Goal: Transaction & Acquisition: Purchase product/service

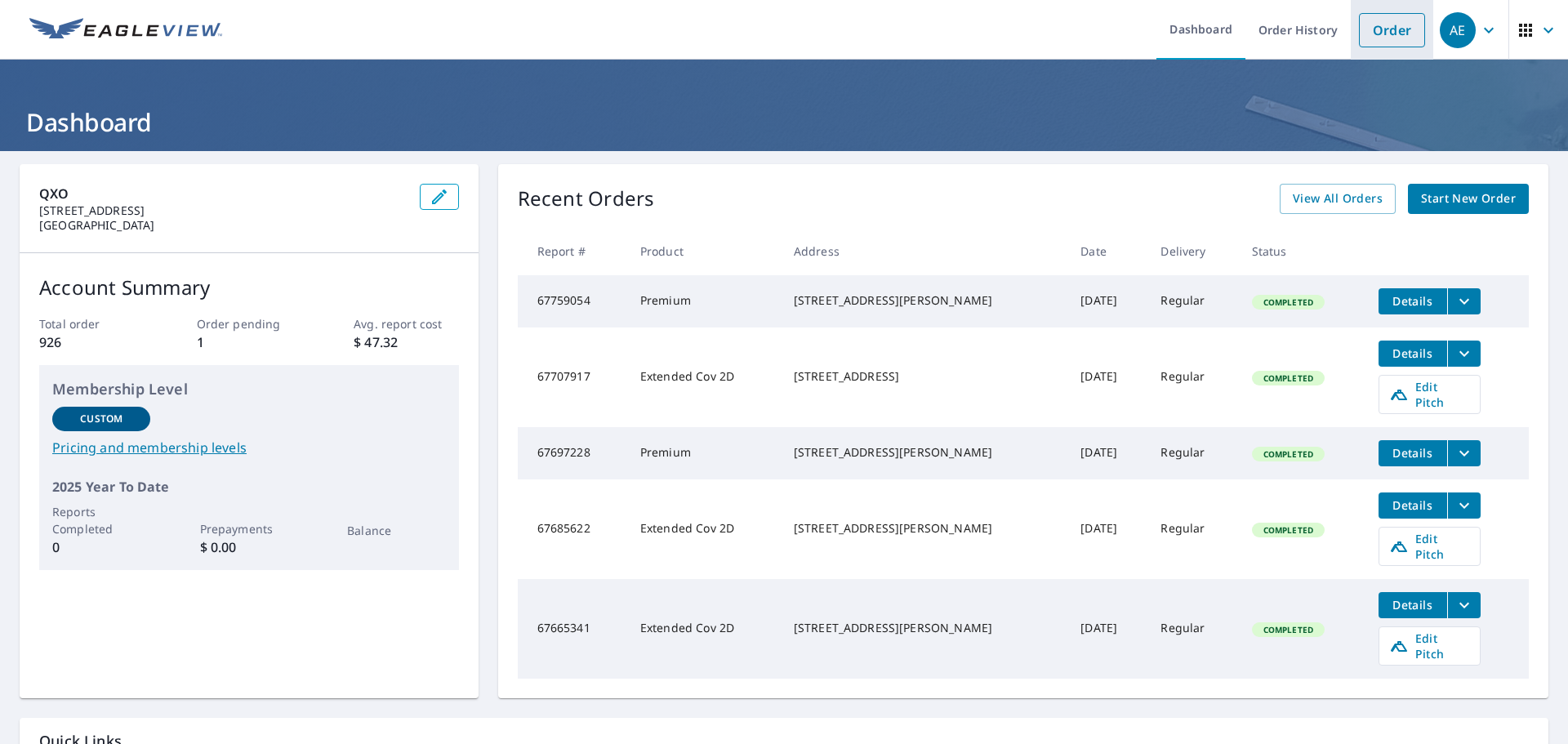
click at [1400, 38] on link "Order" at bounding box center [1392, 30] width 67 height 35
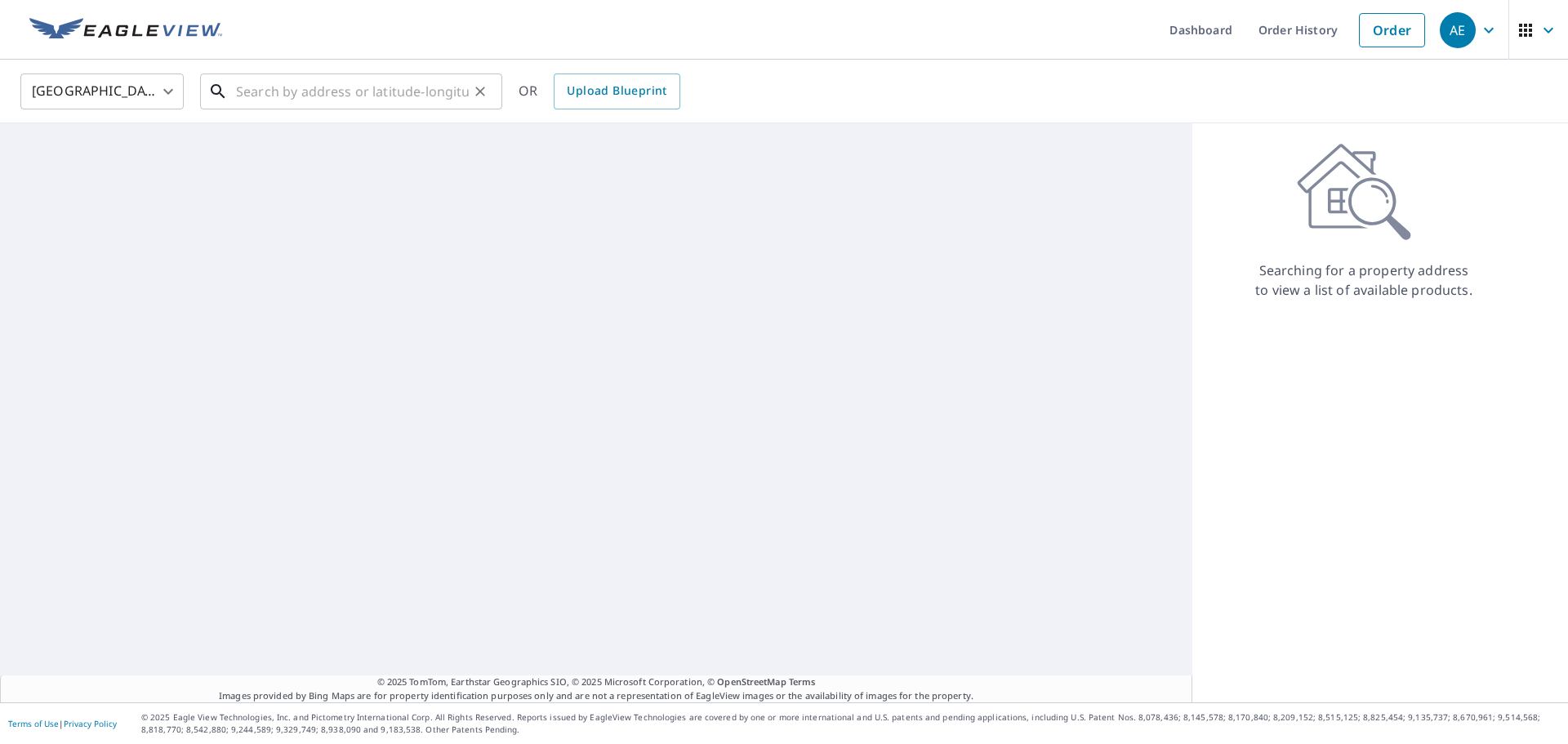
click at [286, 91] on input "text" at bounding box center [353, 91] width 233 height 46
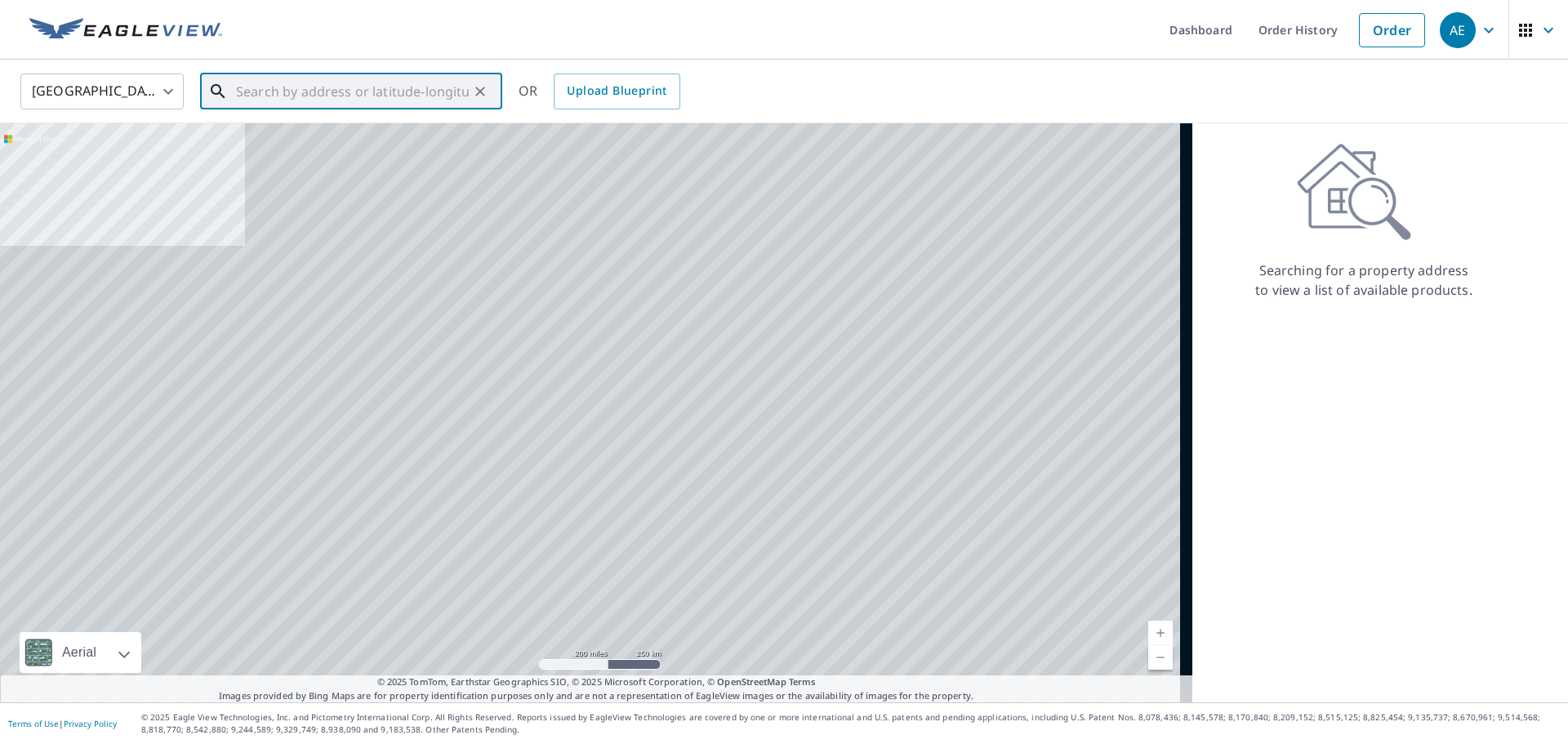
paste input "673168"
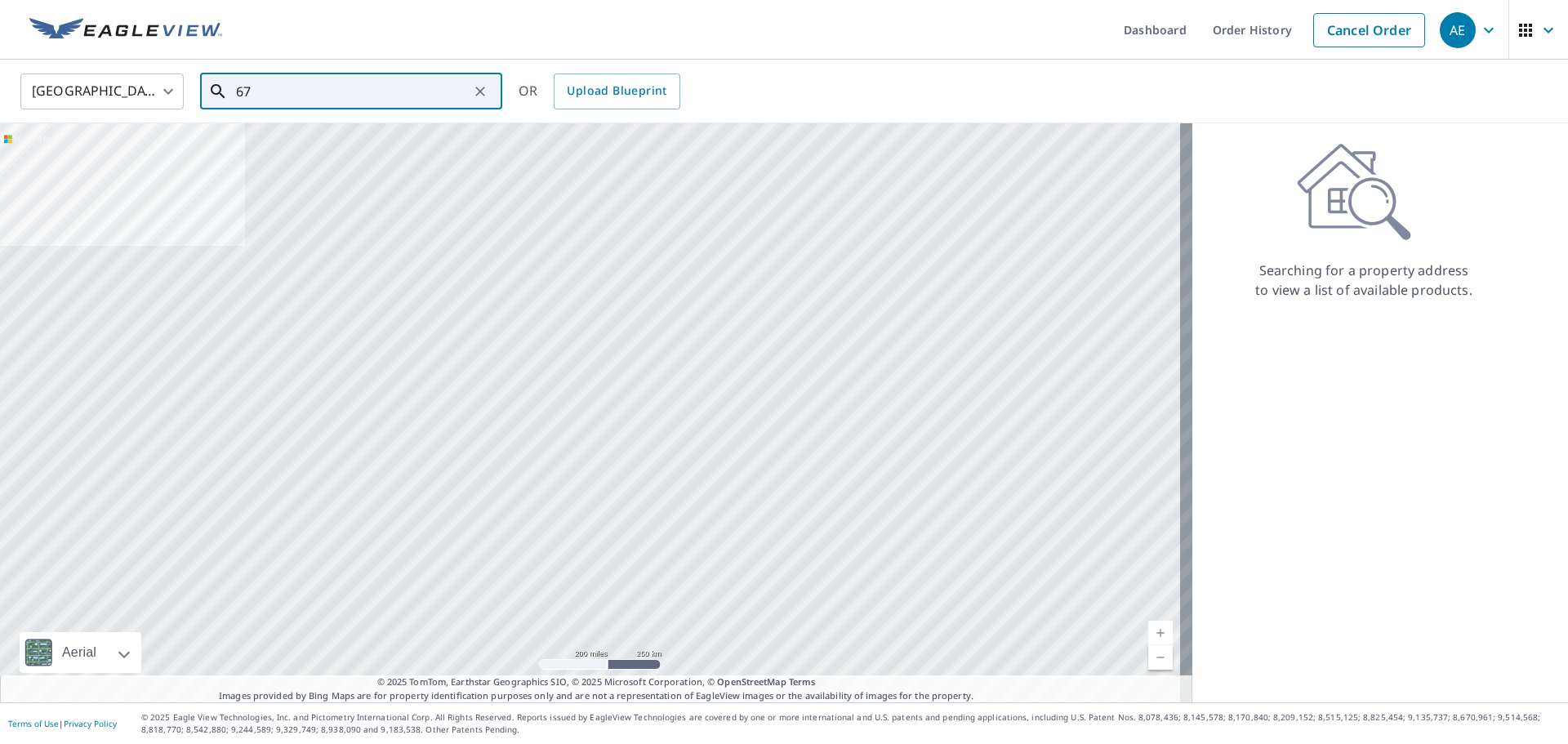
type input "6"
click at [312, 167] on li "[STREET_ADDRESS][PERSON_NAME]" at bounding box center [351, 146] width 302 height 55
type input "[STREET_ADDRESS][PERSON_NAME]"
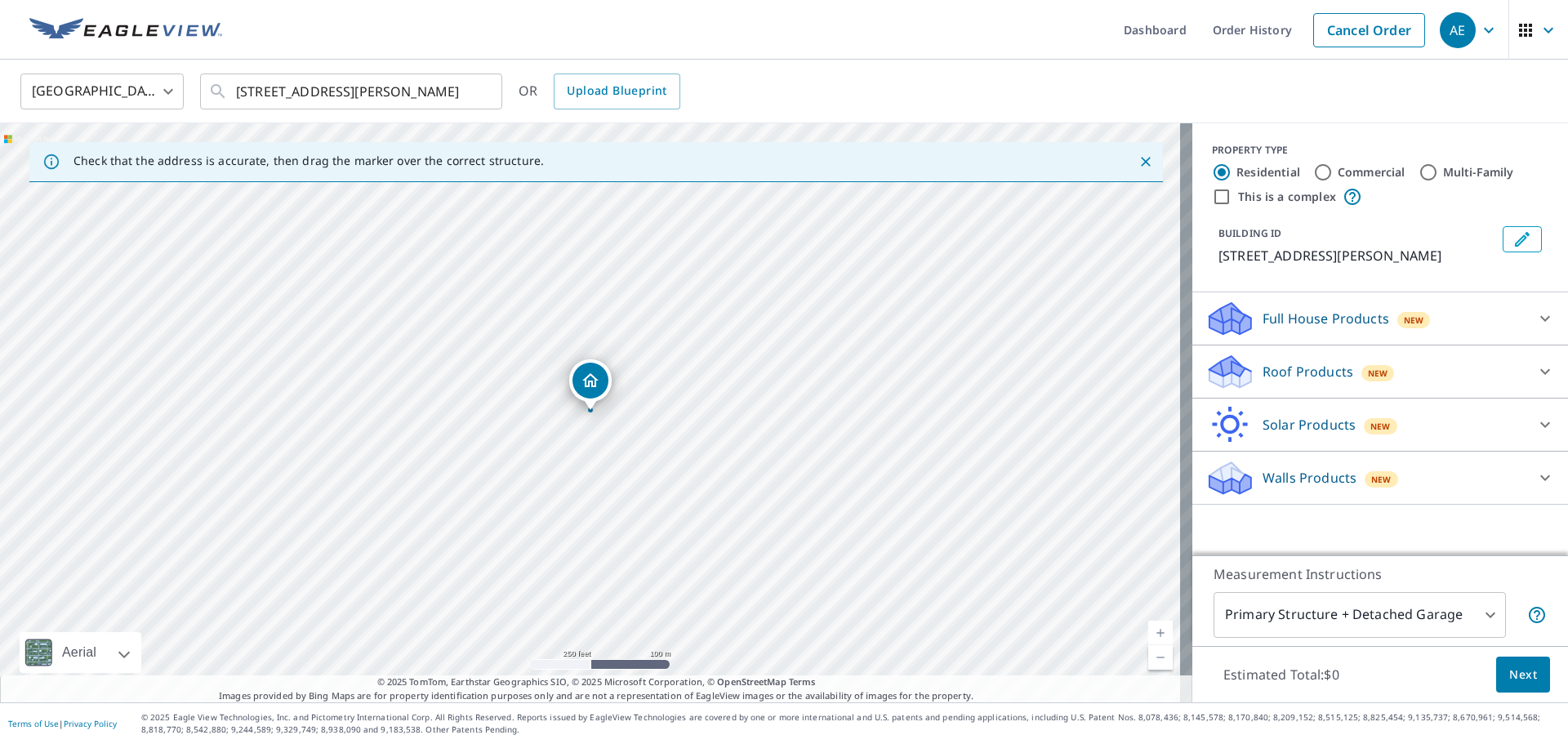
click at [1300, 325] on p "Full House Products" at bounding box center [1326, 318] width 127 height 20
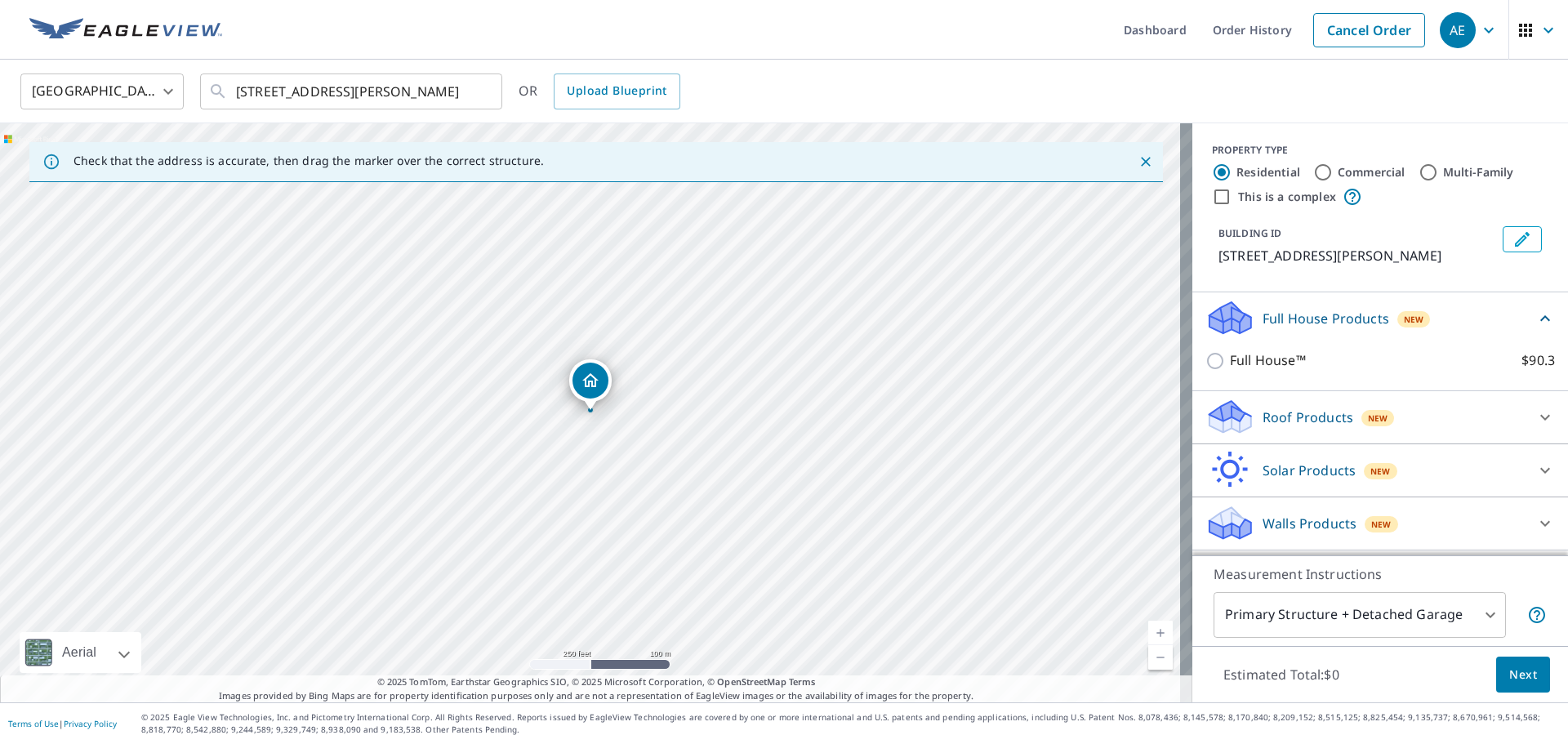
click at [1300, 318] on p "Full House Products" at bounding box center [1326, 318] width 127 height 20
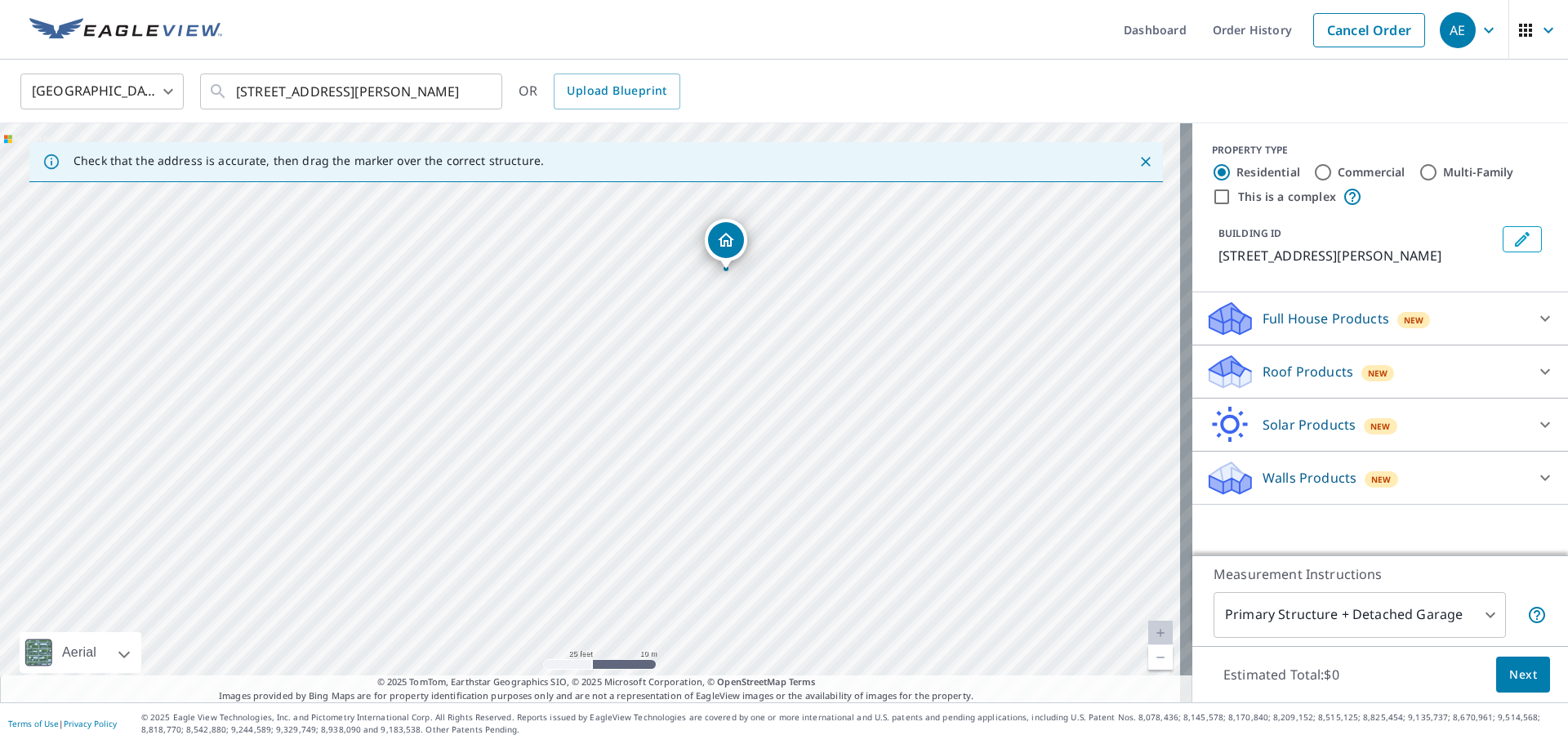
drag, startPoint x: 411, startPoint y: 547, endPoint x: 525, endPoint y: 394, distance: 190.8
click at [525, 394] on div "[STREET_ADDRESS][PERSON_NAME]" at bounding box center [596, 412] width 1193 height 579
drag, startPoint x: 524, startPoint y: 407, endPoint x: 624, endPoint y: 479, distance: 123.2
click at [624, 479] on div "[STREET_ADDRESS][PERSON_NAME]" at bounding box center [596, 412] width 1193 height 579
click at [1314, 168] on input "Commercial" at bounding box center [1323, 172] width 20 height 20
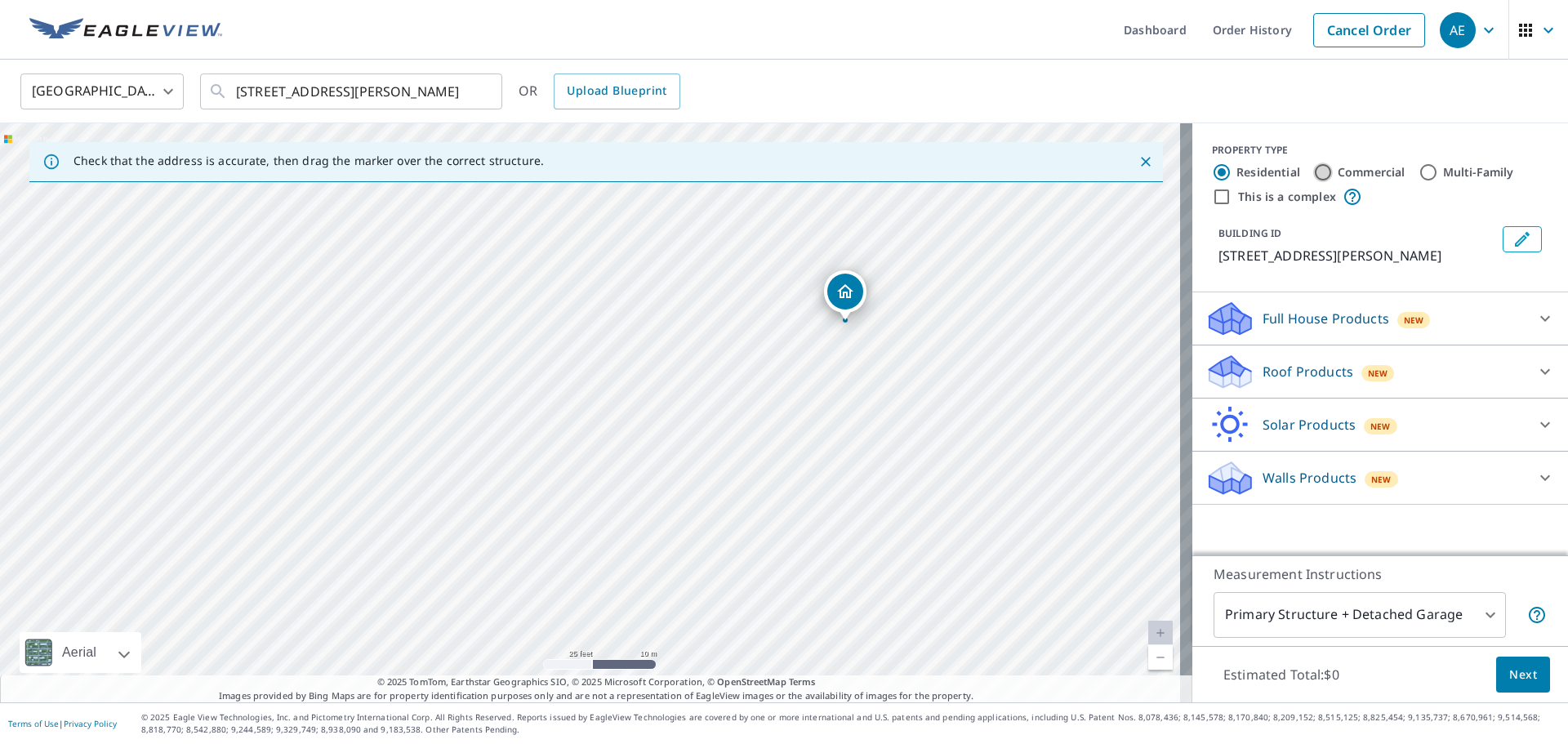
radio input "true"
type input "4"
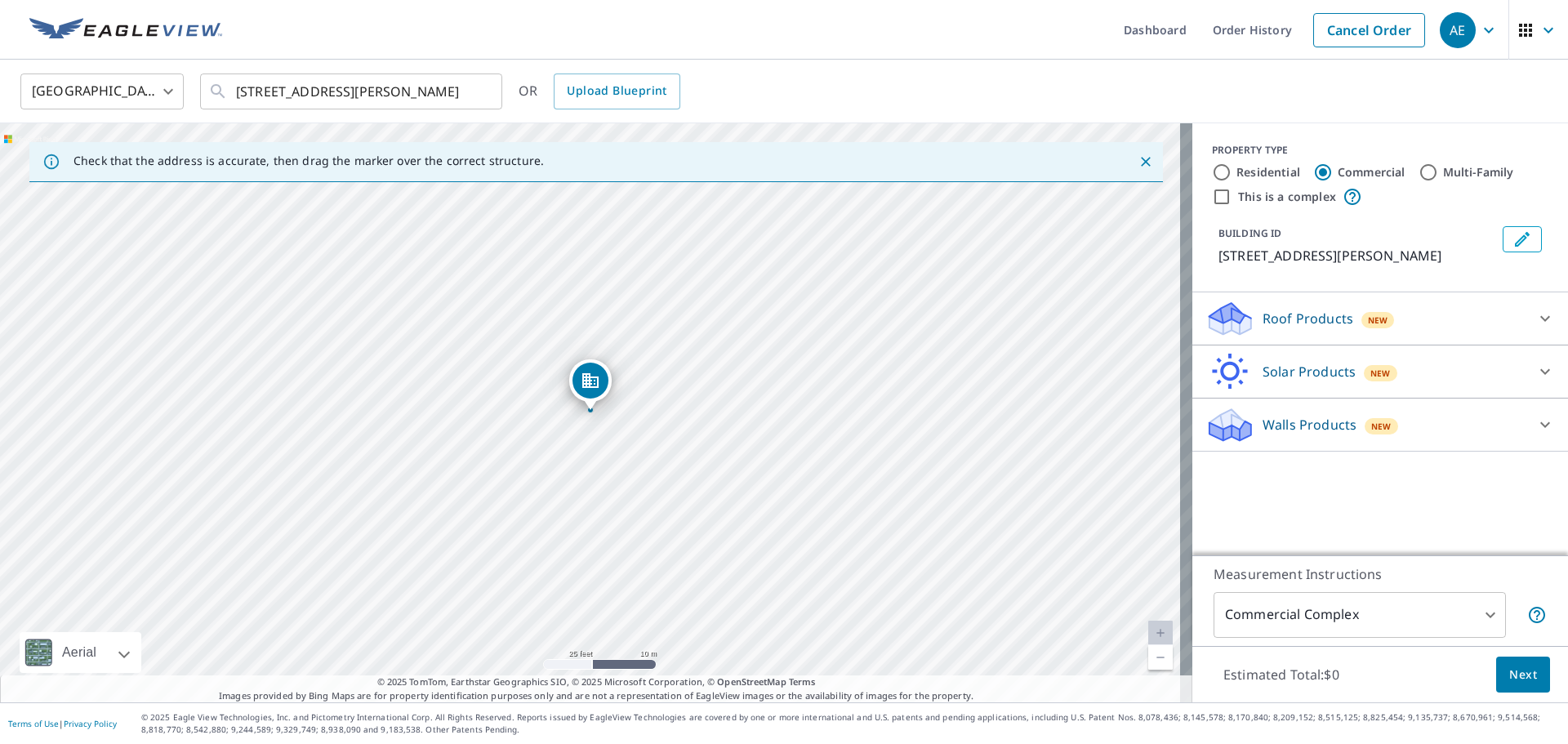
click at [1420, 169] on input "Multi-Family" at bounding box center [1428, 172] width 20 height 20
radio input "true"
type input "2"
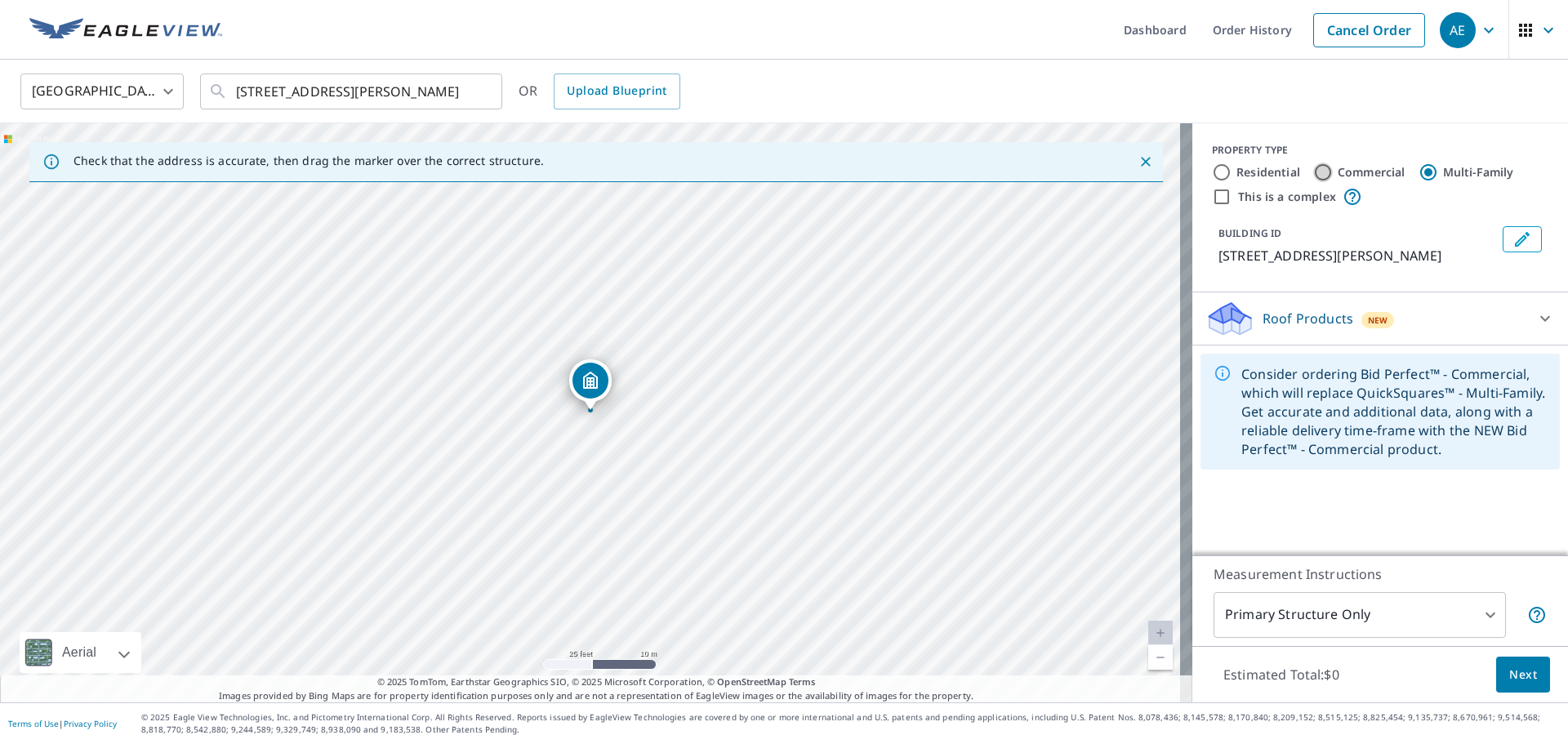
click at [1314, 174] on input "Commercial" at bounding box center [1323, 172] width 20 height 20
radio input "true"
type input "4"
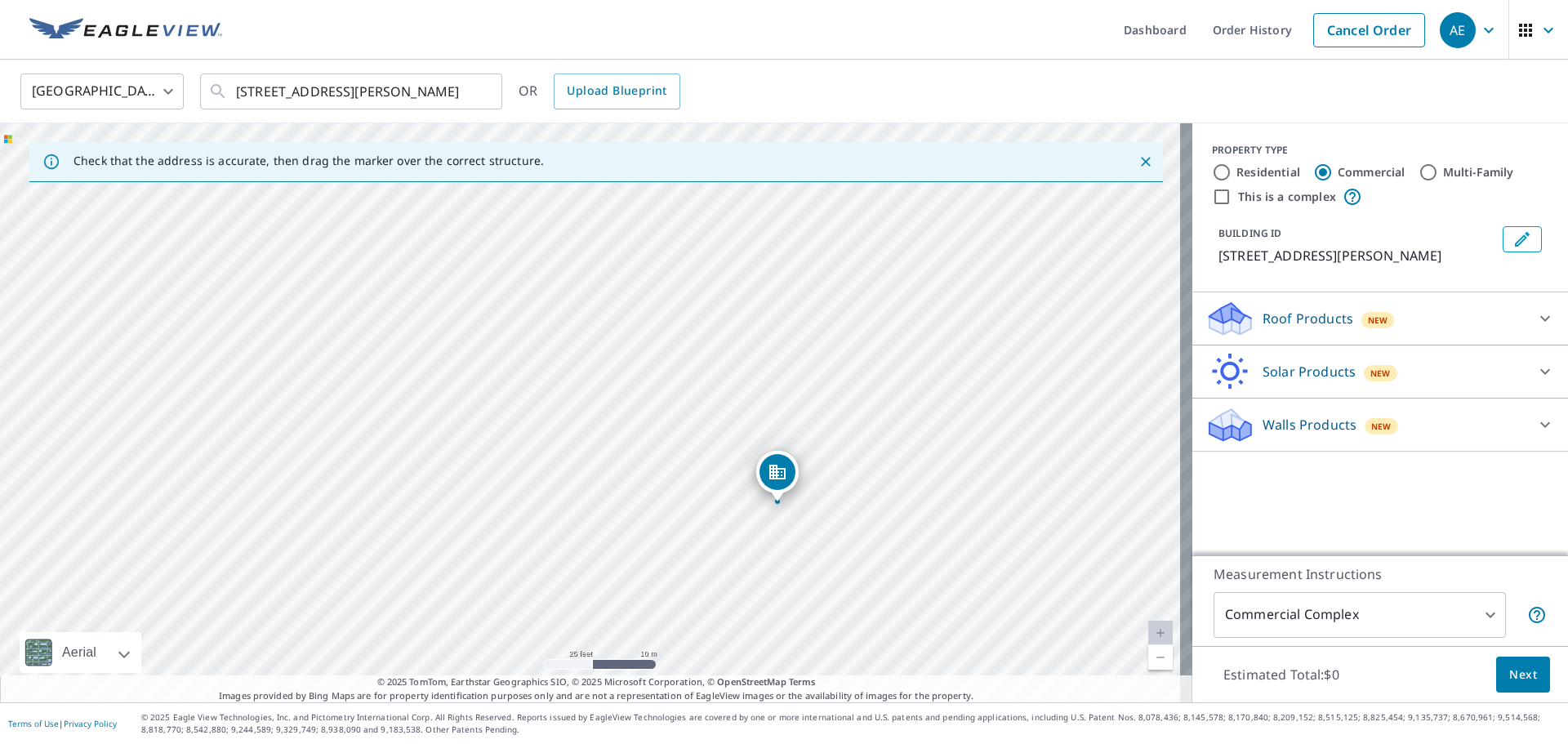
click at [784, 470] on icon "Dropped pin, building 1, Commercial property, 4101 Shaver St Pasadena, TX 77504" at bounding box center [777, 472] width 16 height 15
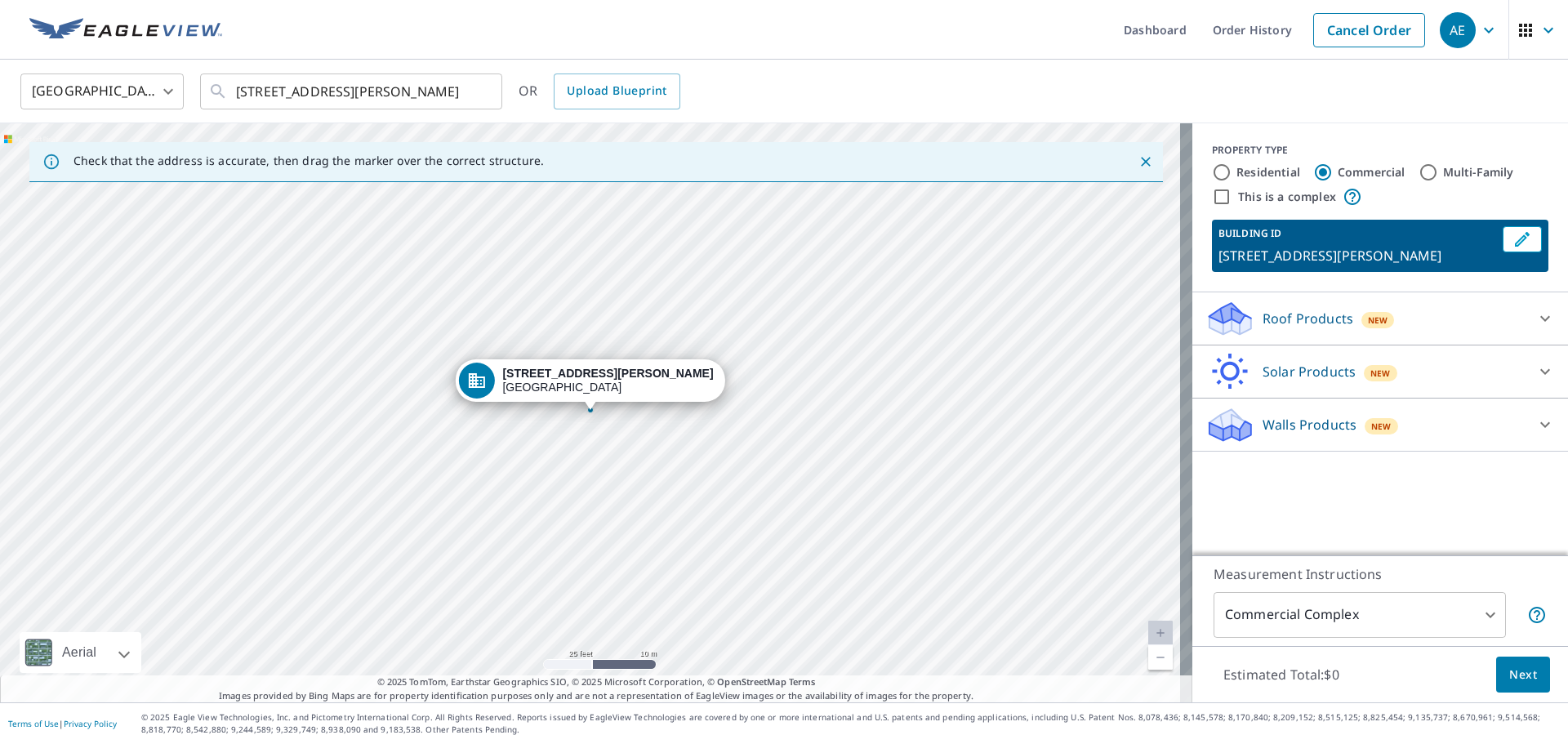
click at [1212, 193] on input "This is a complex" at bounding box center [1222, 196] width 20 height 20
checkbox input "true"
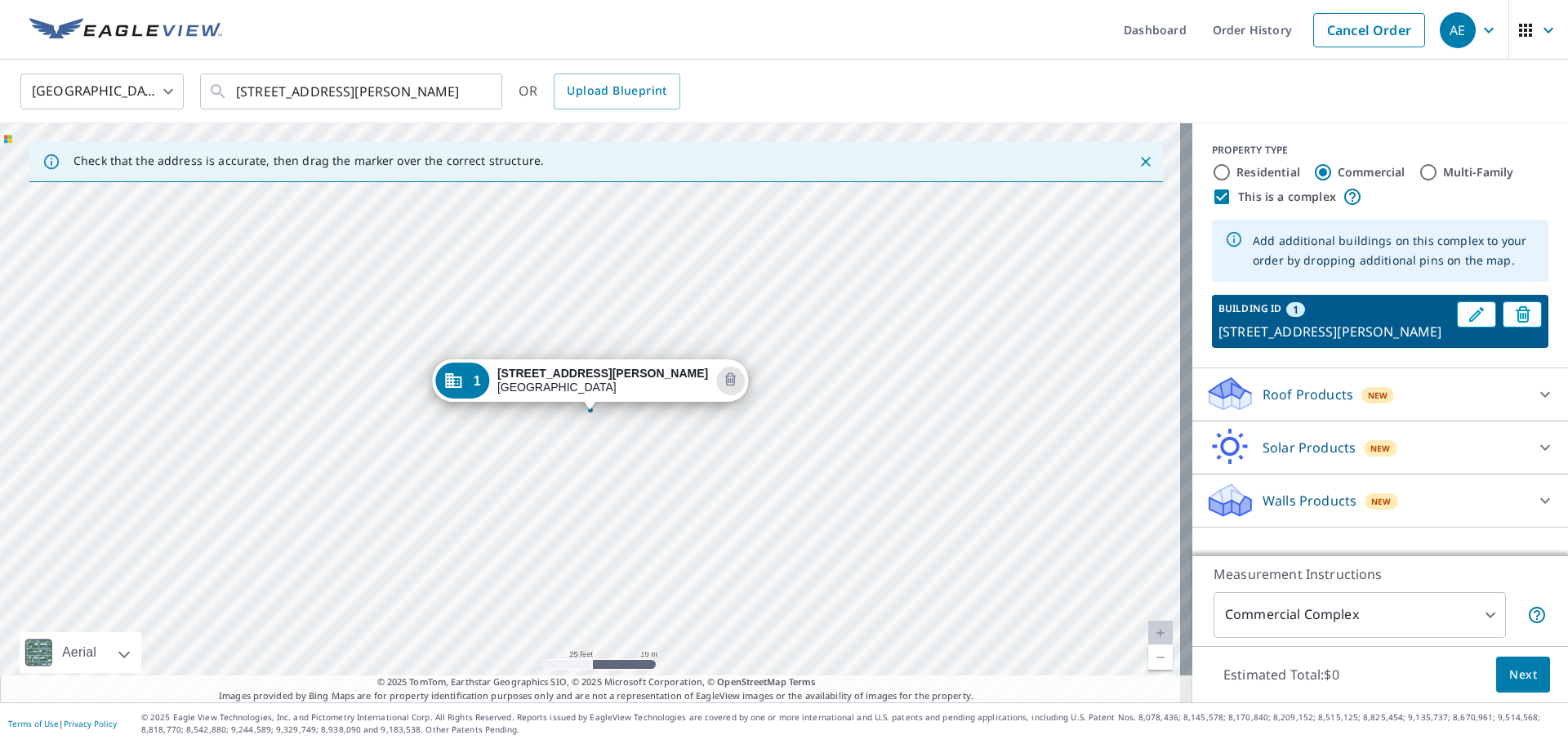
click at [1339, 397] on div "Roof Products New" at bounding box center [1365, 394] width 320 height 38
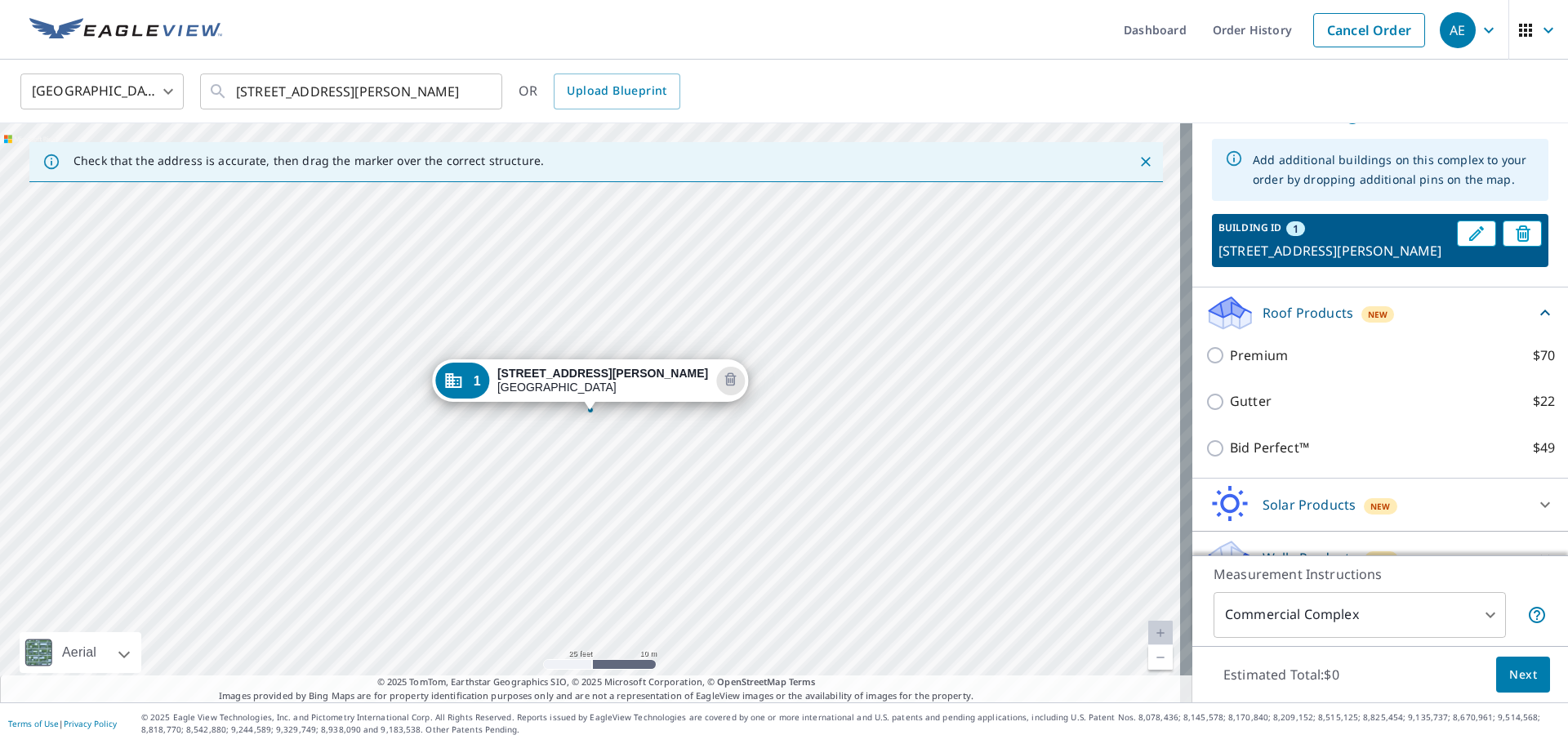
scroll to position [82, 0]
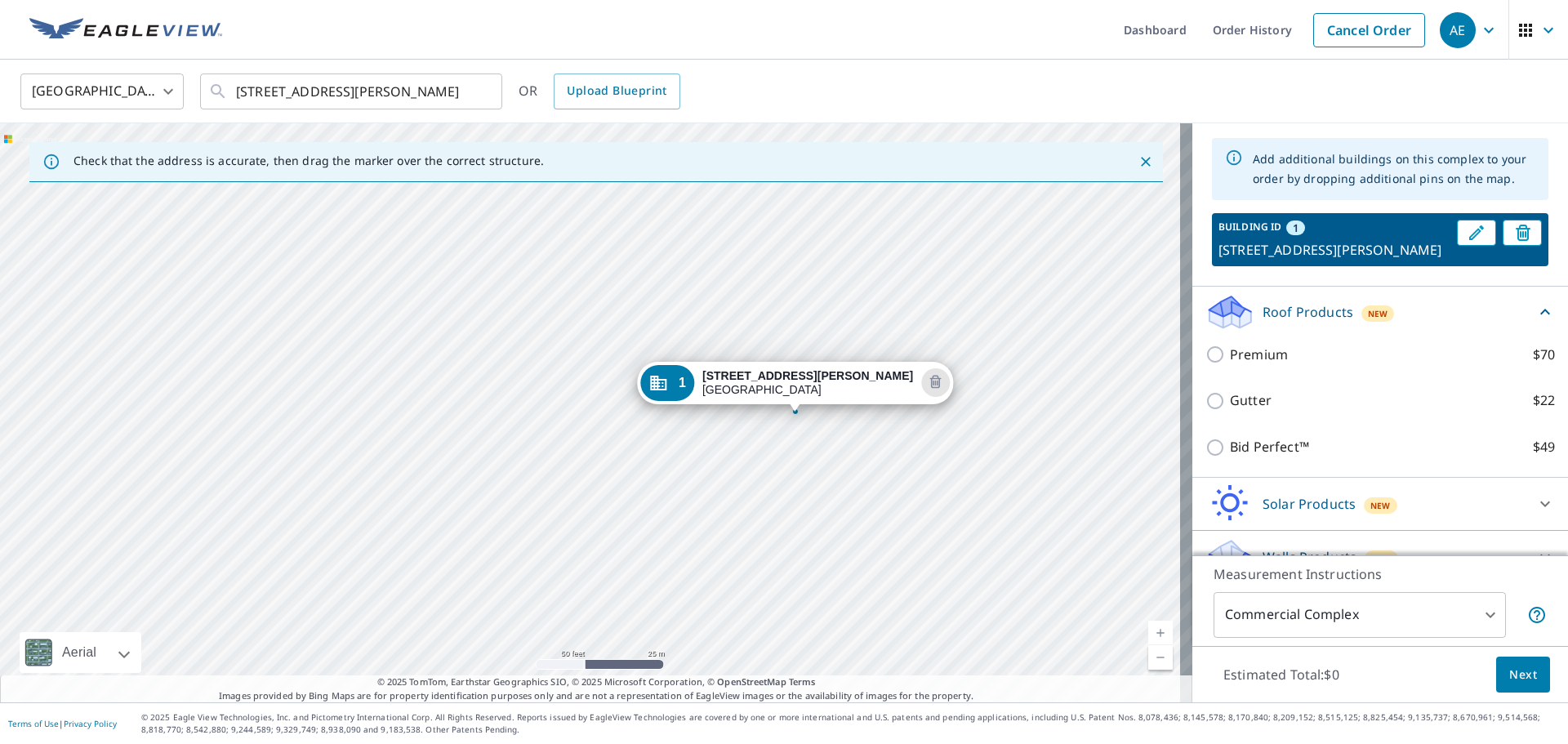
drag, startPoint x: 638, startPoint y: 385, endPoint x: 608, endPoint y: 592, distance: 209.2
click at [608, 592] on div "1 [STREET_ADDRESS][PERSON_NAME]" at bounding box center [596, 412] width 1193 height 579
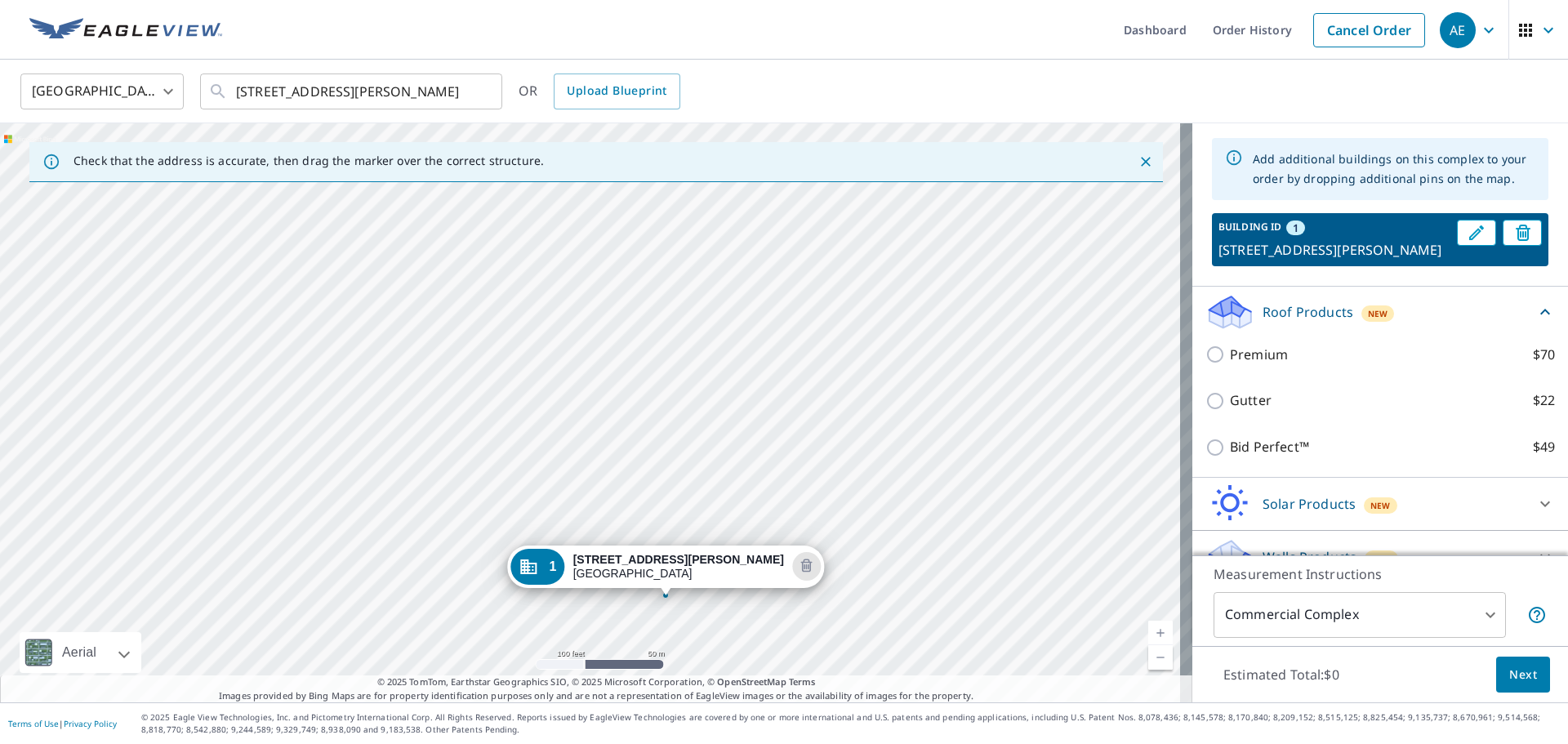
drag, startPoint x: 633, startPoint y: 367, endPoint x: 599, endPoint y: 480, distance: 118.0
click at [599, 480] on div "1 [STREET_ADDRESS][PERSON_NAME]" at bounding box center [596, 412] width 1193 height 579
drag, startPoint x: 600, startPoint y: 418, endPoint x: 589, endPoint y: 467, distance: 50.2
click at [589, 467] on div "1 [STREET_ADDRESS][PERSON_NAME]" at bounding box center [596, 412] width 1193 height 579
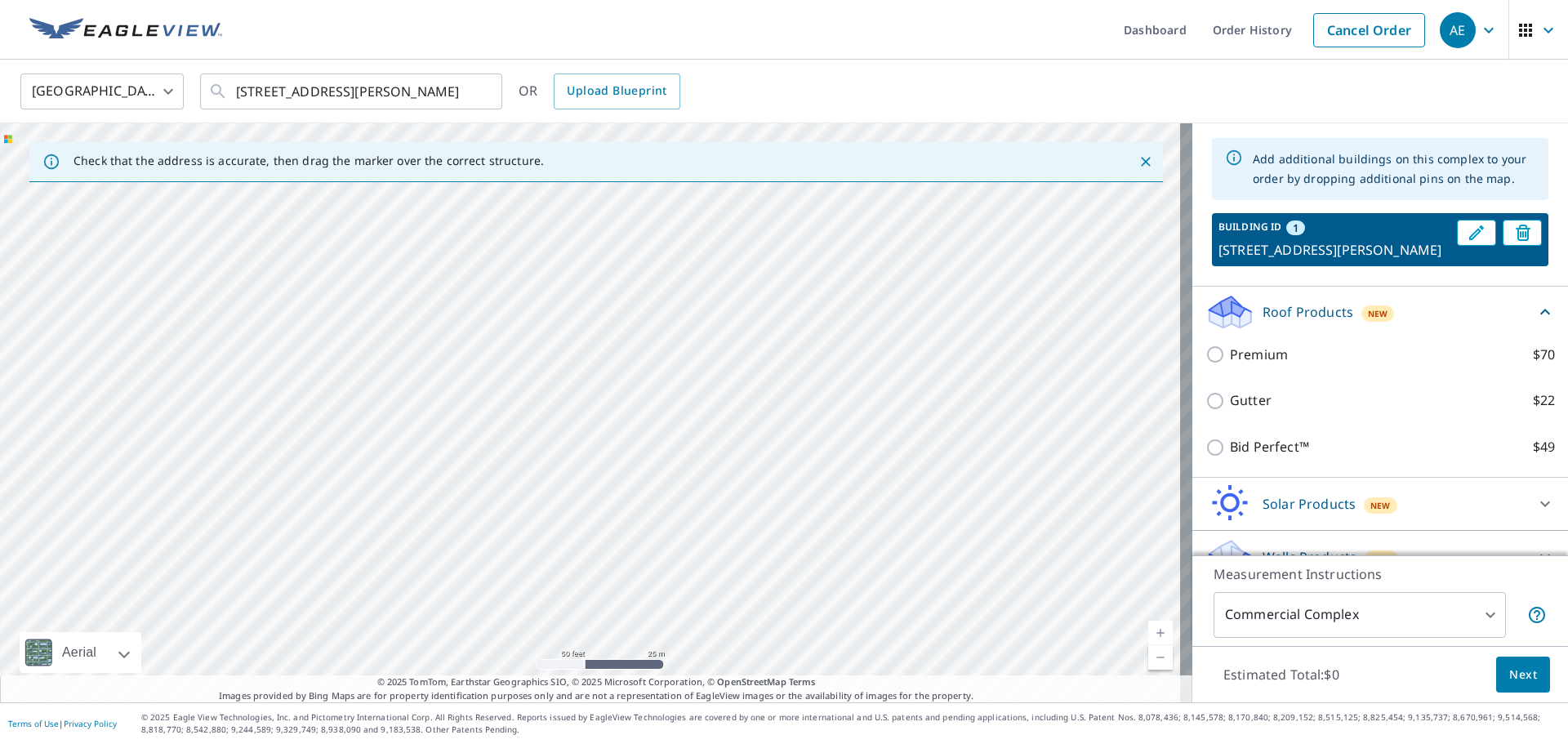
drag, startPoint x: 638, startPoint y: 518, endPoint x: 586, endPoint y: 333, distance: 192.2
click at [587, 341] on div "1 [STREET_ADDRESS][PERSON_NAME]" at bounding box center [596, 412] width 1193 height 579
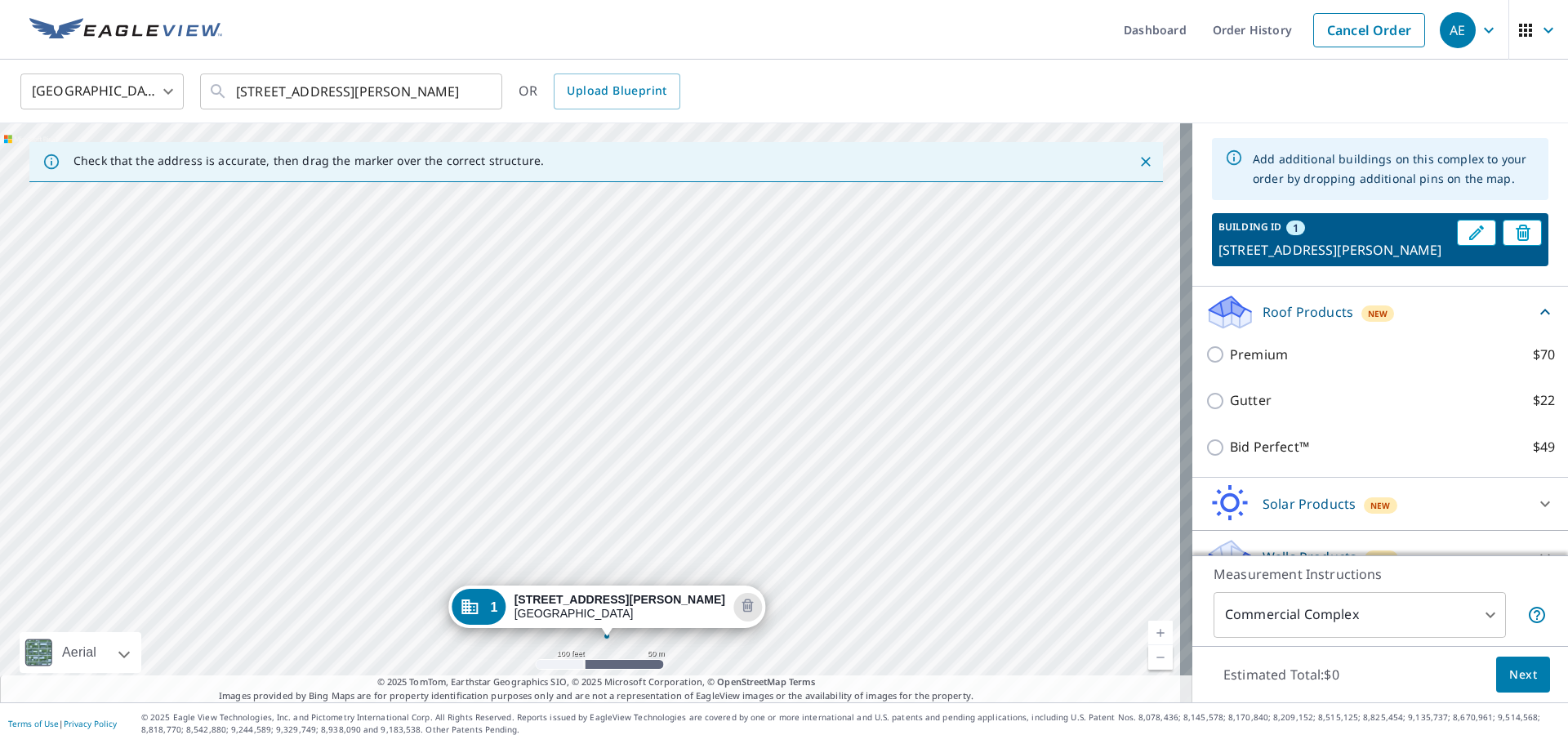
drag, startPoint x: 512, startPoint y: 523, endPoint x: 513, endPoint y: 411, distance: 112.0
click at [513, 413] on div "1 [STREET_ADDRESS][PERSON_NAME]" at bounding box center [596, 412] width 1193 height 579
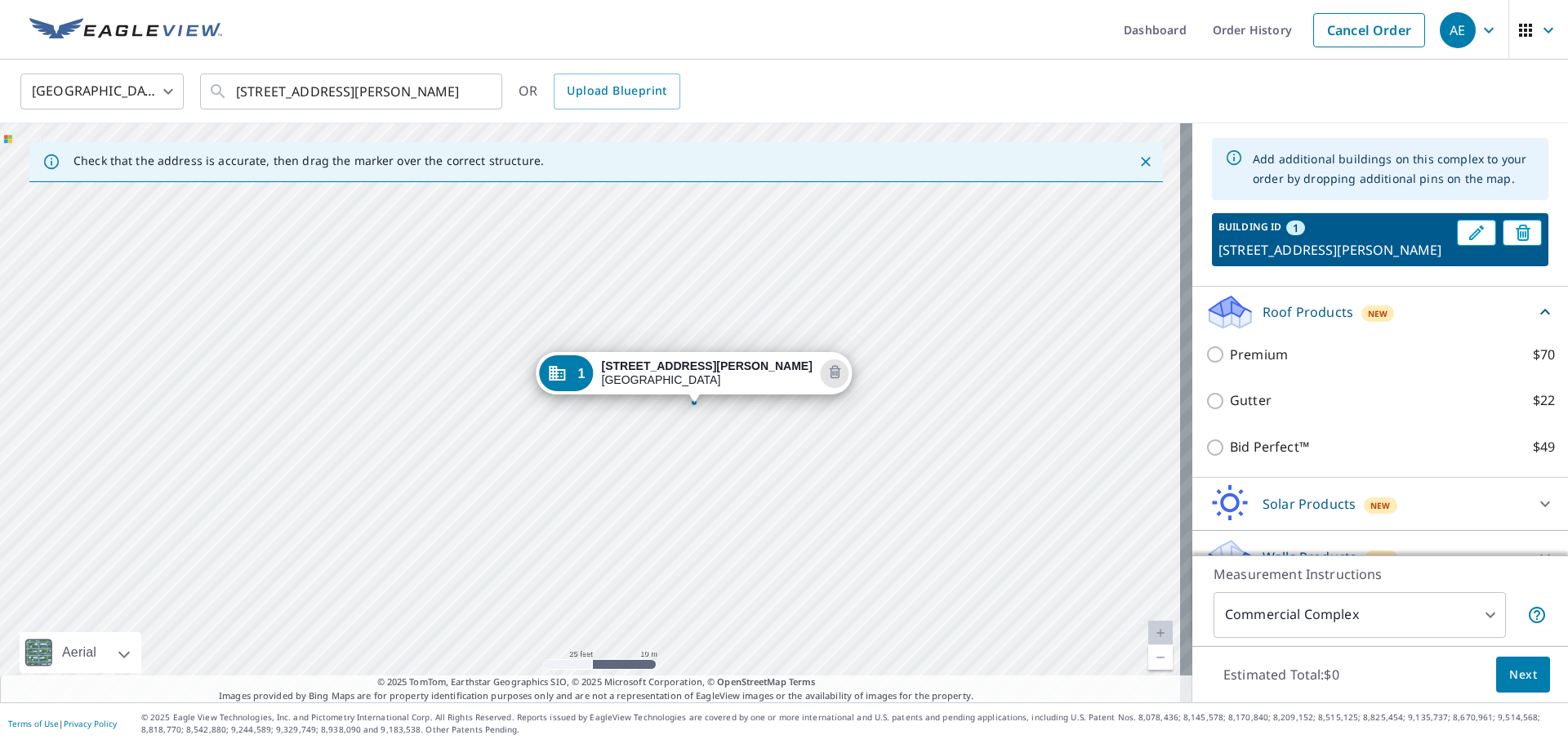
drag, startPoint x: 589, startPoint y: 569, endPoint x: 590, endPoint y: 483, distance: 86.0
click at [586, 490] on div "1 [STREET_ADDRESS][PERSON_NAME]" at bounding box center [596, 412] width 1193 height 579
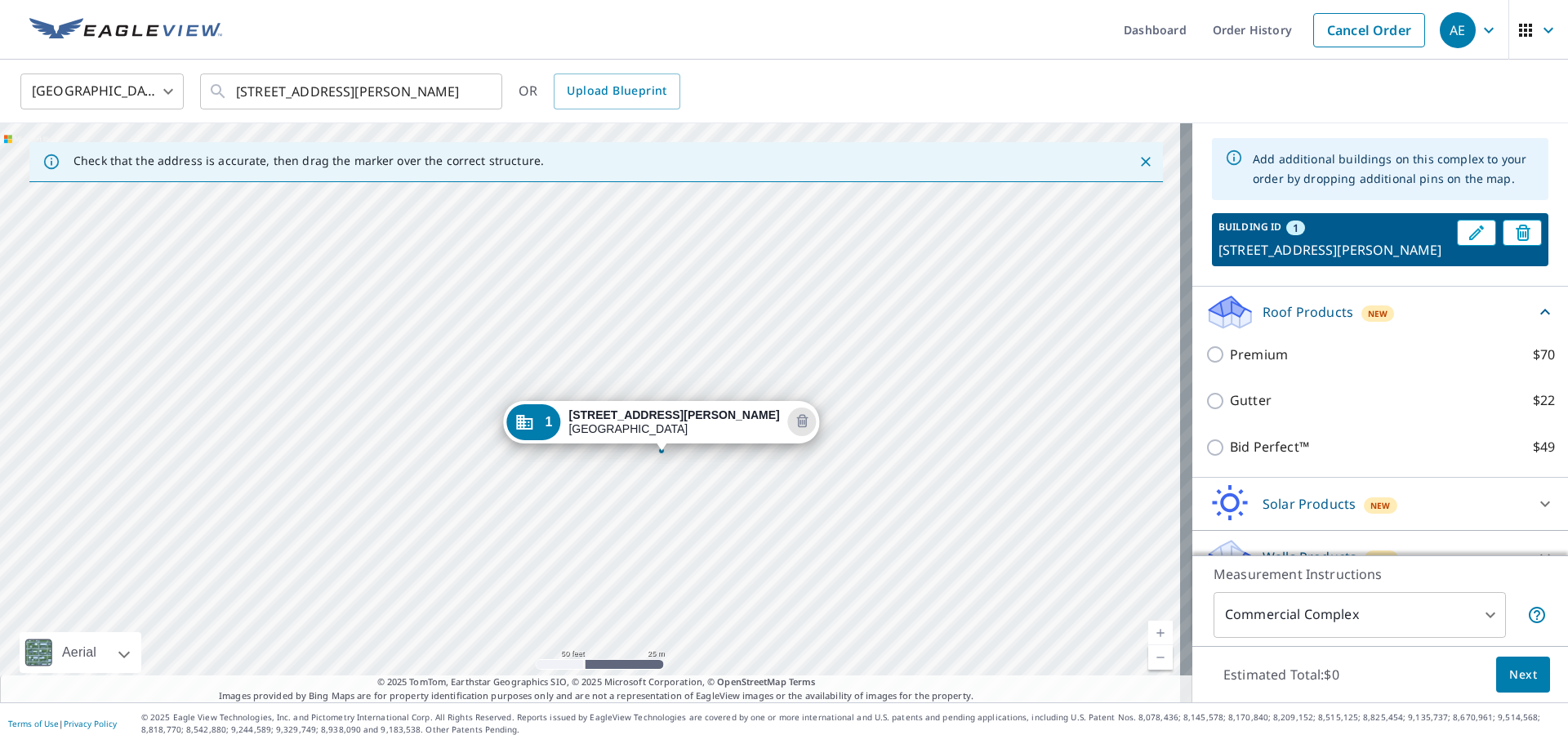
click at [589, 564] on div "1 [STREET_ADDRESS][PERSON_NAME]" at bounding box center [596, 412] width 1193 height 579
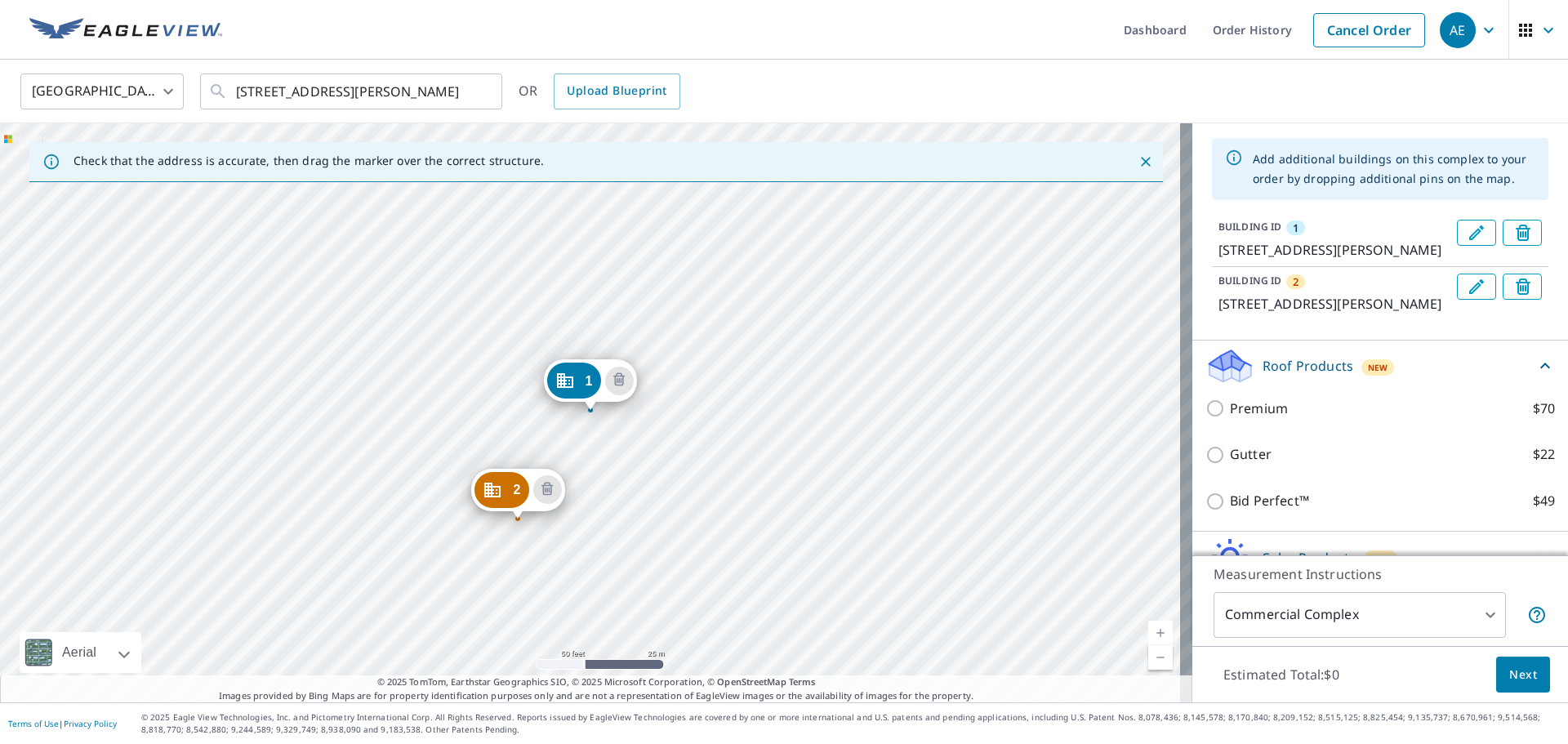
click at [535, 419] on div "2 [STREET_ADDRESS][PERSON_NAME] 1 [STREET_ADDRESS][PERSON_NAME]" at bounding box center [596, 412] width 1193 height 579
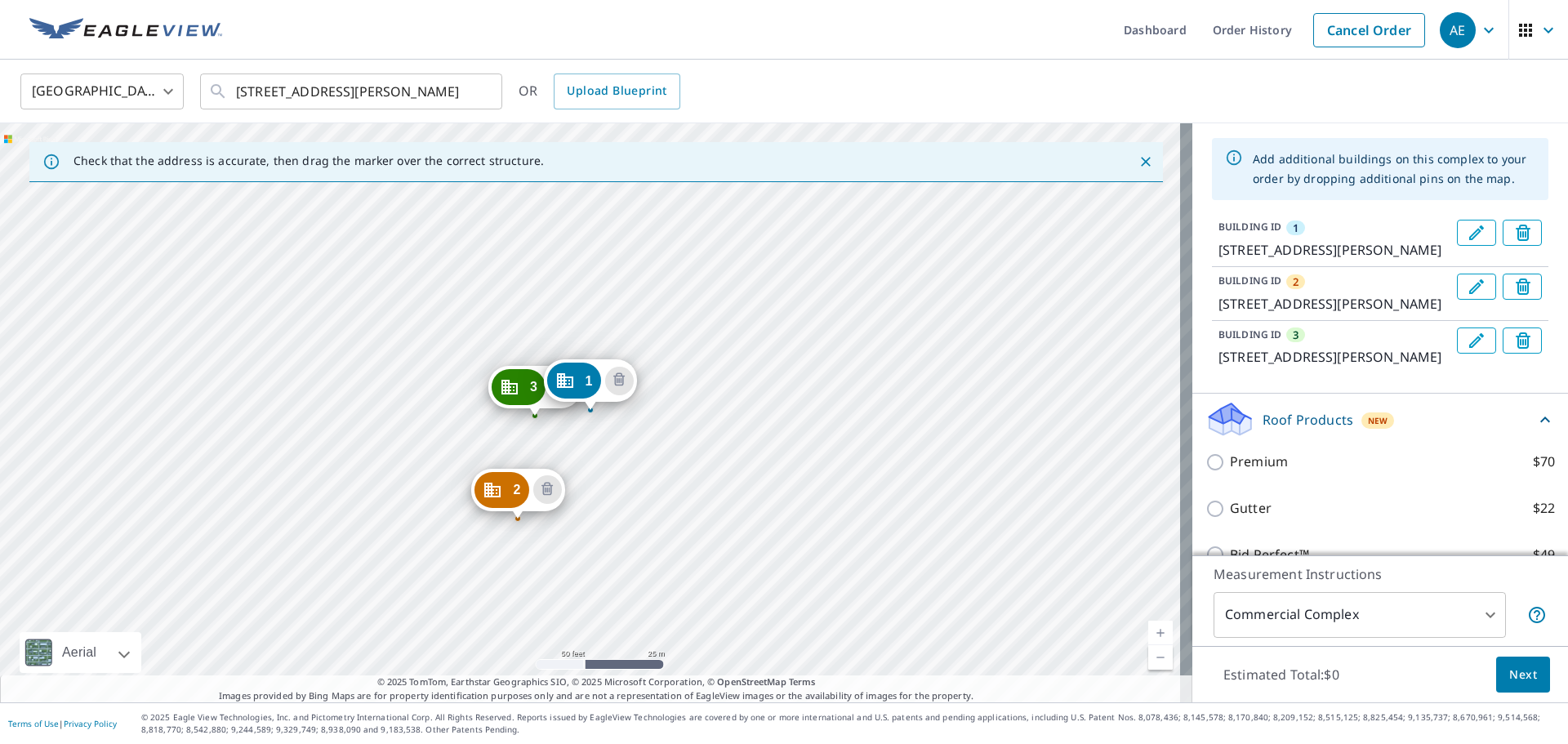
click at [456, 463] on div "2 [STREET_ADDRESS][PERSON_NAME] 3 [STREET_ADDRESS][PERSON_NAME] 1 [STREET_ADDRE…" at bounding box center [596, 412] width 1193 height 579
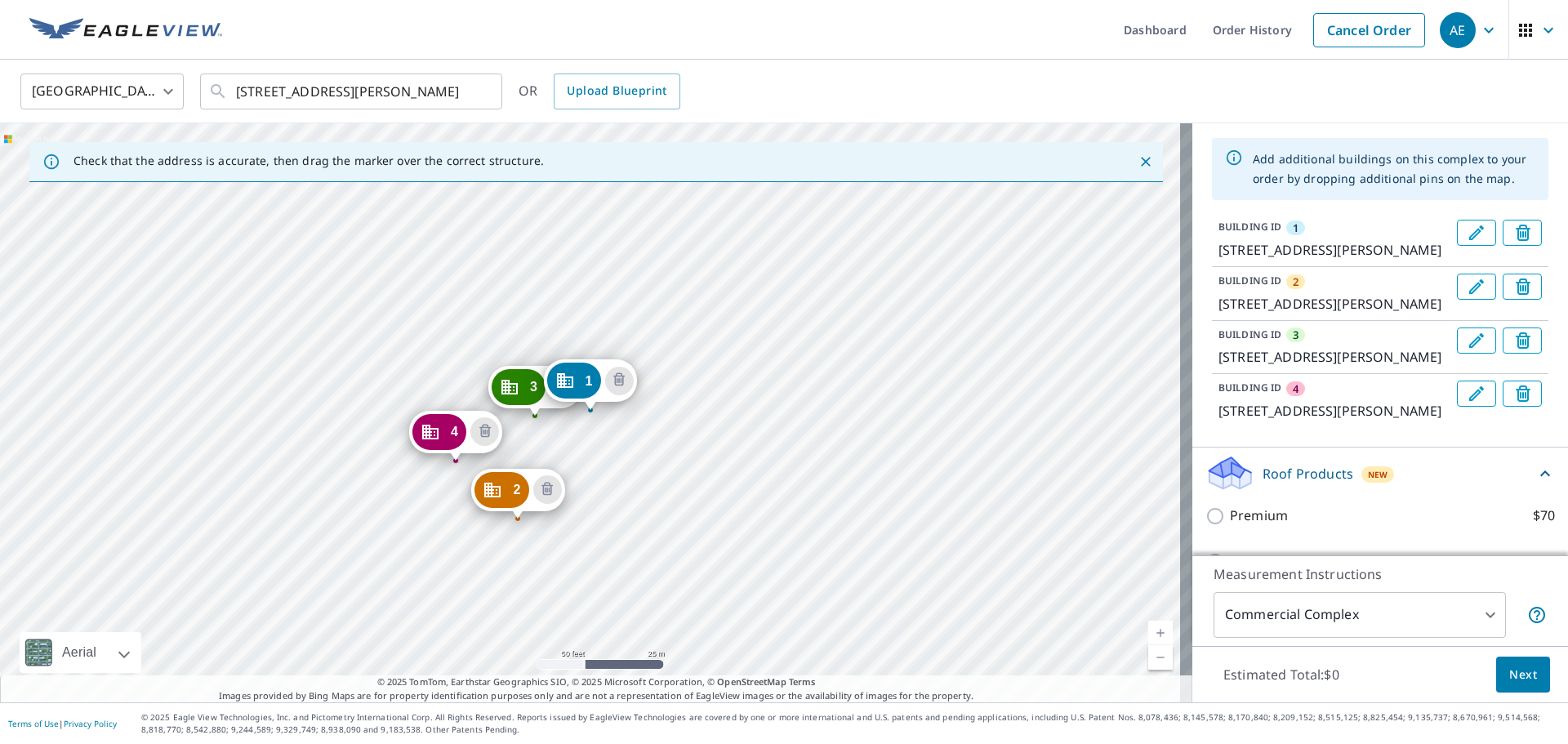
click at [464, 367] on div "2 [STREET_ADDRESS][PERSON_NAME] 3 [STREET_ADDRESS][PERSON_NAME] 4 [STREET_ADDRE…" at bounding box center [596, 412] width 1193 height 579
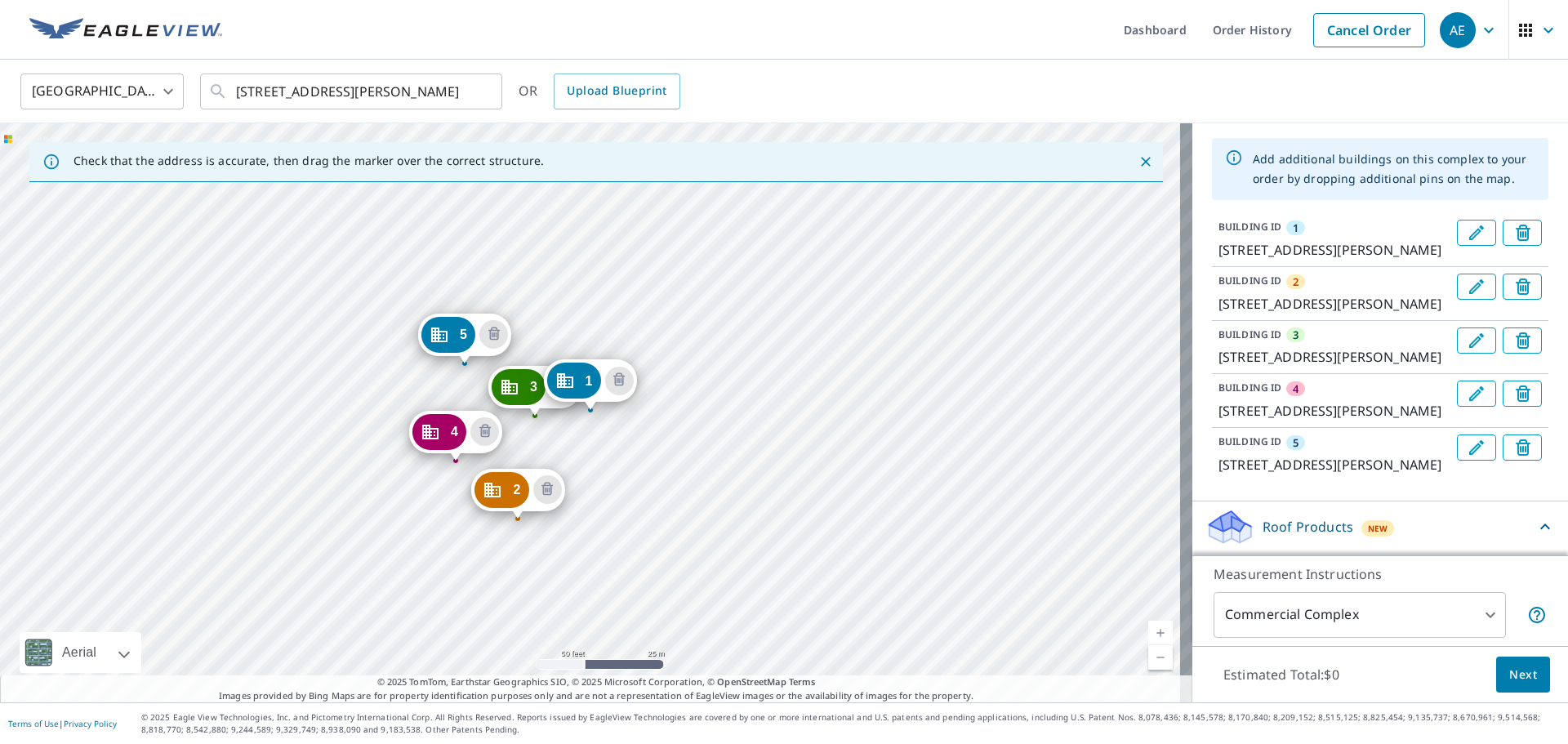
click at [459, 297] on div "2 [STREET_ADDRESS][PERSON_NAME] 3 [STREET_ADDRESS][PERSON_NAME] 4 [STREET_ADDRE…" at bounding box center [596, 412] width 1193 height 579
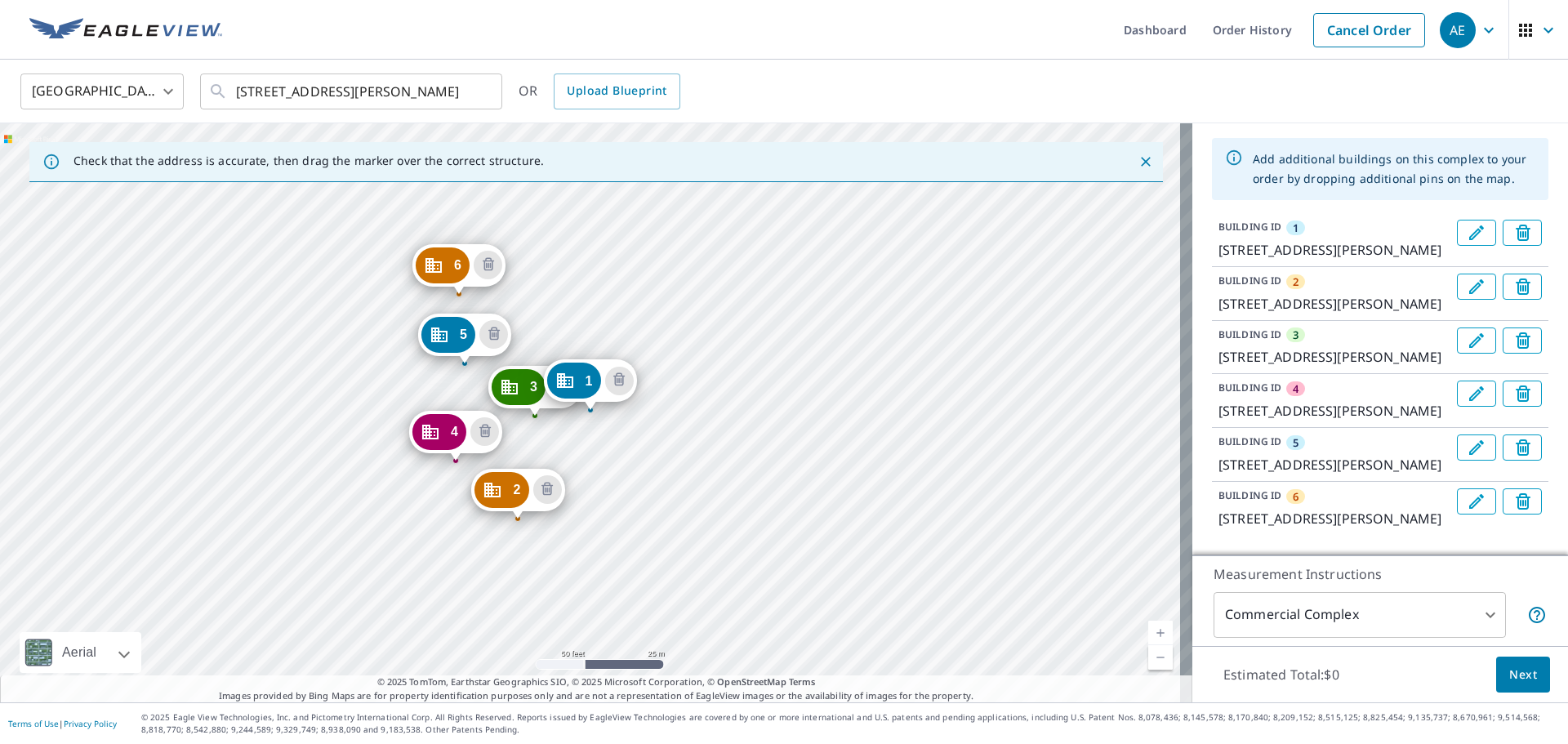
click at [312, 301] on div "2 [STREET_ADDRESS][PERSON_NAME] 3 [STREET_ADDRESS][PERSON_NAME] 4 [STREET_ADDRE…" at bounding box center [596, 412] width 1193 height 579
click at [348, 390] on div "2 [STREET_ADDRESS][PERSON_NAME] 3 [STREET_ADDRESS][PERSON_NAME] 4 [STREET_ADDRE…" at bounding box center [596, 412] width 1193 height 579
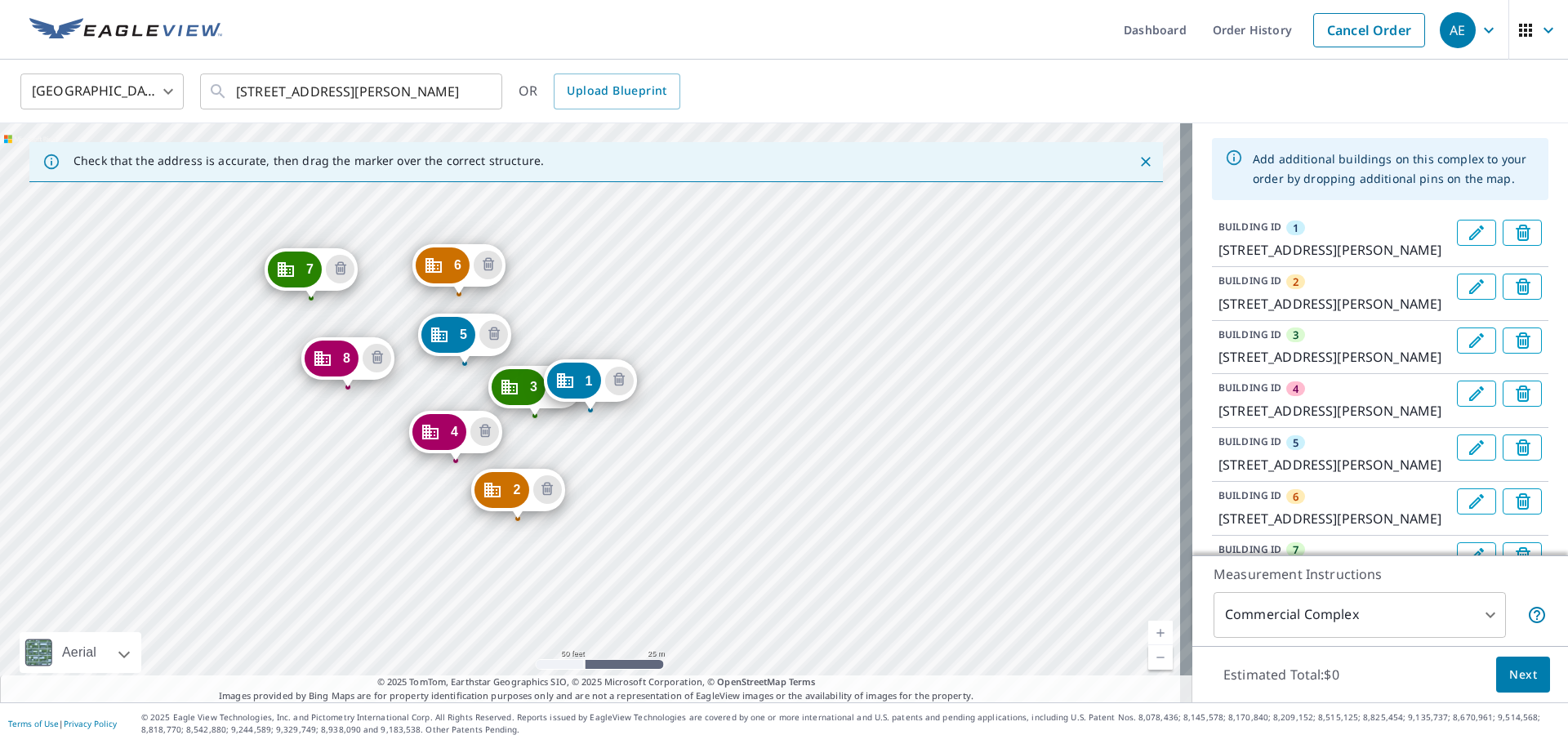
click at [394, 397] on div "2 [STREET_ADDRESS][PERSON_NAME] 3 [STREET_ADDRESS][PERSON_NAME] 4 [STREET_ADDRE…" at bounding box center [596, 412] width 1193 height 579
click at [421, 539] on div "2 [STREET_ADDRESS][PERSON_NAME] 3 [STREET_ADDRESS][PERSON_NAME] 4 [STREET_ADDRE…" at bounding box center [596, 412] width 1193 height 579
click at [280, 523] on div "2 [STREET_ADDRESS][PERSON_NAME] 3 [STREET_ADDRESS][PERSON_NAME] 4 [STREET_ADDRE…" at bounding box center [596, 412] width 1193 height 579
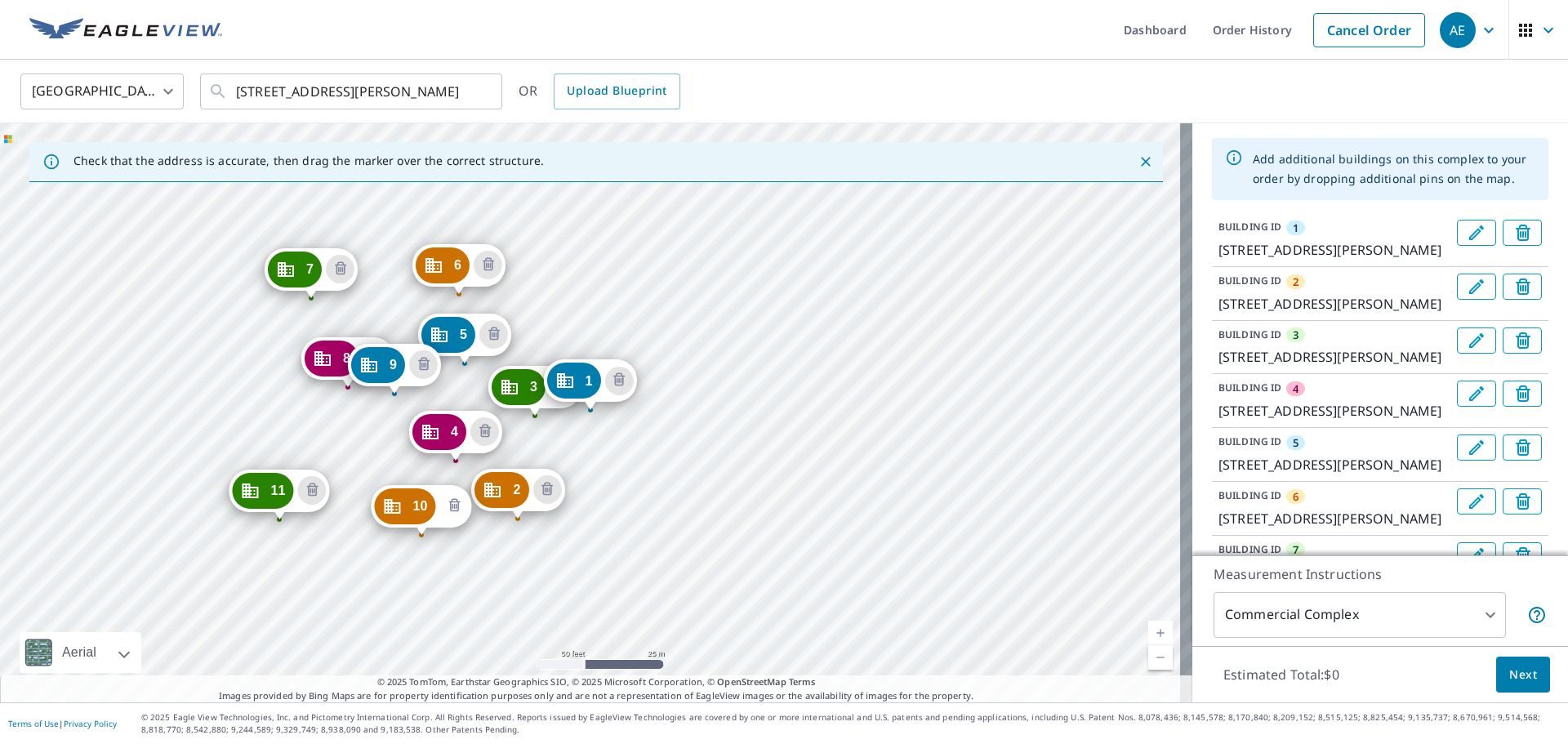
click at [446, 505] on icon "Delete building 10" at bounding box center [454, 506] width 20 height 20
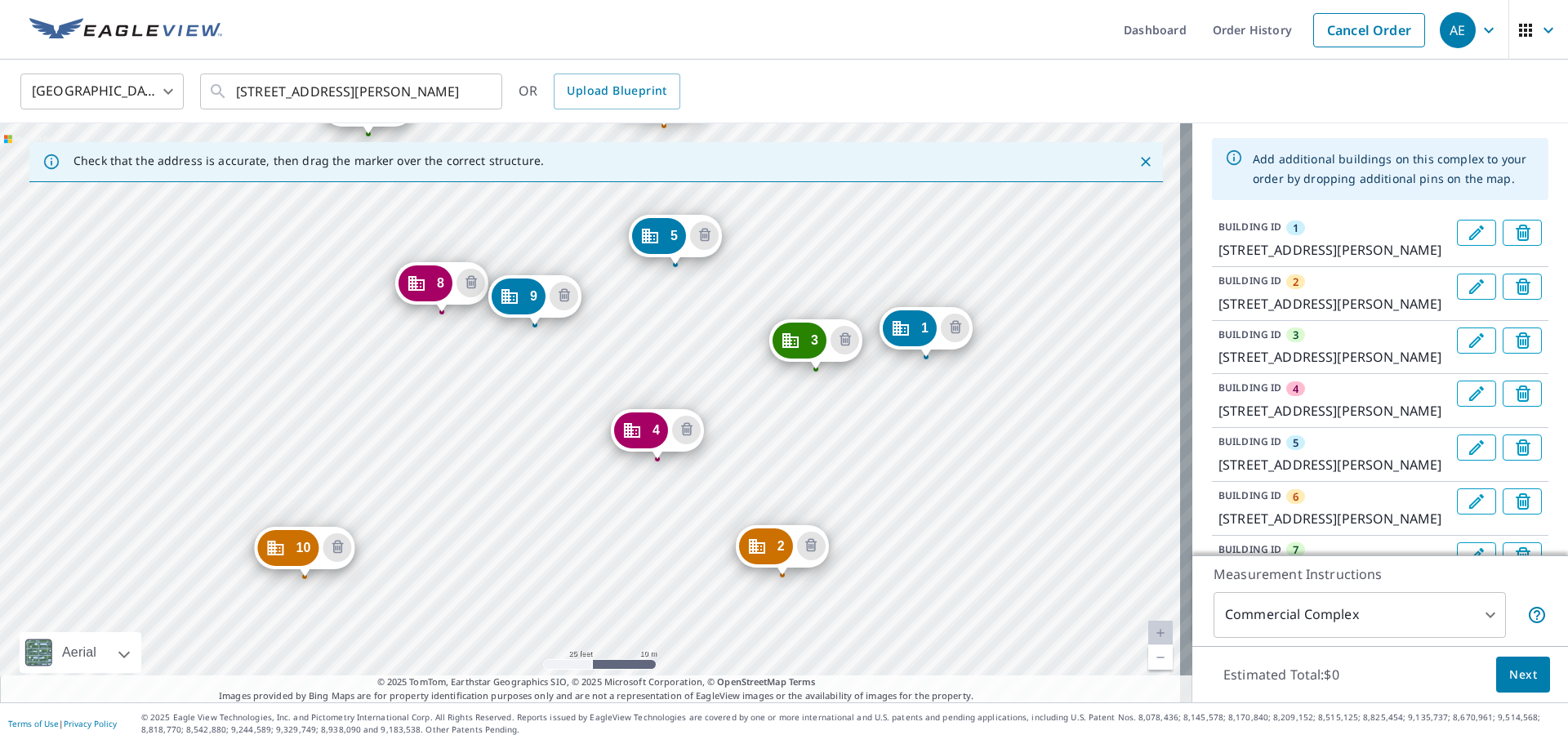
click at [249, 486] on div "2 [STREET_ADDRESS][PERSON_NAME] 3 [STREET_ADDRESS][PERSON_NAME] 4 [STREET_ADDRE…" at bounding box center [596, 412] width 1193 height 579
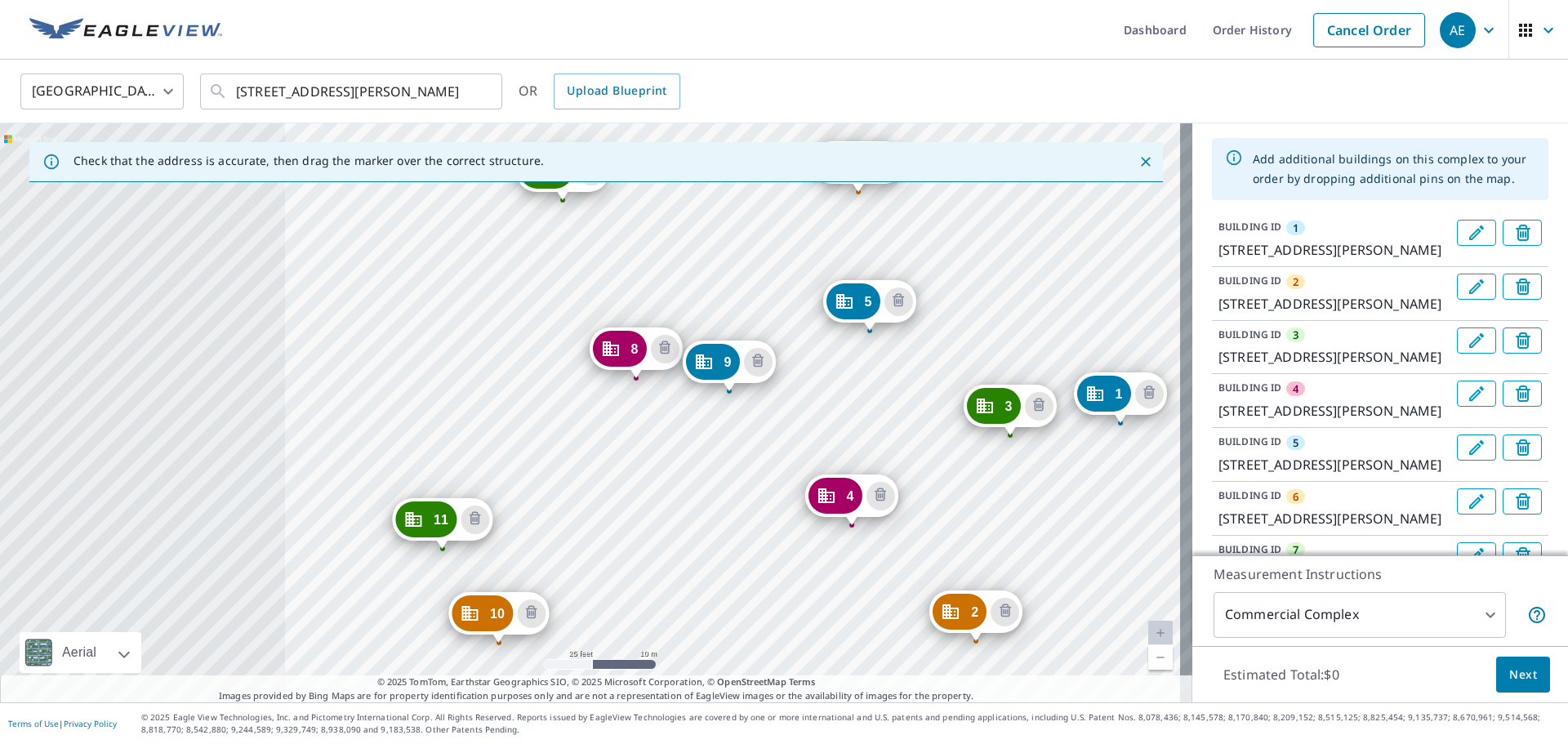
drag, startPoint x: 204, startPoint y: 533, endPoint x: 734, endPoint y: 545, distance: 530.1
click at [734, 545] on div "2 [STREET_ADDRESS][PERSON_NAME] 3 [STREET_ADDRESS][PERSON_NAME] 4 [STREET_ADDRE…" at bounding box center [596, 412] width 1193 height 579
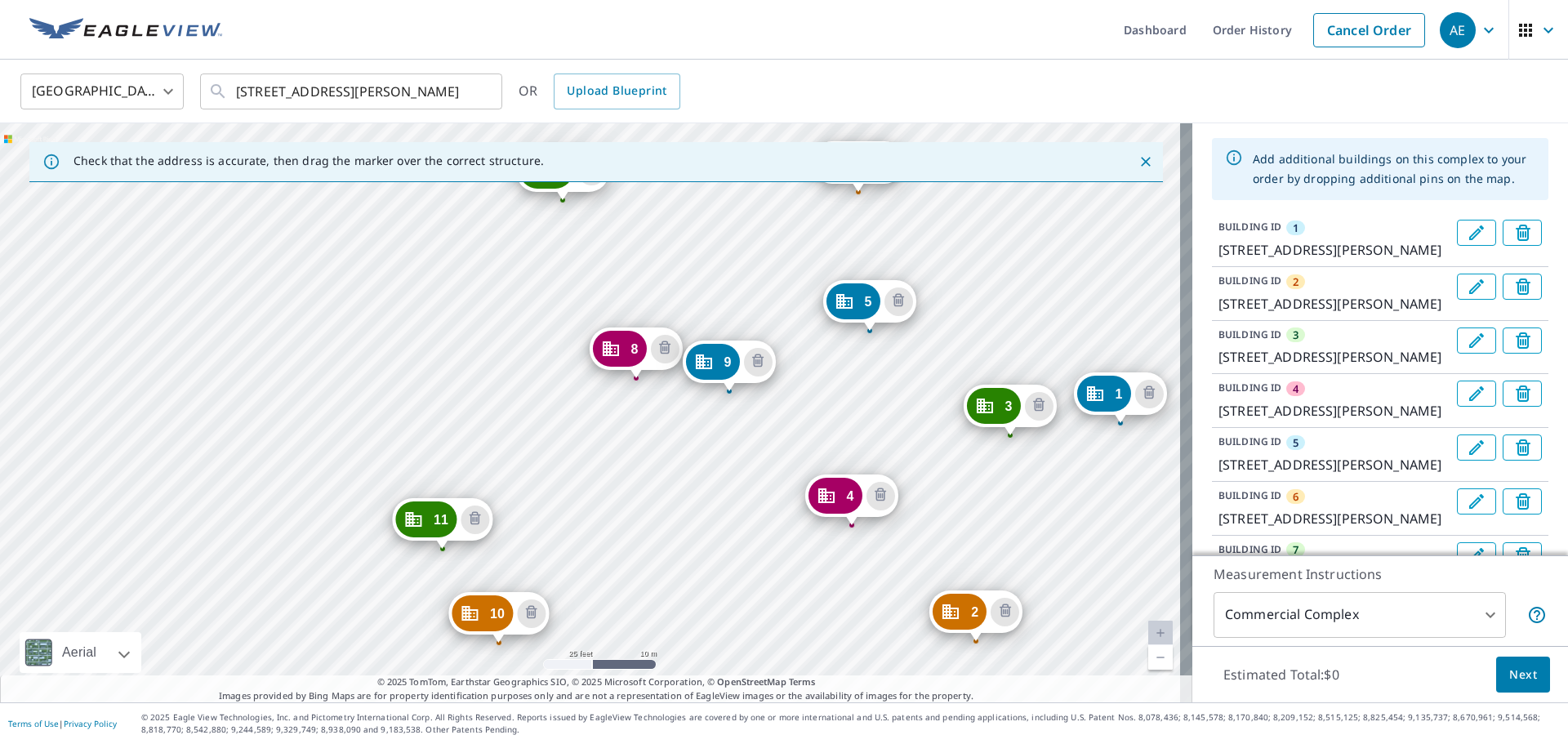
click at [303, 410] on div "2 [STREET_ADDRESS][PERSON_NAME] 3 [STREET_ADDRESS][PERSON_NAME] 4 [STREET_ADDRE…" at bounding box center [596, 412] width 1193 height 579
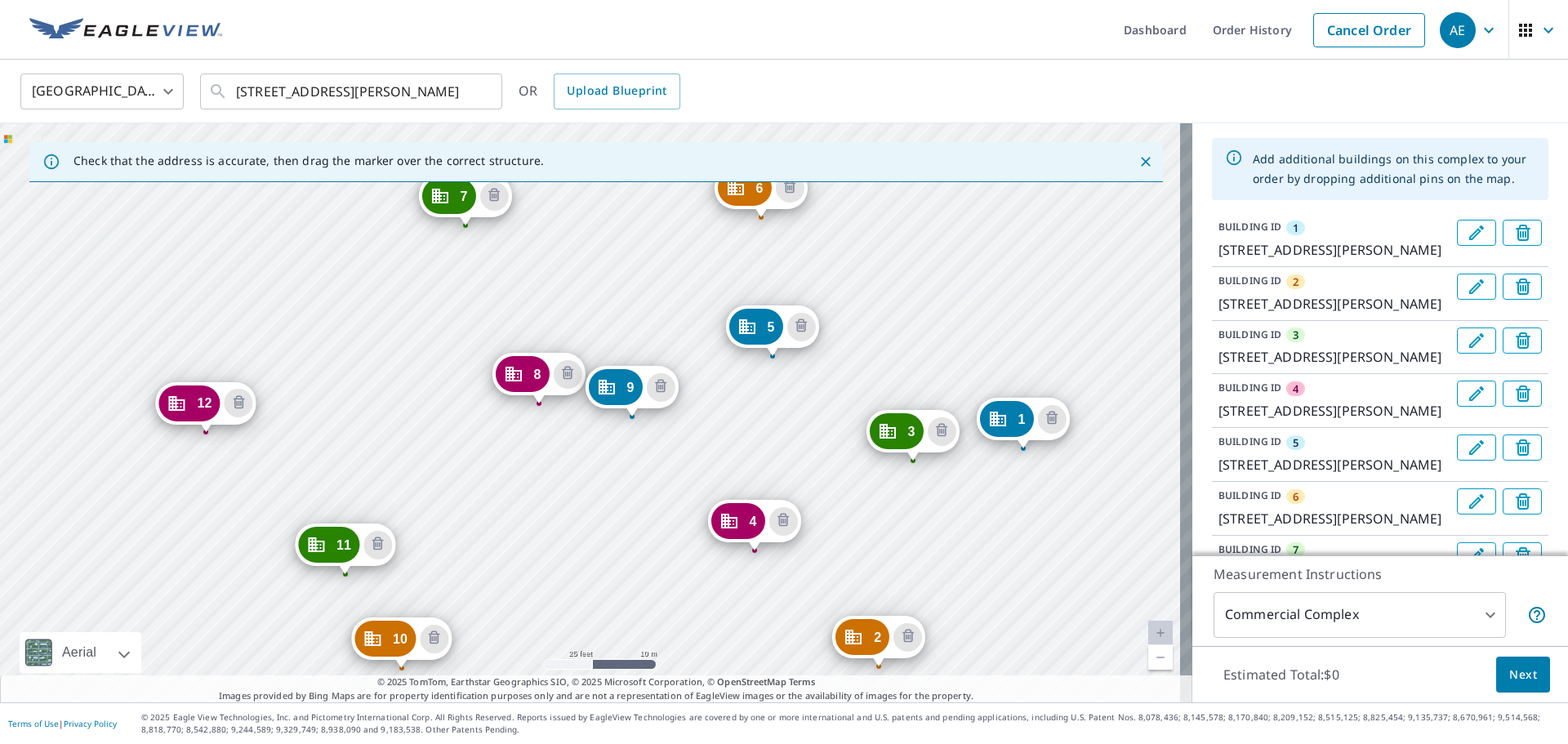
drag, startPoint x: 316, startPoint y: 430, endPoint x: 749, endPoint y: 468, distance: 434.7
click at [749, 468] on div "2 [STREET_ADDRESS][PERSON_NAME] 3 [STREET_ADDRESS][PERSON_NAME] 4 [STREET_ADDRE…" at bounding box center [596, 412] width 1193 height 579
click at [357, 356] on div "2 [STREET_ADDRESS][PERSON_NAME] 3 [STREET_ADDRESS][PERSON_NAME] 4 [STREET_ADDRE…" at bounding box center [596, 412] width 1193 height 579
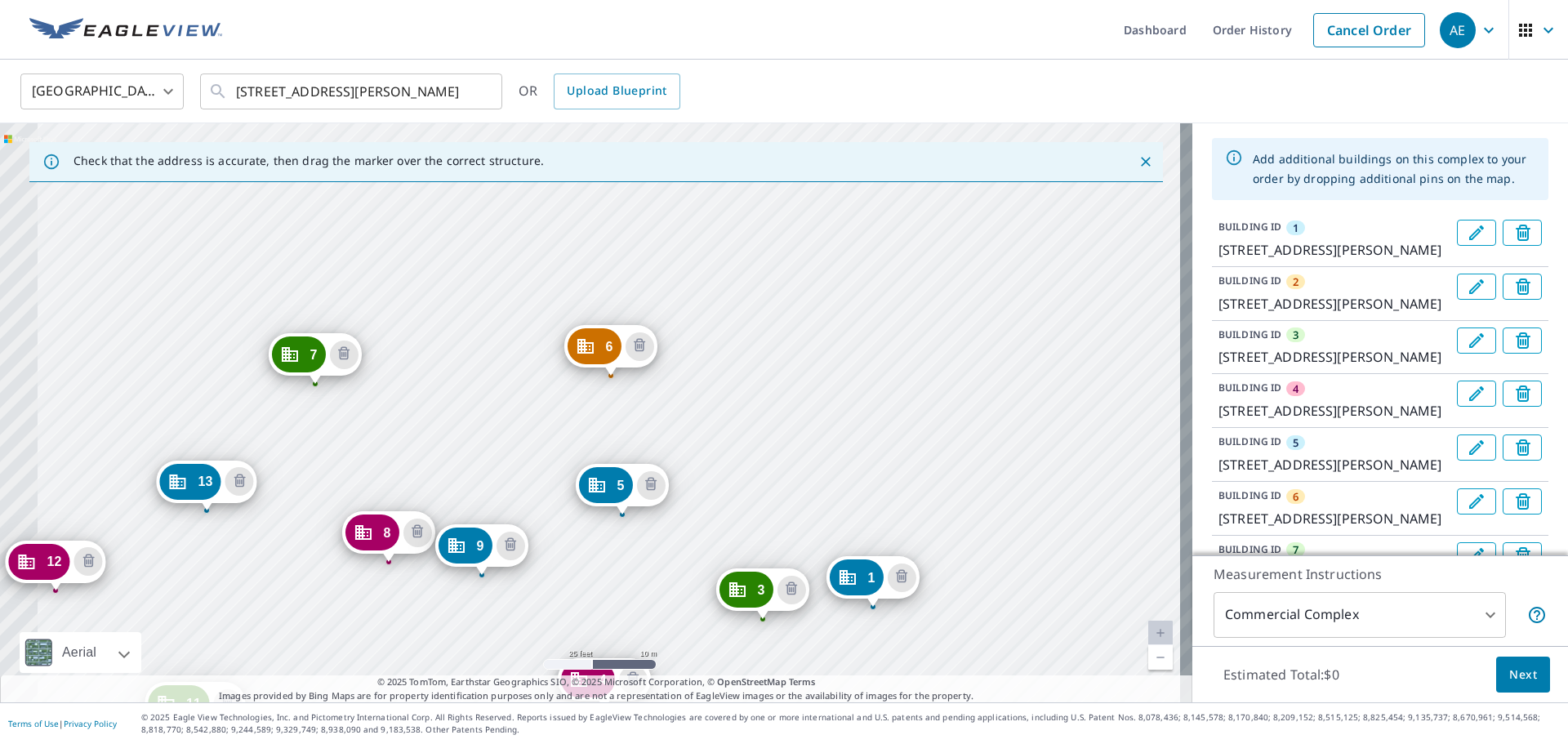
drag, startPoint x: 324, startPoint y: 406, endPoint x: 606, endPoint y: 603, distance: 344.0
click at [606, 603] on div "2 [STREET_ADDRESS][PERSON_NAME] 3 [STREET_ADDRESS][PERSON_NAME] 4 [STREET_ADDRE…" at bounding box center [596, 412] width 1193 height 579
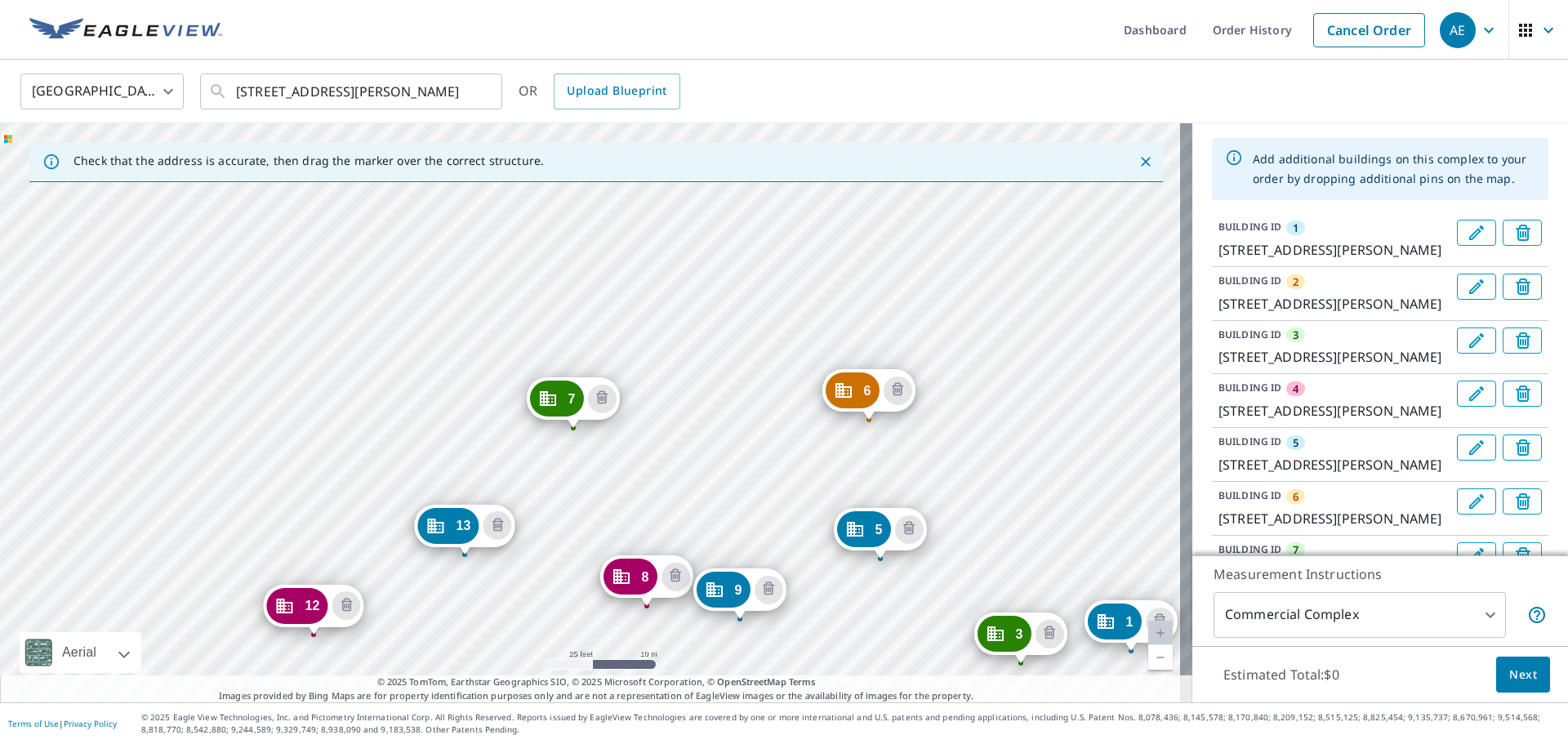
drag, startPoint x: 280, startPoint y: 495, endPoint x: 538, endPoint y: 539, distance: 261.7
click at [538, 539] on div "2 [STREET_ADDRESS][PERSON_NAME] 3 [STREET_ADDRESS][PERSON_NAME] 4 [STREET_ADDRE…" at bounding box center [596, 412] width 1193 height 579
drag, startPoint x: 556, startPoint y: 396, endPoint x: 428, endPoint y: 401, distance: 128.1
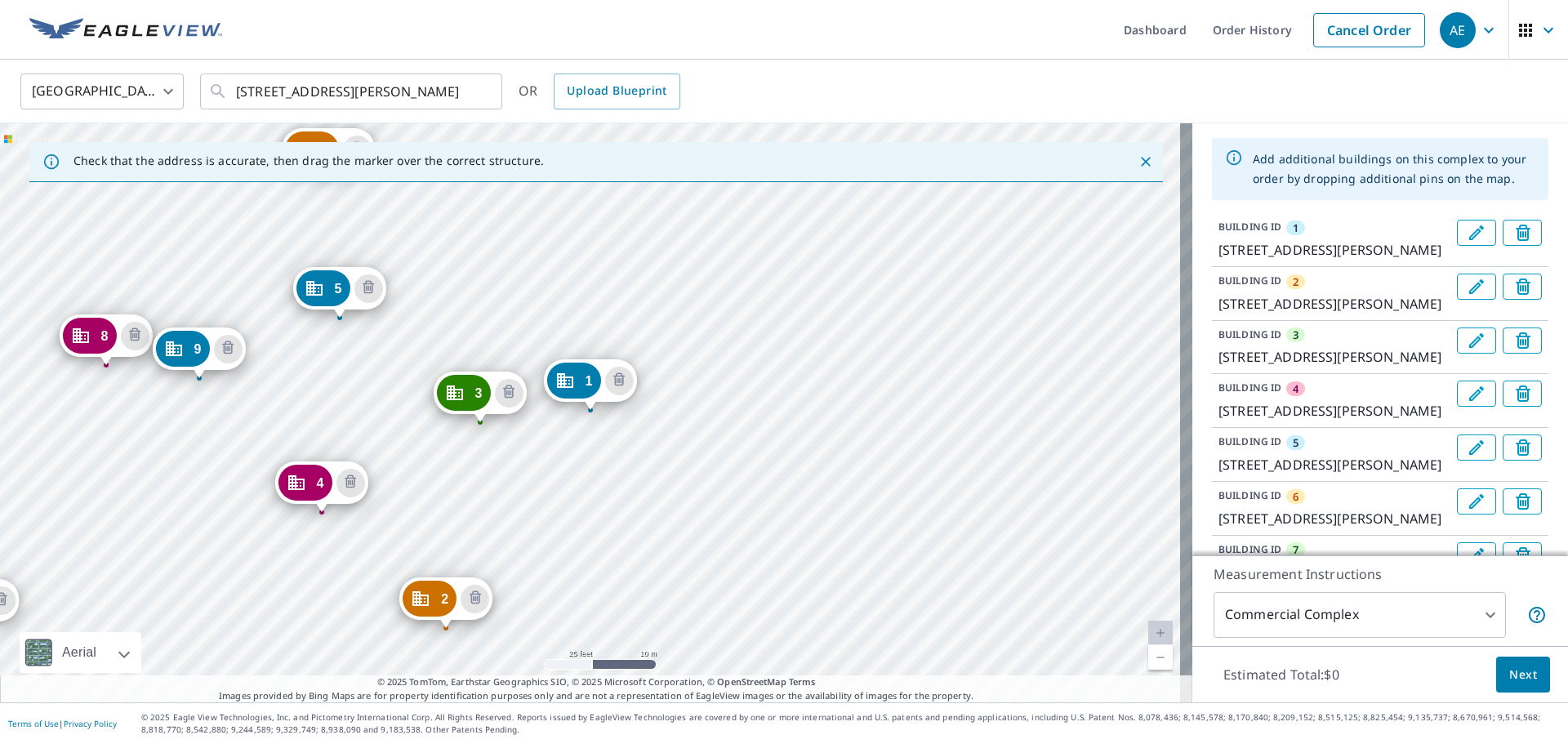
click at [392, 412] on div "2 [STREET_ADDRESS][PERSON_NAME] 3 [STREET_ADDRESS][PERSON_NAME] 4 [STREET_ADDRE…" at bounding box center [596, 412] width 1193 height 579
drag, startPoint x: 335, startPoint y: 570, endPoint x: 540, endPoint y: 470, distance: 228.1
click at [540, 470] on div "2 [STREET_ADDRESS][PERSON_NAME] 3 [STREET_ADDRESS][PERSON_NAME] 4 [STREET_ADDRE…" at bounding box center [596, 412] width 1193 height 579
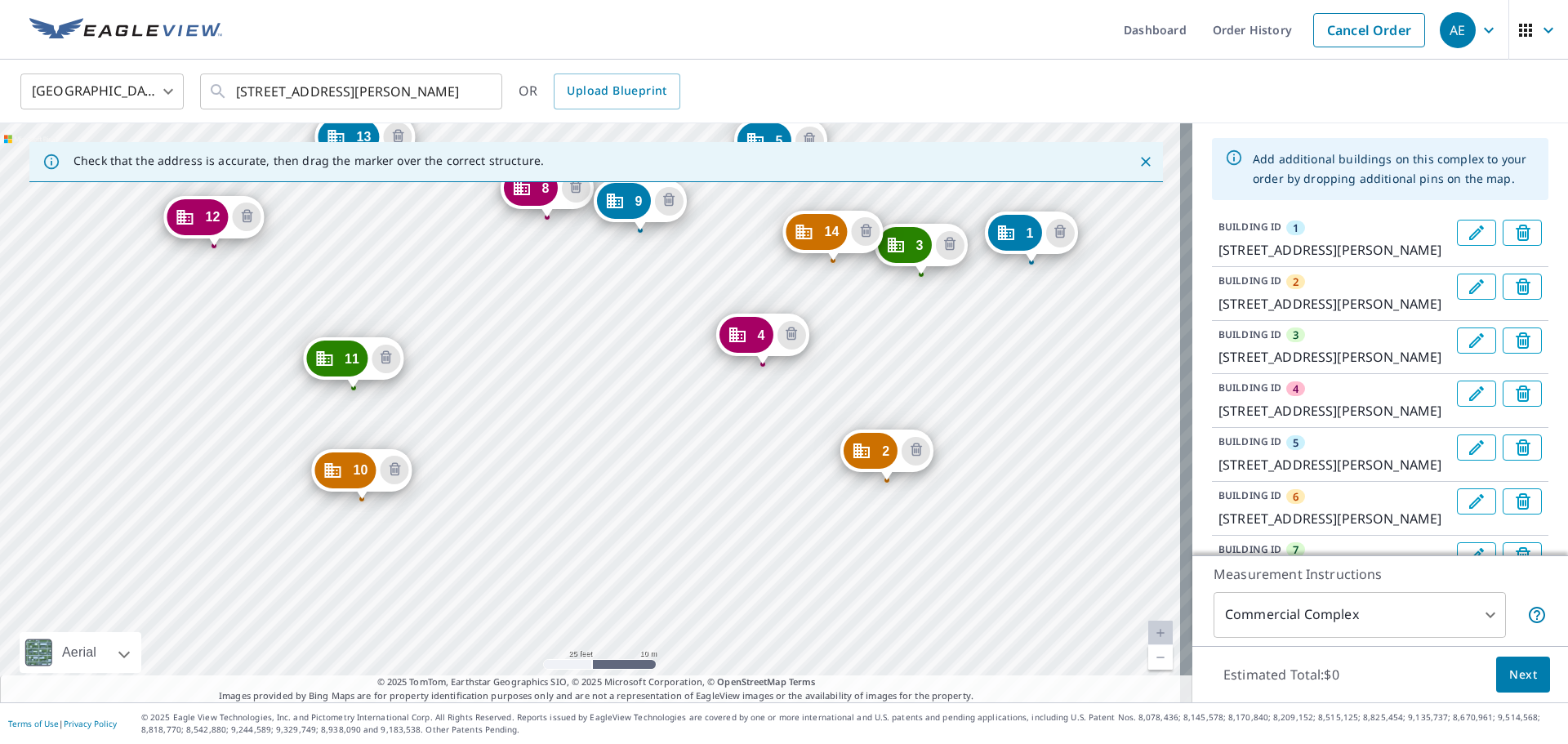
drag, startPoint x: 401, startPoint y: 457, endPoint x: 352, endPoint y: 475, distance: 52.2
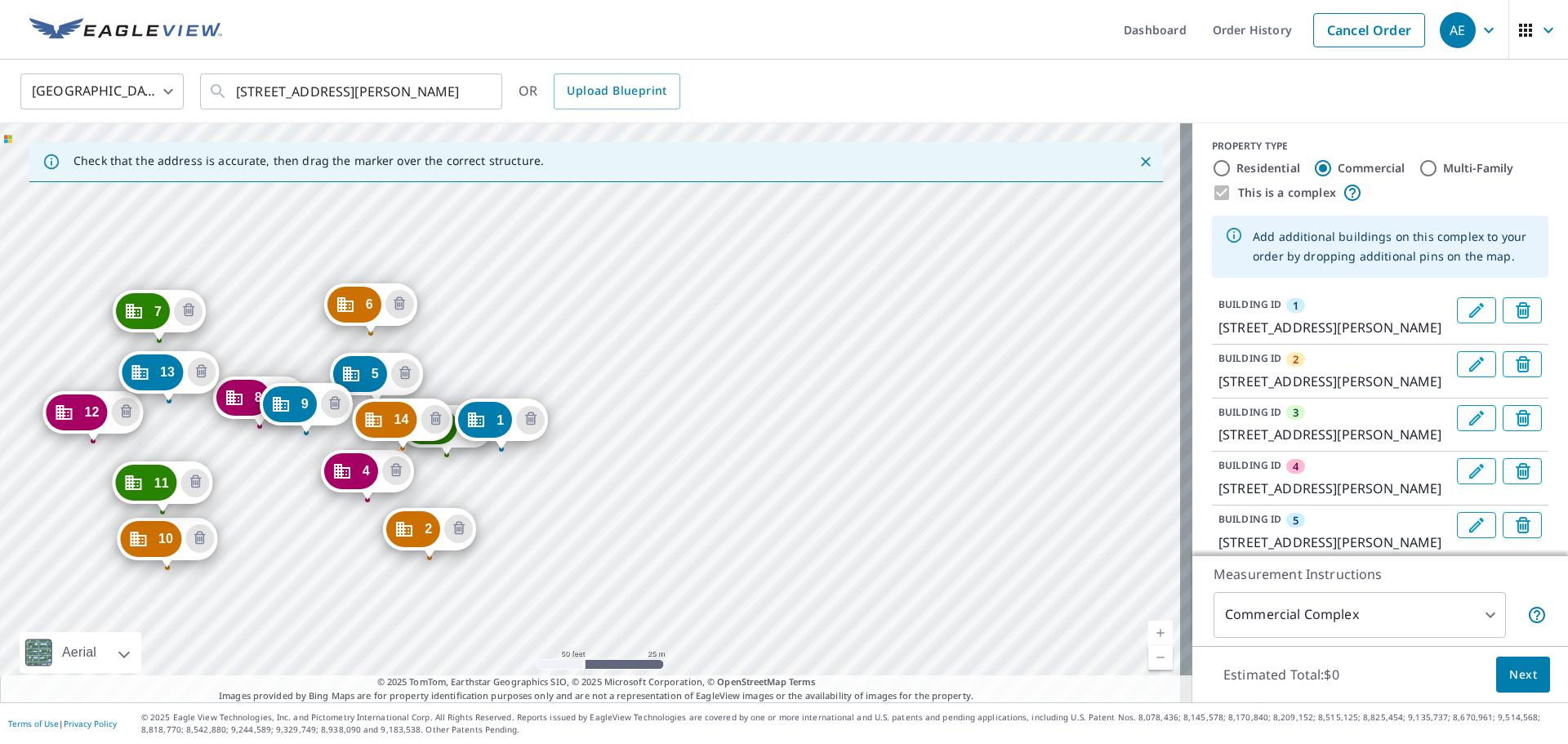
scroll to position [0, 0]
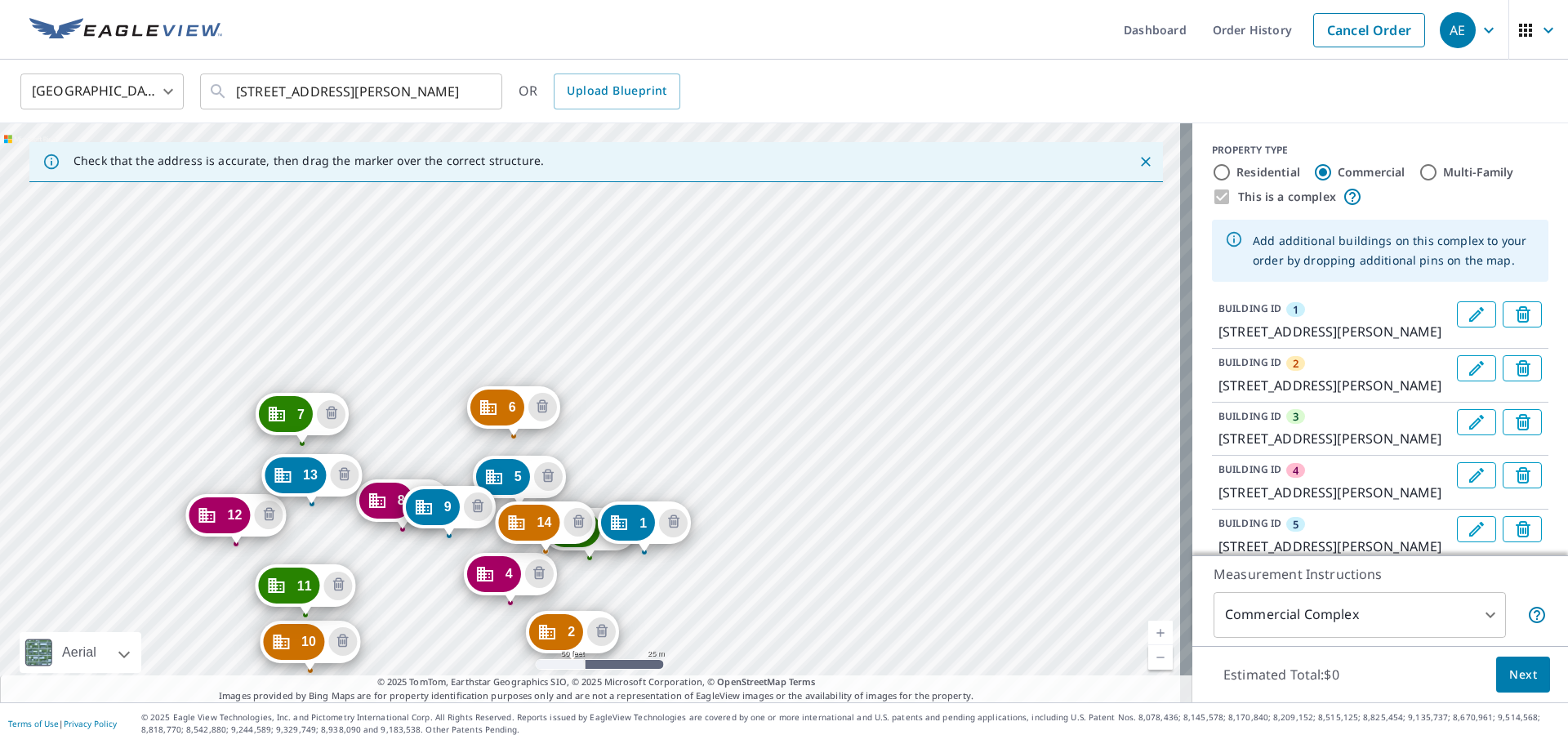
drag, startPoint x: 259, startPoint y: 468, endPoint x: 402, endPoint y: 570, distance: 175.7
click at [402, 570] on div "2 [STREET_ADDRESS][PERSON_NAME] 3 [STREET_ADDRESS][PERSON_NAME] 4 [STREET_ADDRE…" at bounding box center [596, 412] width 1193 height 579
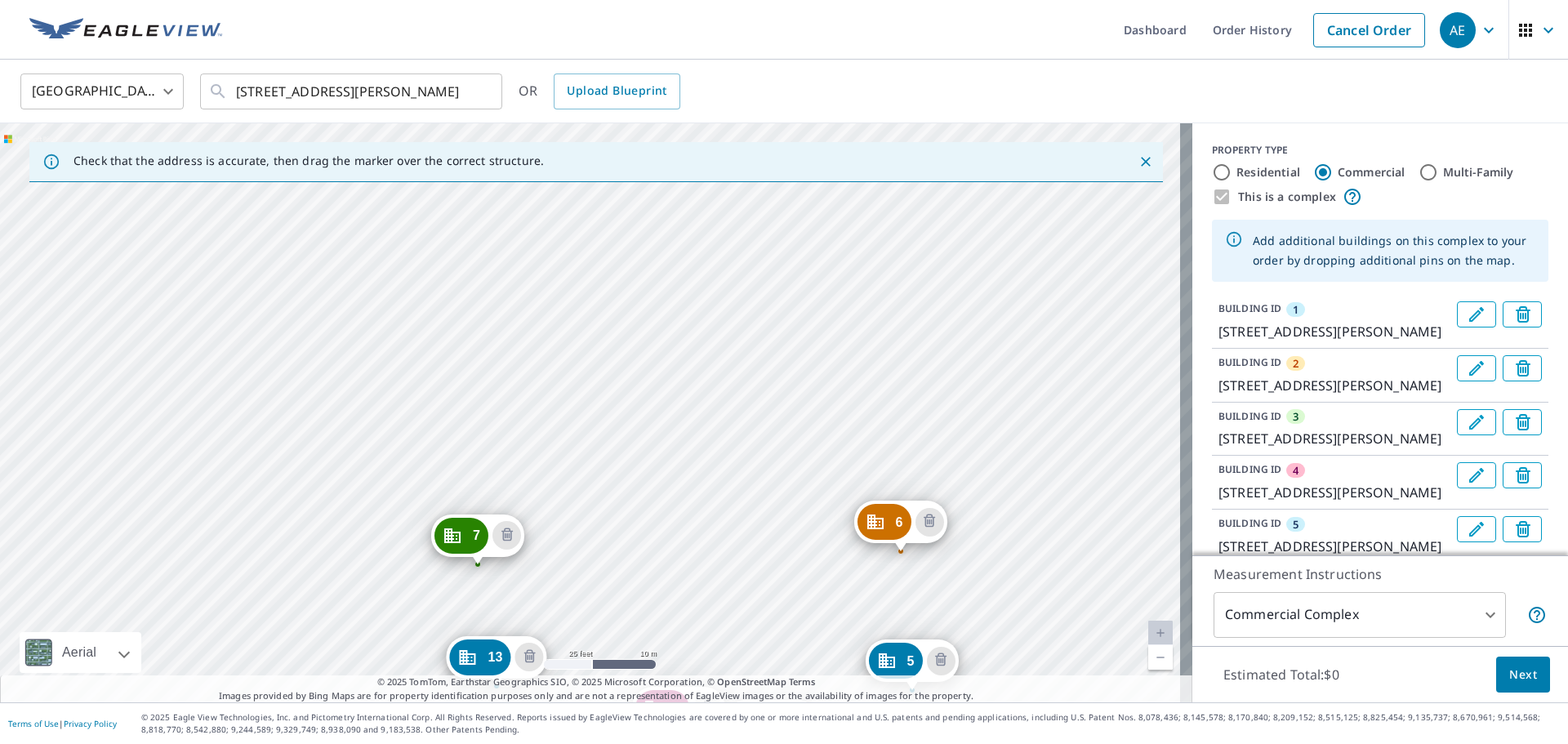
drag, startPoint x: 419, startPoint y: 375, endPoint x: 618, endPoint y: 482, distance: 225.9
click at [618, 482] on div "2 [STREET_ADDRESS][PERSON_NAME] 3 [STREET_ADDRESS][PERSON_NAME] 4 [STREET_ADDRE…" at bounding box center [596, 412] width 1193 height 579
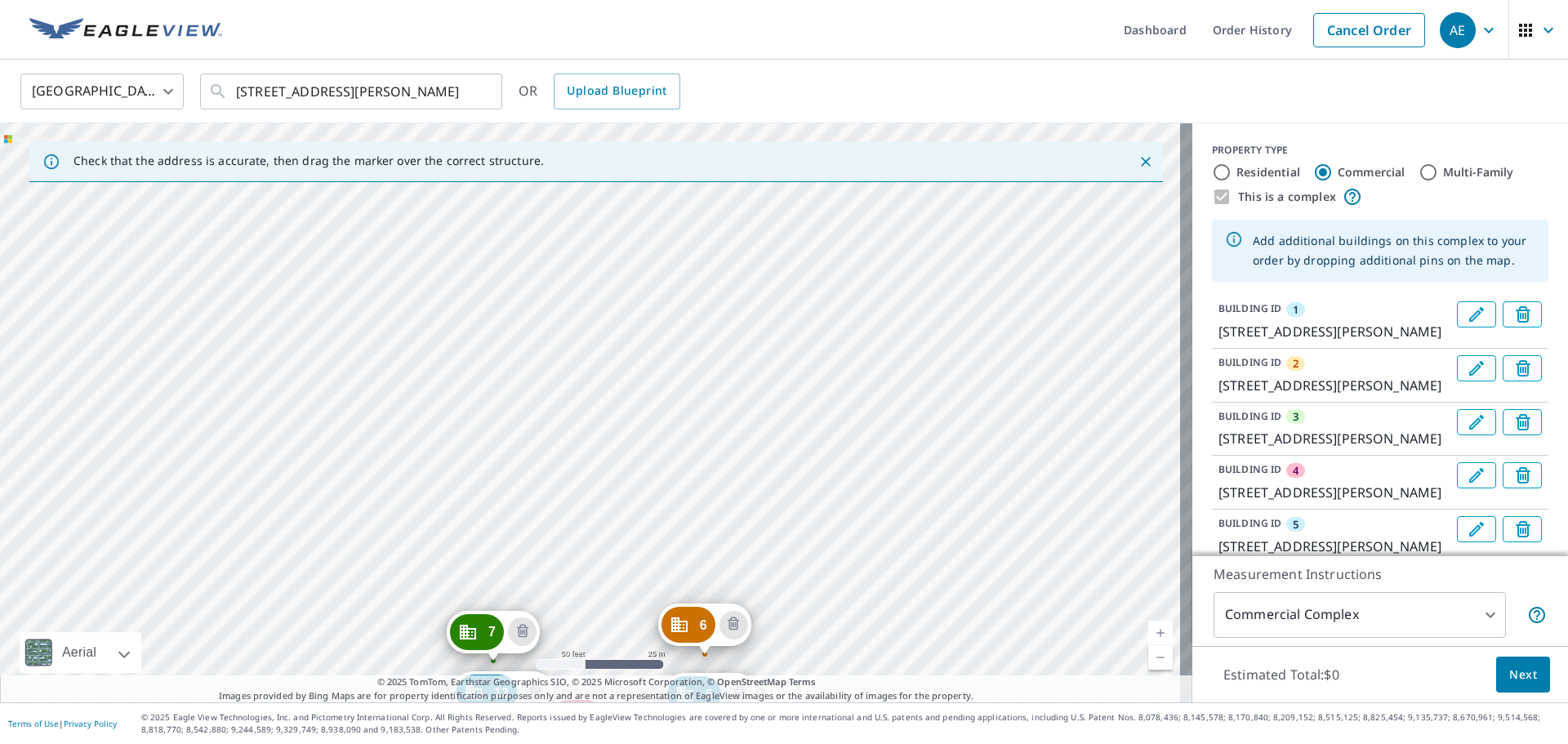
drag, startPoint x: 579, startPoint y: 273, endPoint x: 568, endPoint y: 443, distance: 170.4
click at [568, 443] on div "2 [STREET_ADDRESS][PERSON_NAME] 3 [STREET_ADDRESS][PERSON_NAME] 4 [STREET_ADDRE…" at bounding box center [596, 412] width 1193 height 579
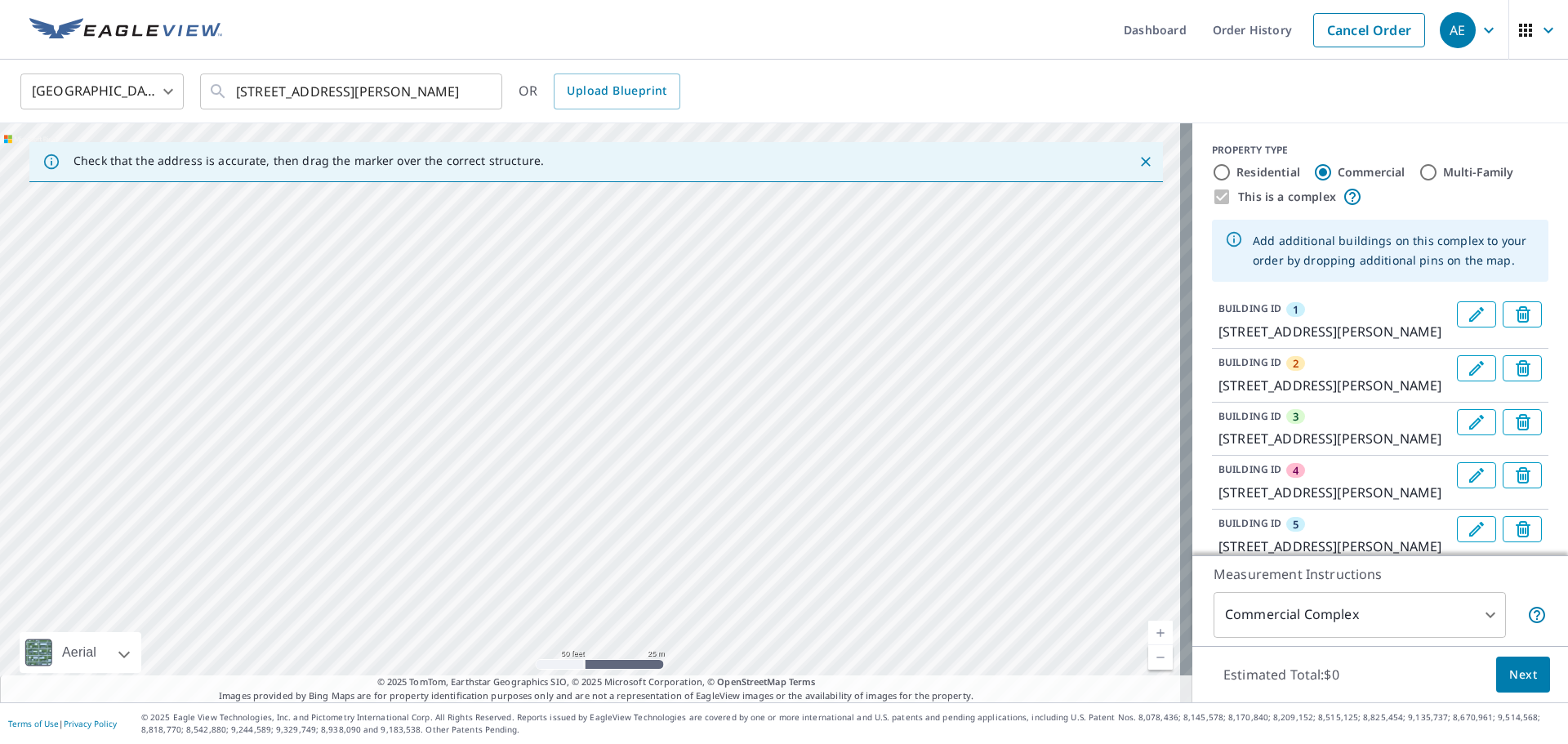
drag, startPoint x: 557, startPoint y: 331, endPoint x: 556, endPoint y: 312, distance: 19.0
click at [556, 312] on div "2 [STREET_ADDRESS][PERSON_NAME] 3 [STREET_ADDRESS][PERSON_NAME] 4 [STREET_ADDRE…" at bounding box center [596, 412] width 1193 height 579
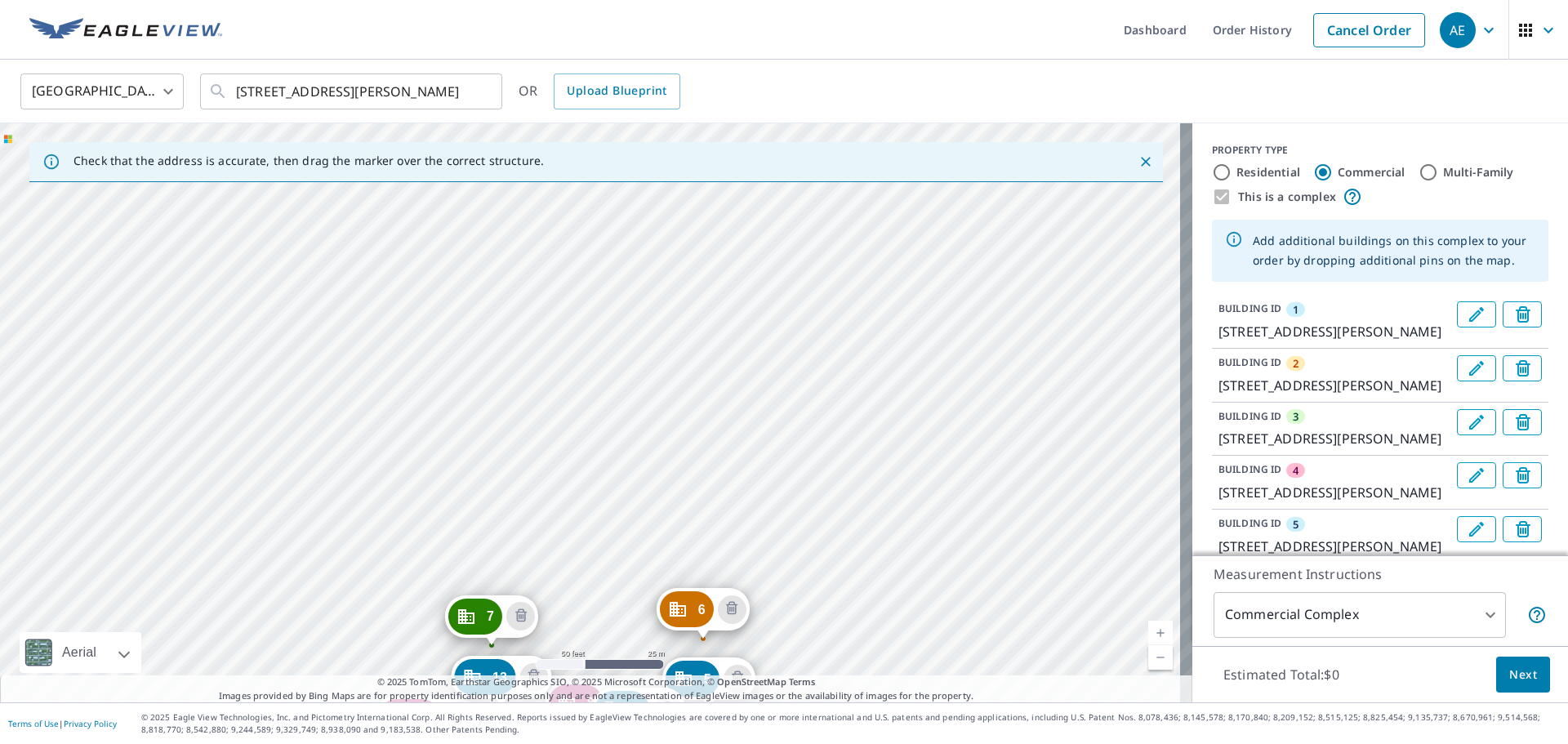
drag, startPoint x: 541, startPoint y: 419, endPoint x: 545, endPoint y: 299, distance: 120.1
click at [545, 301] on div "2 [STREET_ADDRESS][PERSON_NAME] 3 [STREET_ADDRESS][PERSON_NAME] 4 [STREET_ADDRE…" at bounding box center [596, 412] width 1193 height 579
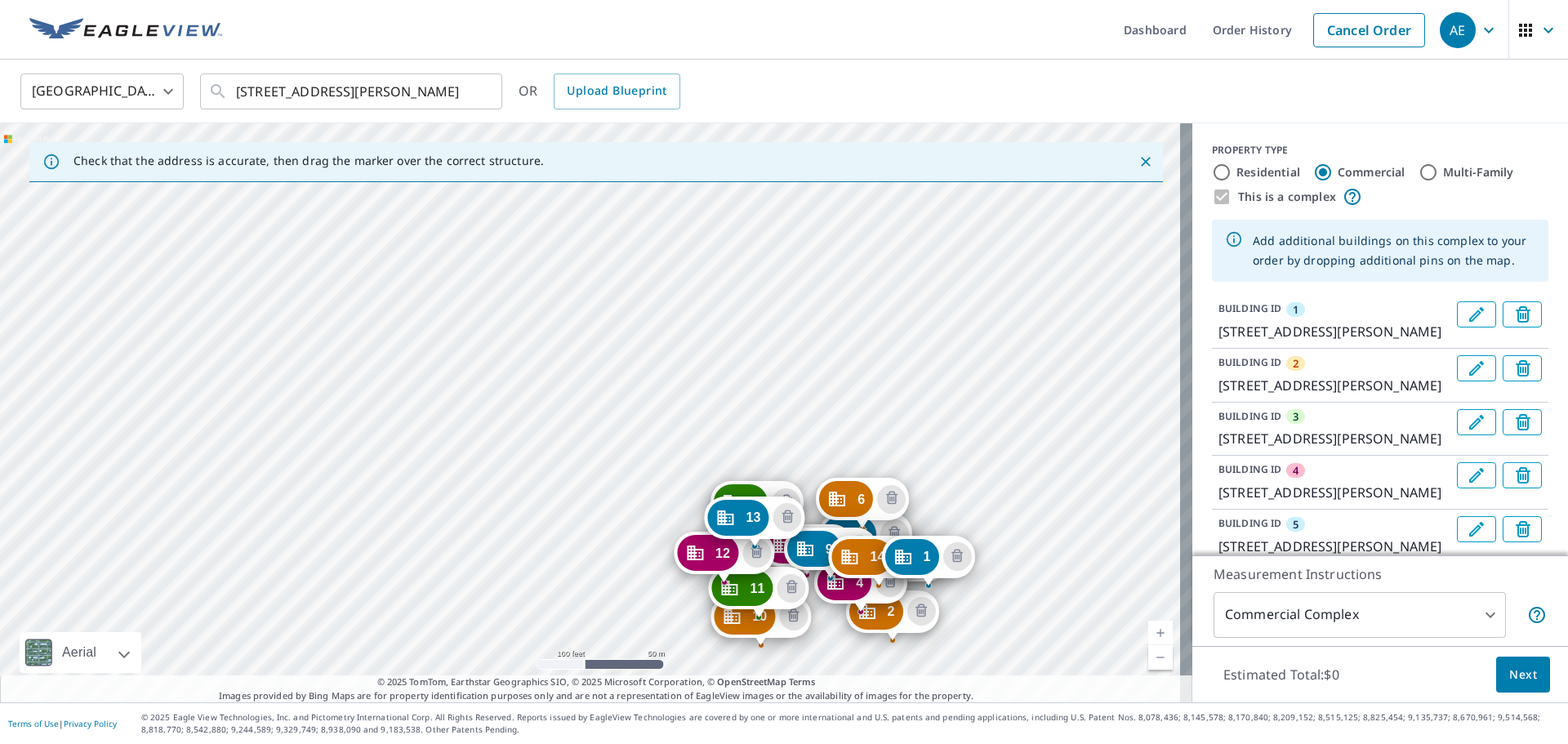
drag, startPoint x: 806, startPoint y: 543, endPoint x: 799, endPoint y: 526, distance: 18.4
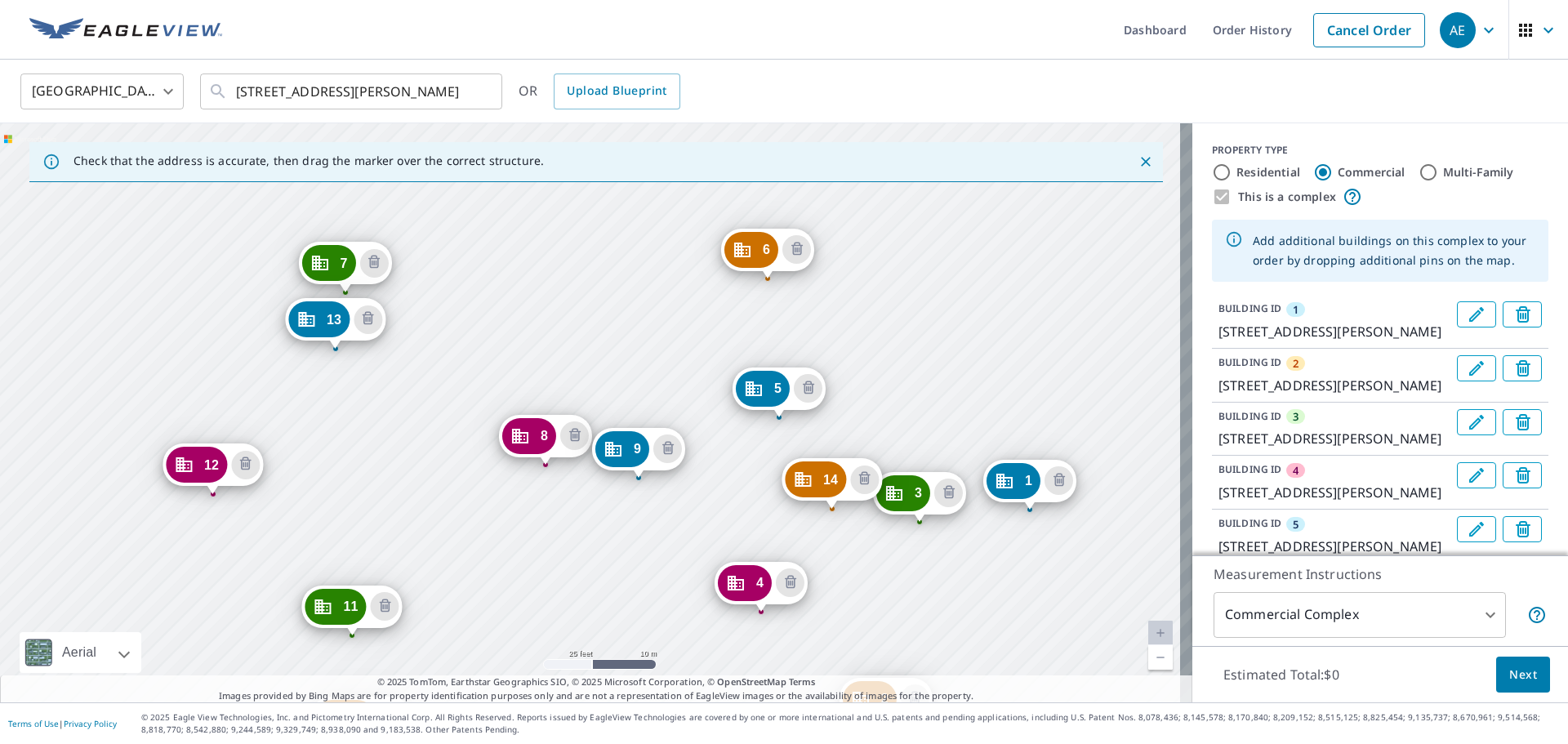
drag, startPoint x: 477, startPoint y: 448, endPoint x: 548, endPoint y: 666, distance: 229.3
click at [548, 666] on div "2 [STREET_ADDRESS][PERSON_NAME] 3 [STREET_ADDRESS][PERSON_NAME] 4 [STREET_ADDRE…" at bounding box center [596, 412] width 1193 height 579
drag, startPoint x: 342, startPoint y: 311, endPoint x: 368, endPoint y: 374, distance: 68.2
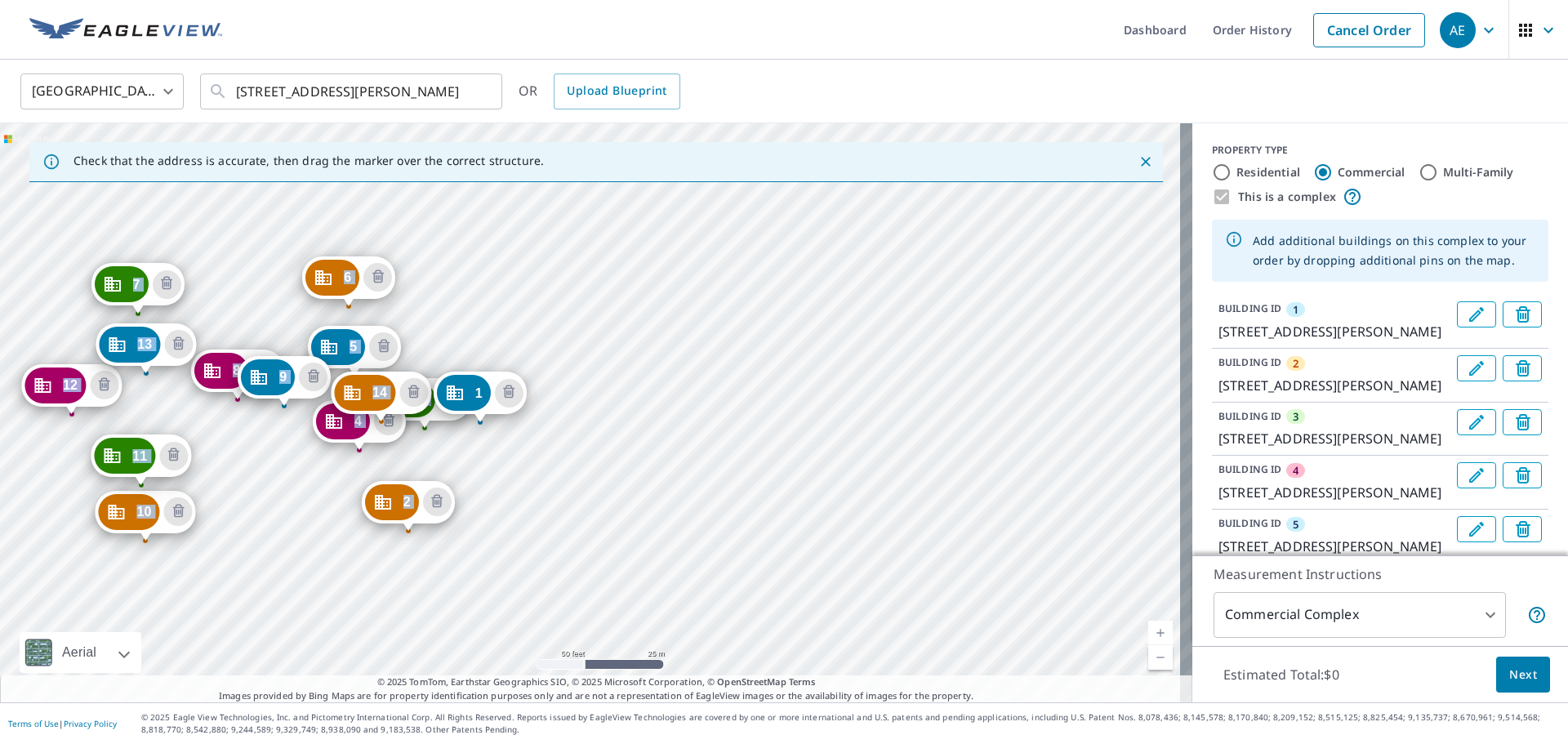
drag, startPoint x: 347, startPoint y: 440, endPoint x: 361, endPoint y: 418, distance: 26.1
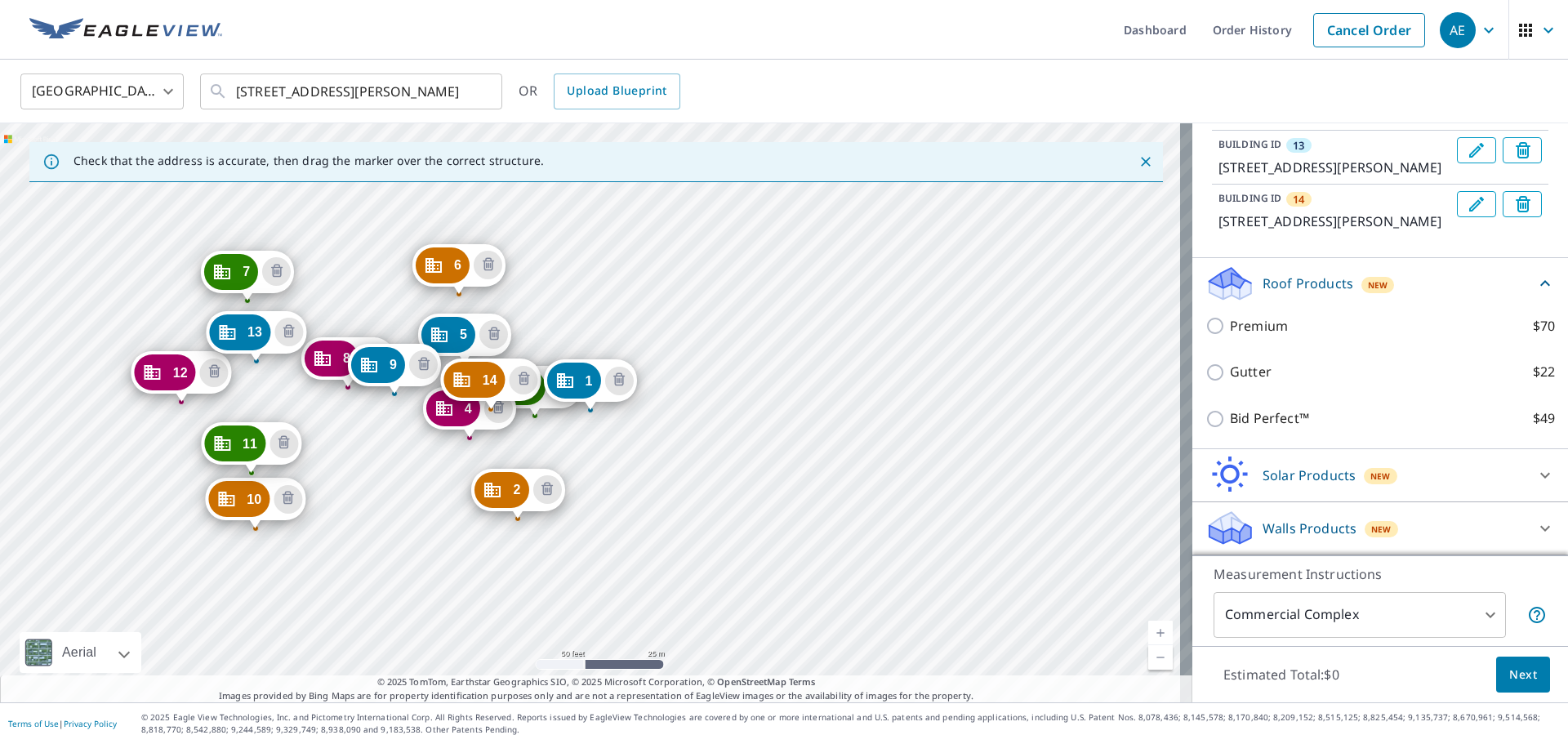
scroll to position [919, 0]
drag, startPoint x: 391, startPoint y: 363, endPoint x: 402, endPoint y: 411, distance: 49.2
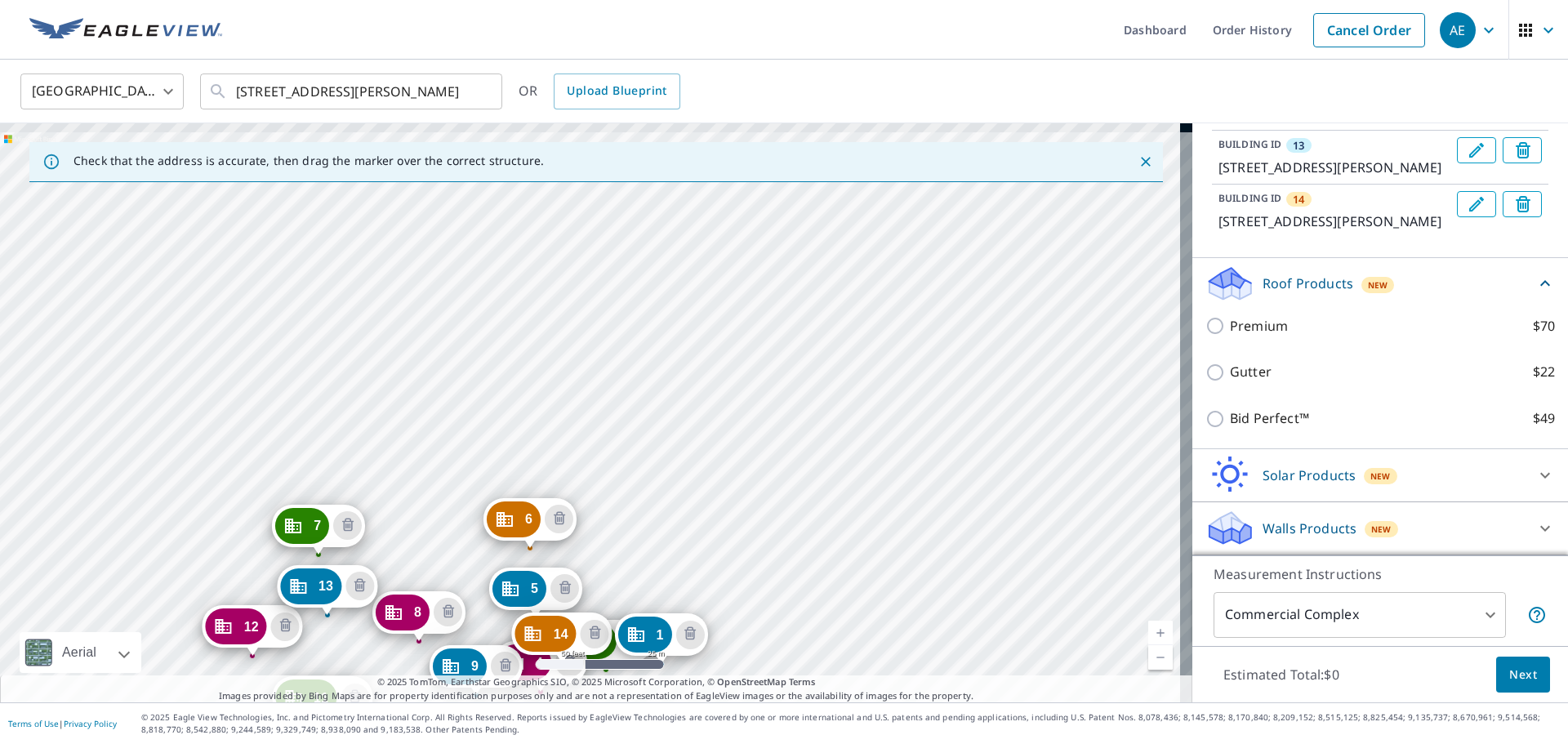
drag, startPoint x: 604, startPoint y: 277, endPoint x: 666, endPoint y: 574, distance: 303.4
click at [668, 574] on div "2 [STREET_ADDRESS][PERSON_NAME] 3 [STREET_ADDRESS][PERSON_NAME] 4 [STREET_ADDRE…" at bounding box center [596, 412] width 1193 height 579
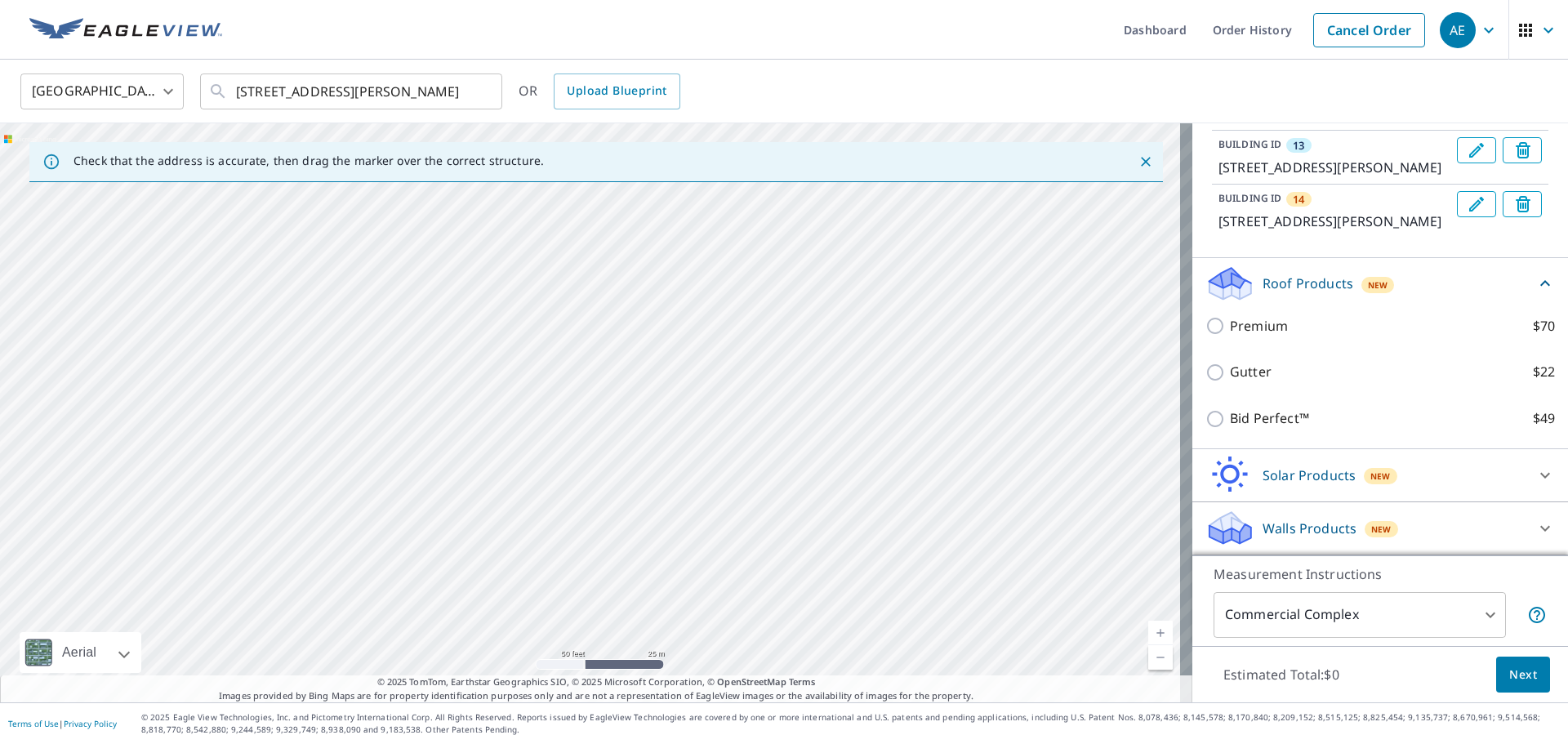
drag, startPoint x: 526, startPoint y: 364, endPoint x: 601, endPoint y: 550, distance: 200.6
click at [617, 599] on div "2 [STREET_ADDRESS][PERSON_NAME] 3 [STREET_ADDRESS][PERSON_NAME] 4 [STREET_ADDRE…" at bounding box center [596, 412] width 1193 height 579
drag, startPoint x: 590, startPoint y: 474, endPoint x: 583, endPoint y: 643, distance: 169.1
click at [583, 643] on div "2 [STREET_ADDRESS][PERSON_NAME] 3 [STREET_ADDRESS][PERSON_NAME] 4 [STREET_ADDRE…" at bounding box center [596, 412] width 1193 height 579
drag, startPoint x: 459, startPoint y: 463, endPoint x: 454, endPoint y: 270, distance: 193.1
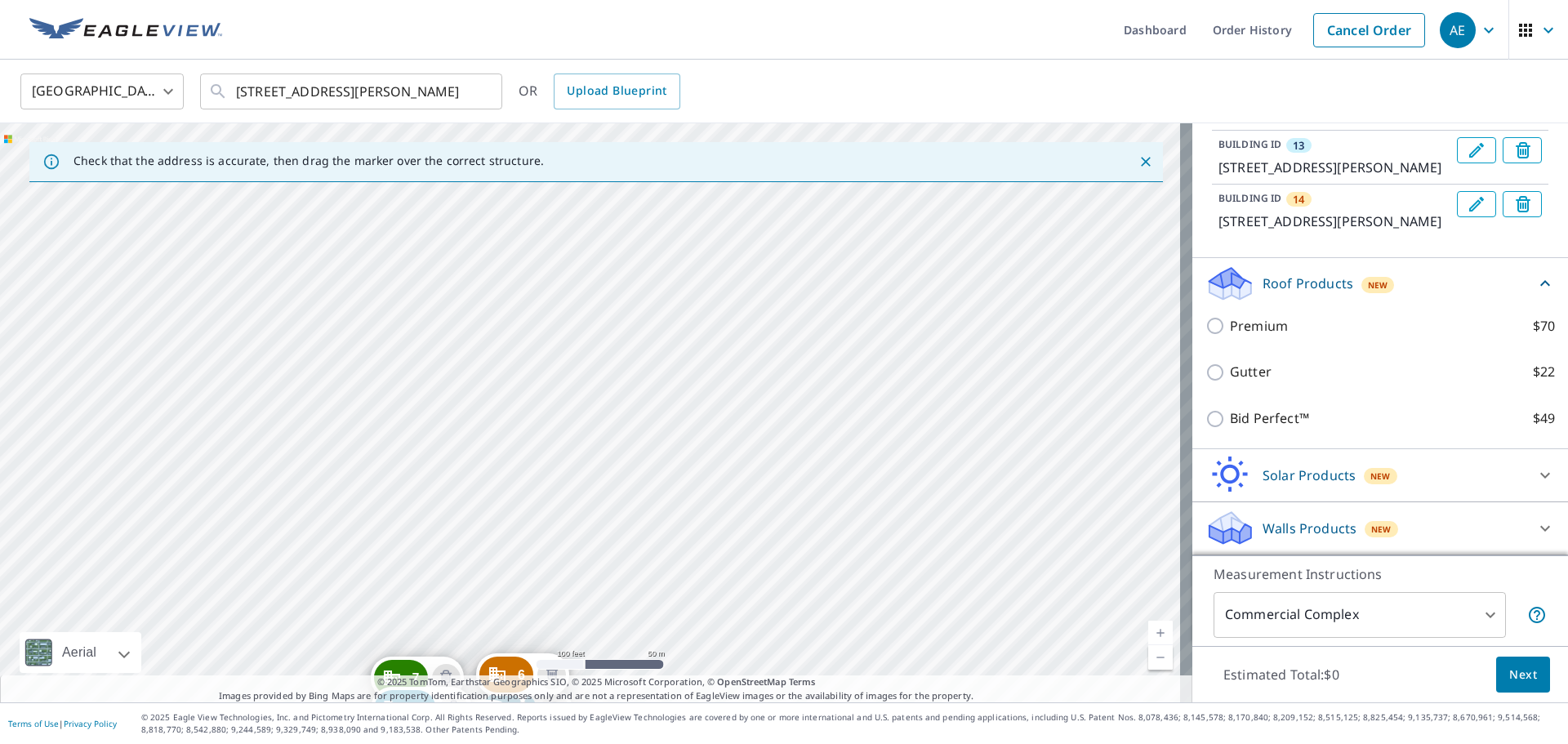
click at [454, 277] on div "2 [STREET_ADDRESS][PERSON_NAME] 3 [STREET_ADDRESS][PERSON_NAME] 4 [STREET_ADDRE…" at bounding box center [596, 412] width 1193 height 579
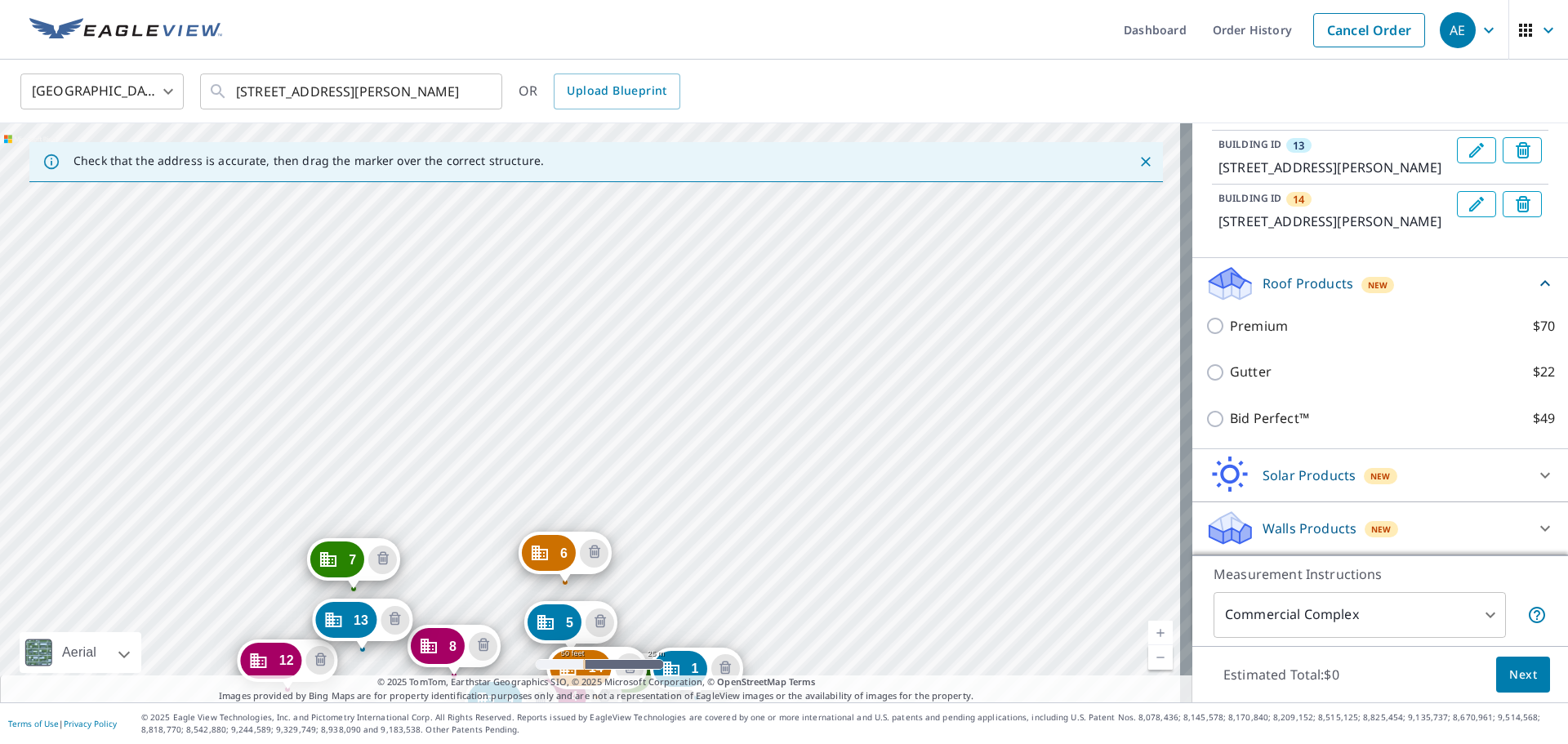
drag, startPoint x: 461, startPoint y: 510, endPoint x: 443, endPoint y: 334, distance: 176.9
click at [444, 355] on div "2 [STREET_ADDRESS][PERSON_NAME] 3 [STREET_ADDRESS][PERSON_NAME] 4 [STREET_ADDRE…" at bounding box center [596, 412] width 1193 height 579
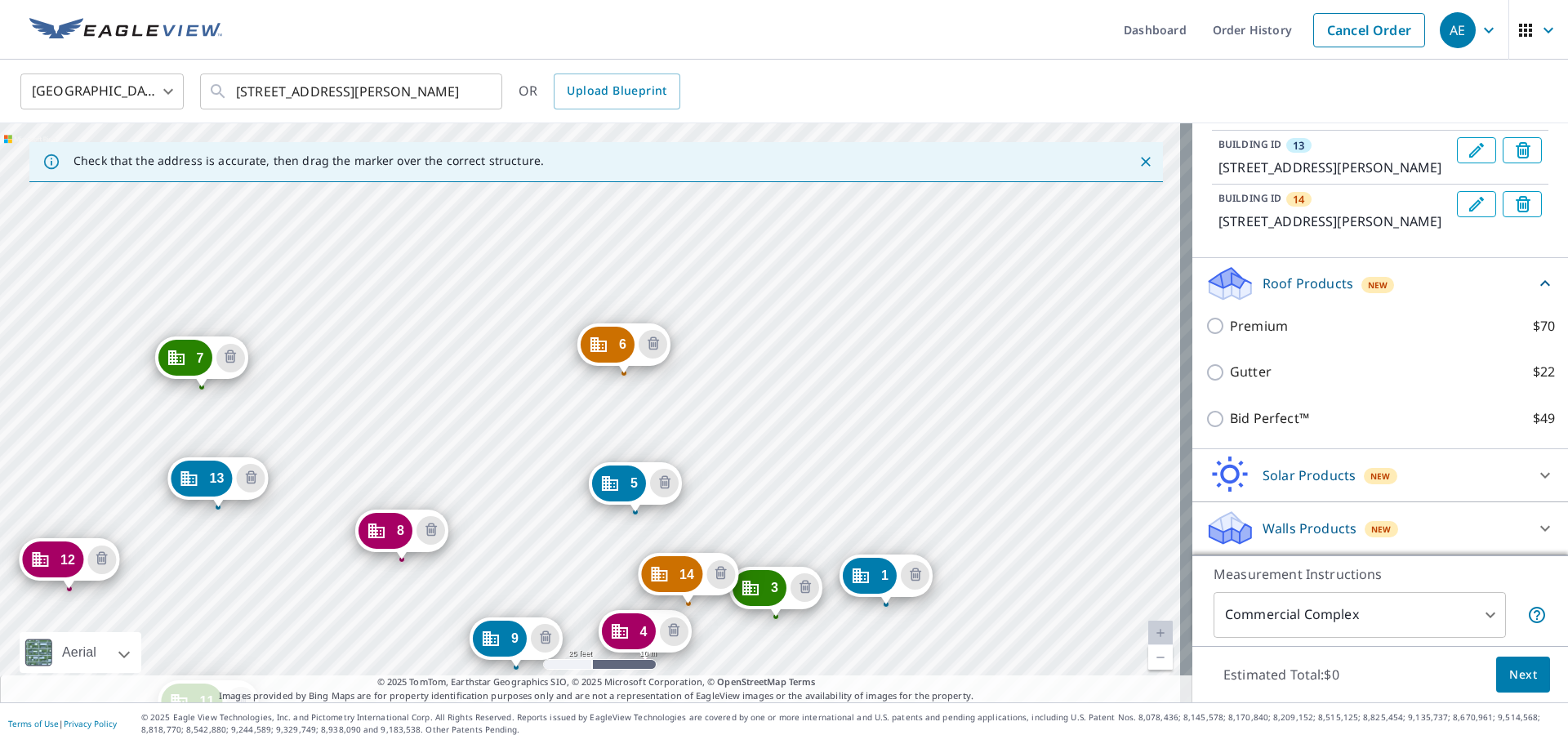
drag, startPoint x: 487, startPoint y: 521, endPoint x: 472, endPoint y: 350, distance: 171.7
click at [472, 364] on div "2 [STREET_ADDRESS][PERSON_NAME] 3 [STREET_ADDRESS][PERSON_NAME] 4 [STREET_ADDRE…" at bounding box center [596, 412] width 1193 height 579
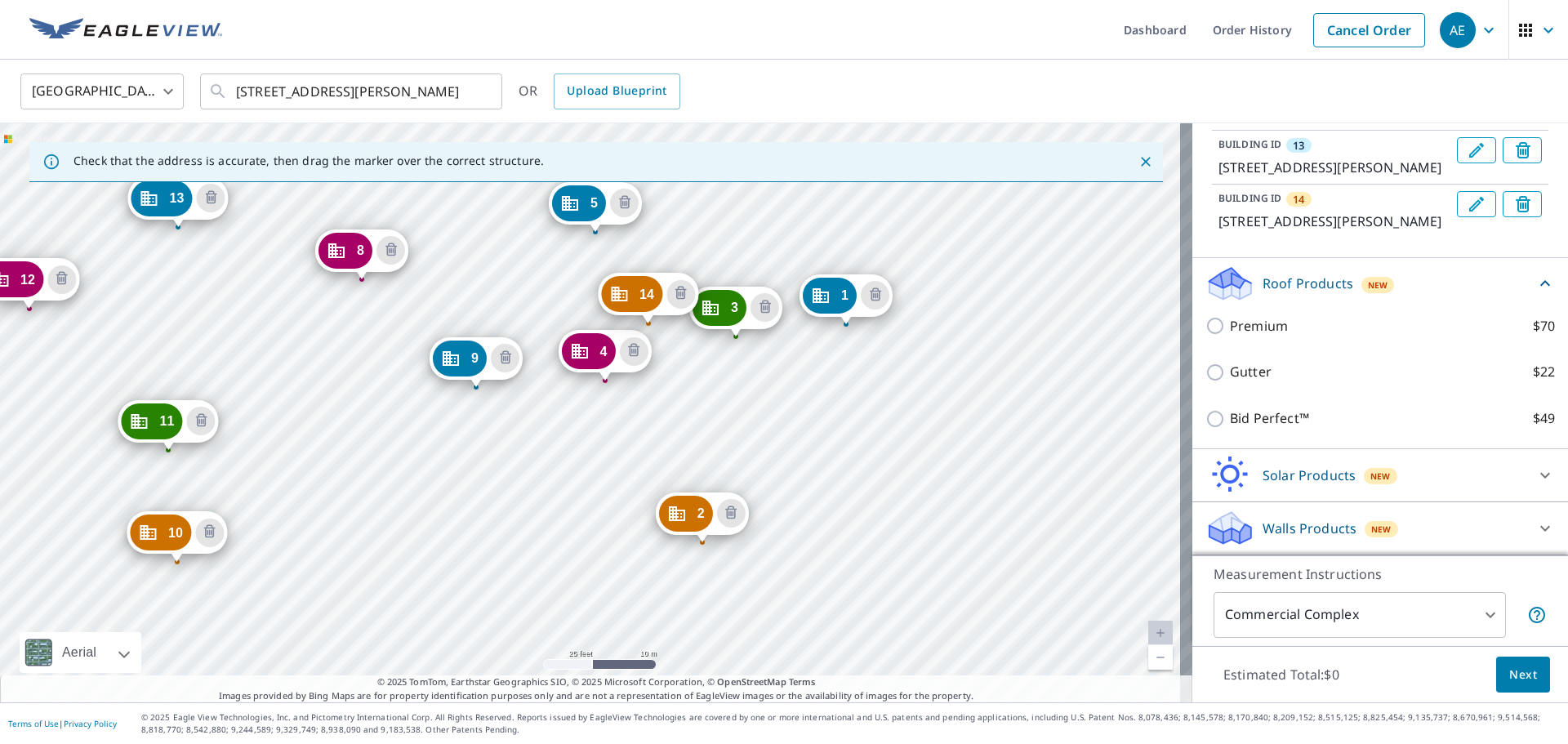
drag, startPoint x: 489, startPoint y: 447, endPoint x: 464, endPoint y: 324, distance: 125.5
click at [464, 324] on div "2 [STREET_ADDRESS][PERSON_NAME] 3 [STREET_ADDRESS][PERSON_NAME] 4 [STREET_ADDRE…" at bounding box center [596, 412] width 1193 height 579
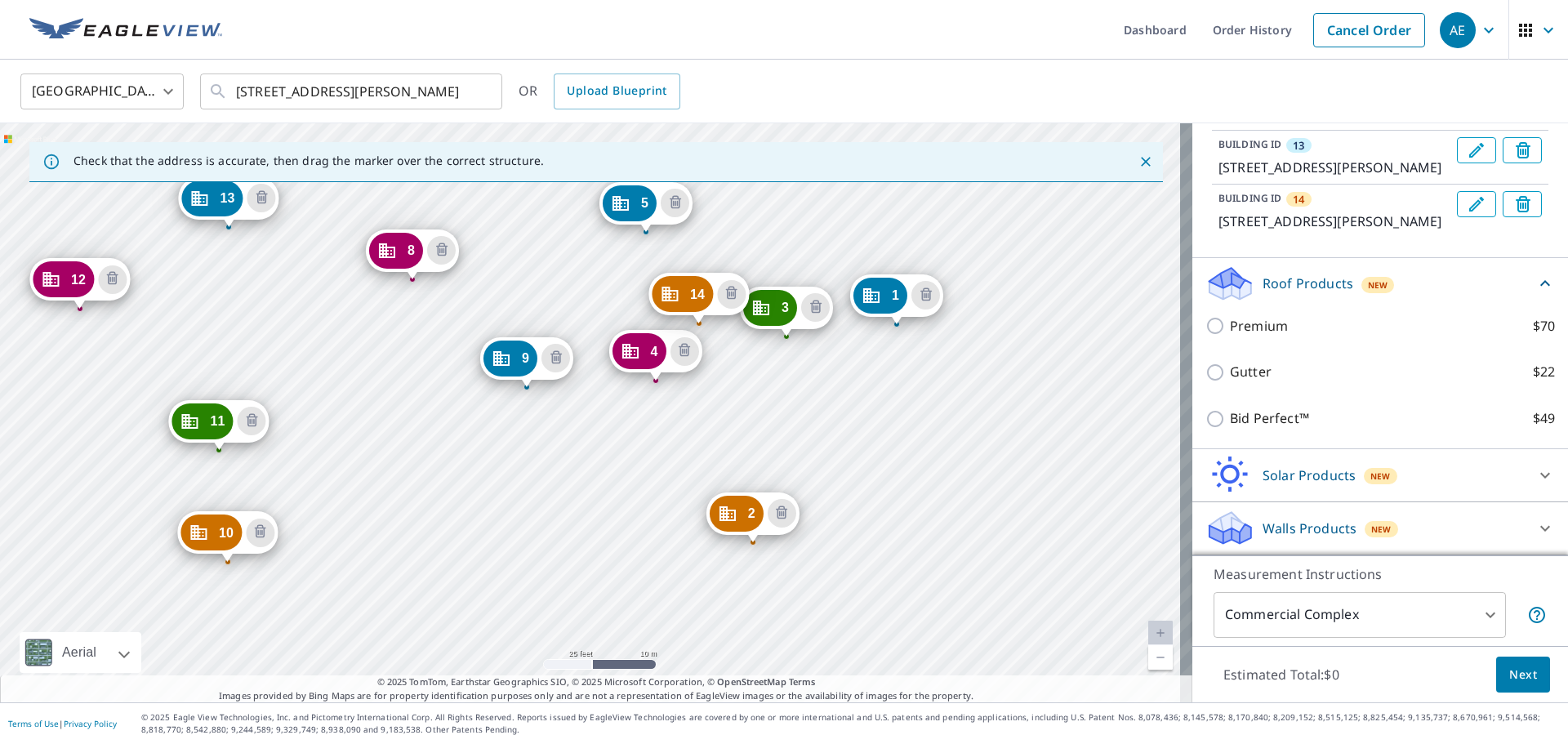
click at [533, 492] on div "2 [STREET_ADDRESS][PERSON_NAME] 3 [STREET_ADDRESS][PERSON_NAME] 4 [STREET_ADDRE…" at bounding box center [596, 412] width 1193 height 579
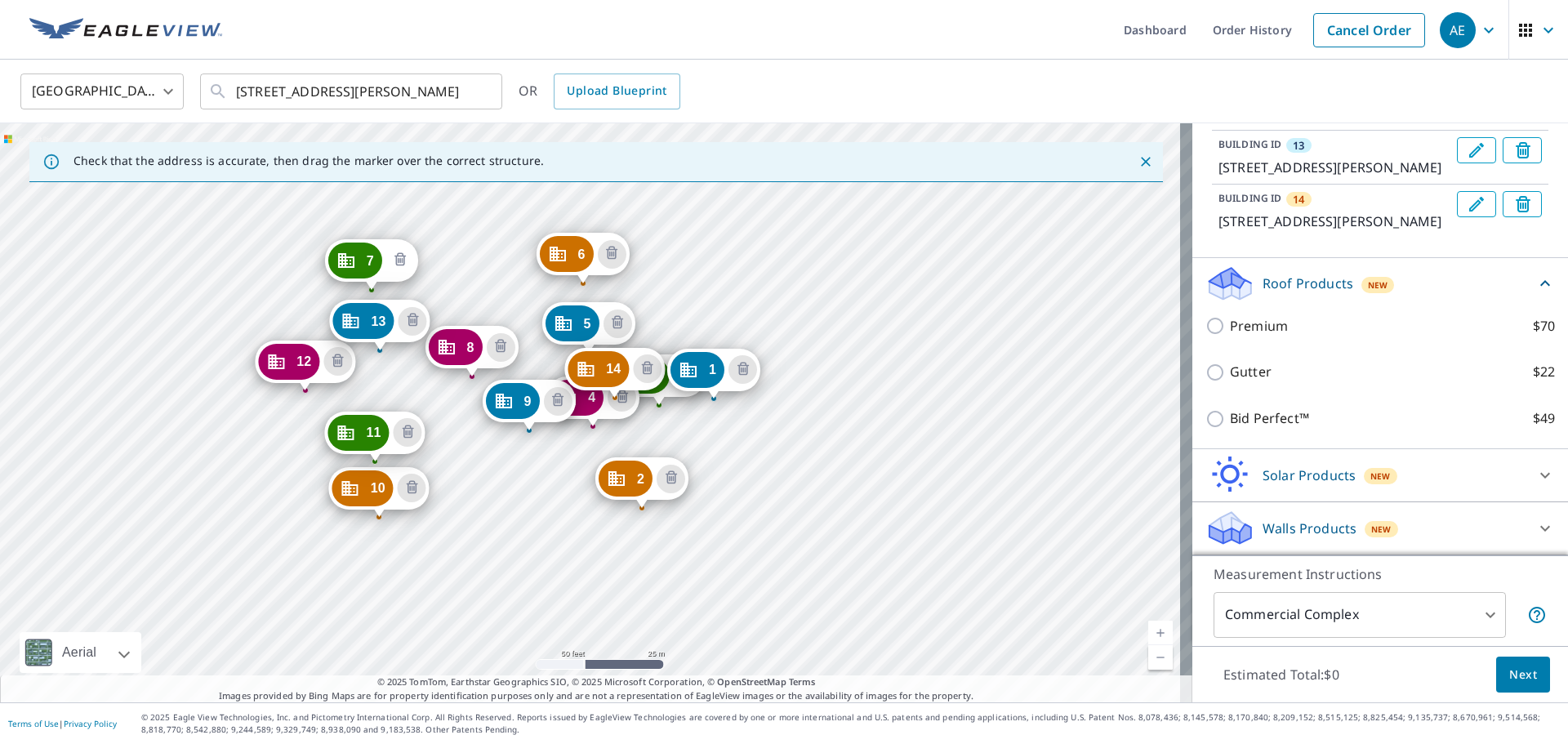
click at [400, 253] on icon "Delete building 7" at bounding box center [400, 260] width 11 height 13
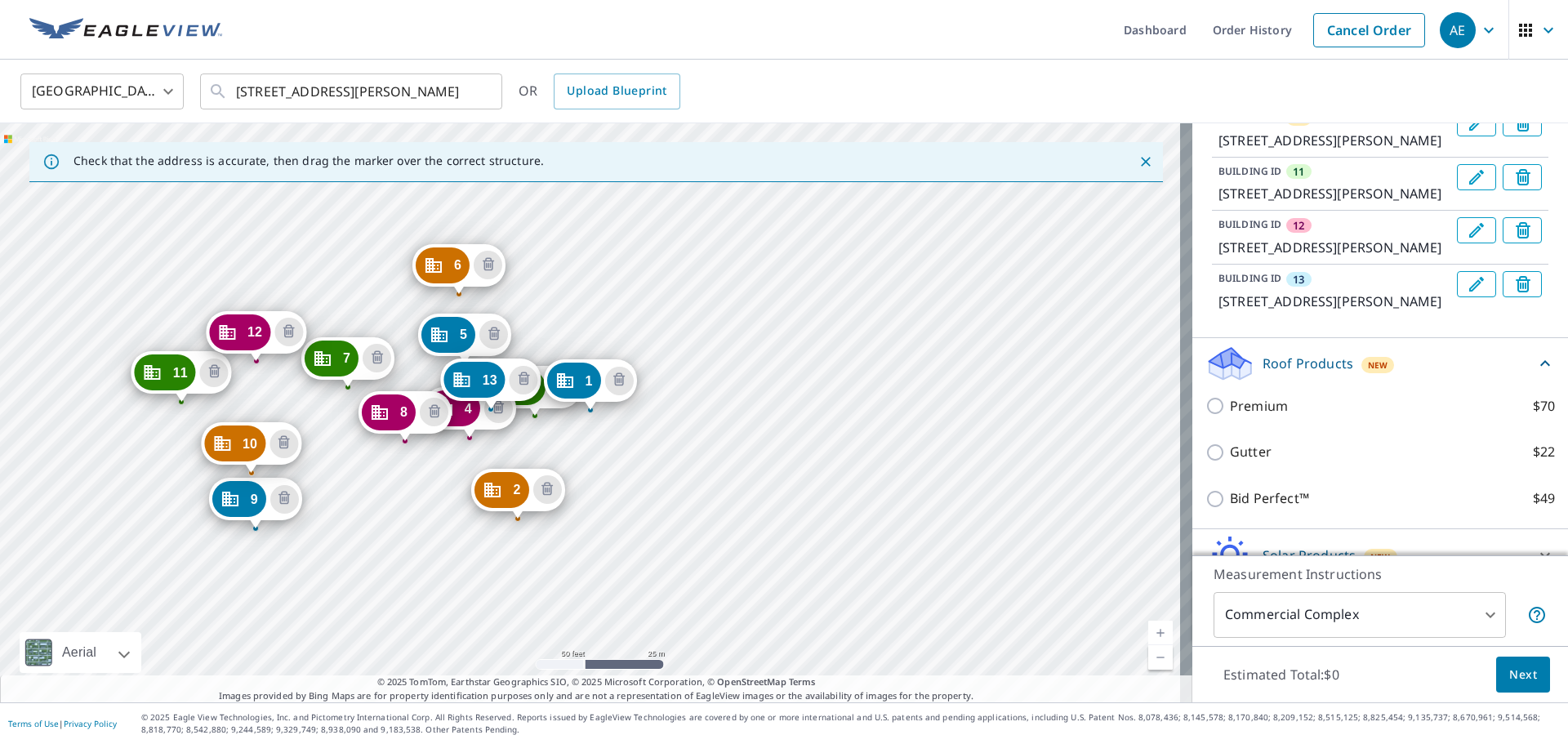
scroll to position [1001, 0]
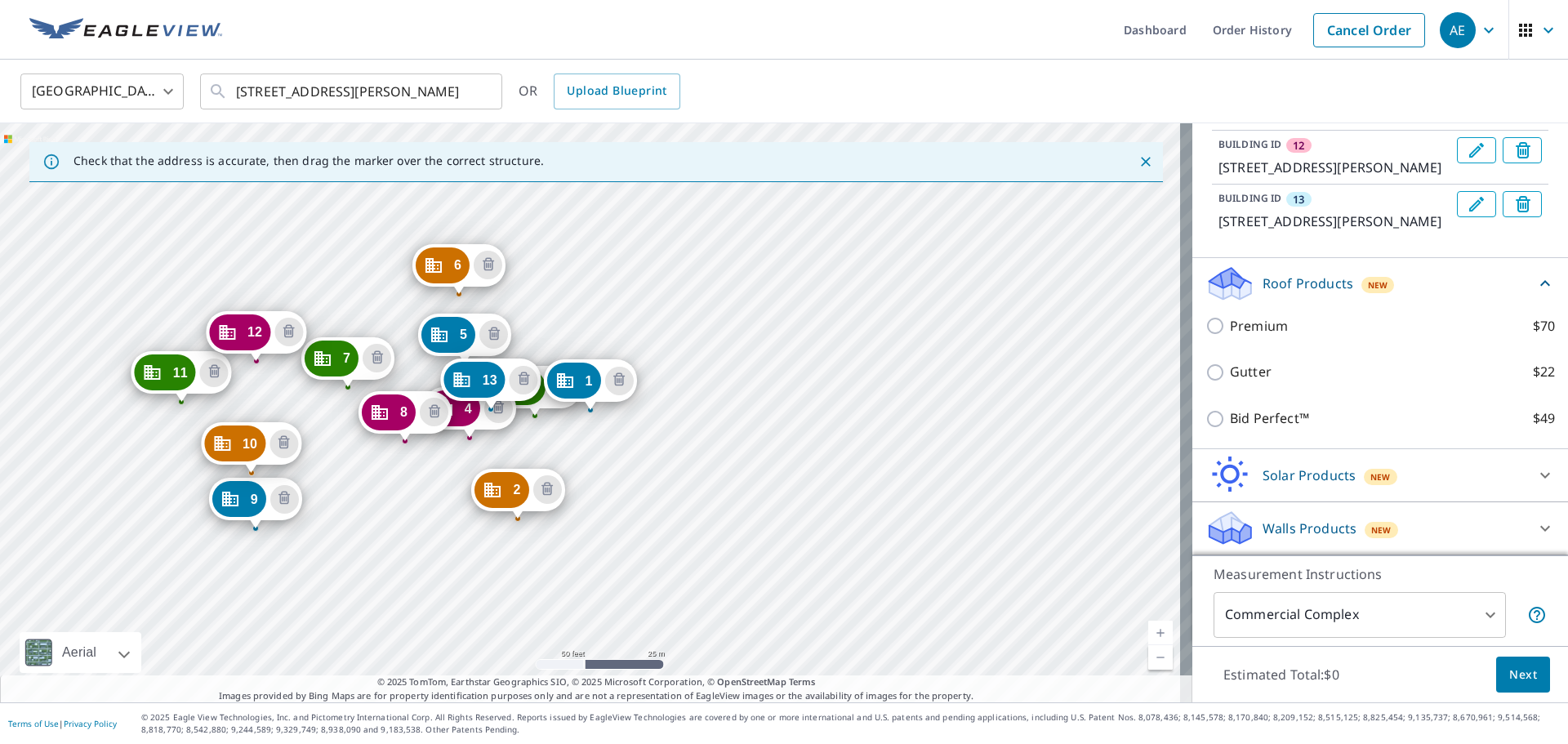
click at [232, 297] on div "2 [STREET_ADDRESS][PERSON_NAME] 3 [STREET_ADDRESS][PERSON_NAME] 4 [STREET_ADDRE…" at bounding box center [596, 412] width 1193 height 579
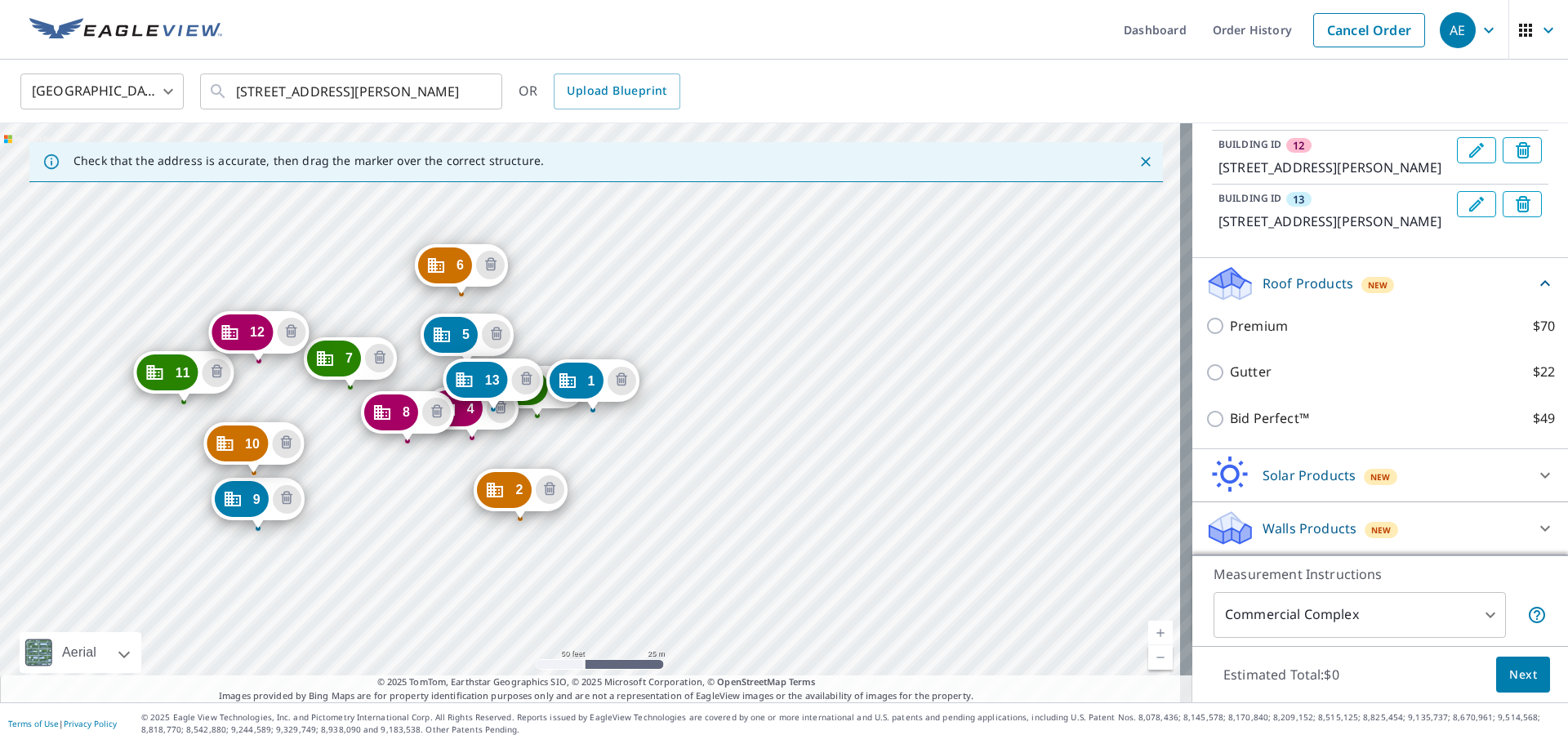
click at [242, 297] on div "2 [STREET_ADDRESS][PERSON_NAME] 3 [STREET_ADDRESS][PERSON_NAME] 4 [STREET_ADDRE…" at bounding box center [596, 412] width 1193 height 579
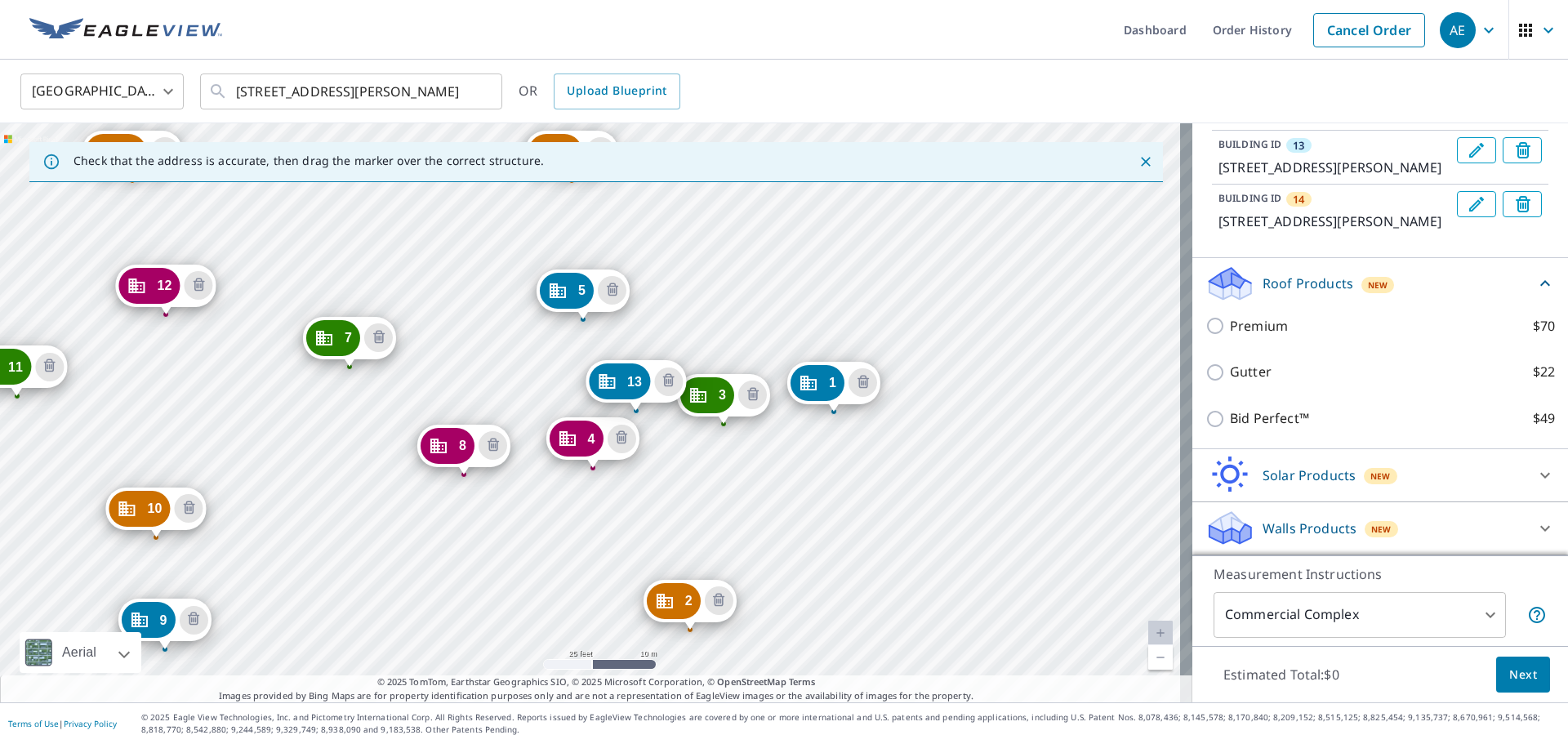
drag, startPoint x: 343, startPoint y: 452, endPoint x: 428, endPoint y: 352, distance: 131.2
click at [427, 357] on div "2 [STREET_ADDRESS][PERSON_NAME] 3 [STREET_ADDRESS][PERSON_NAME] 4 [STREET_ADDRE…" at bounding box center [596, 412] width 1193 height 579
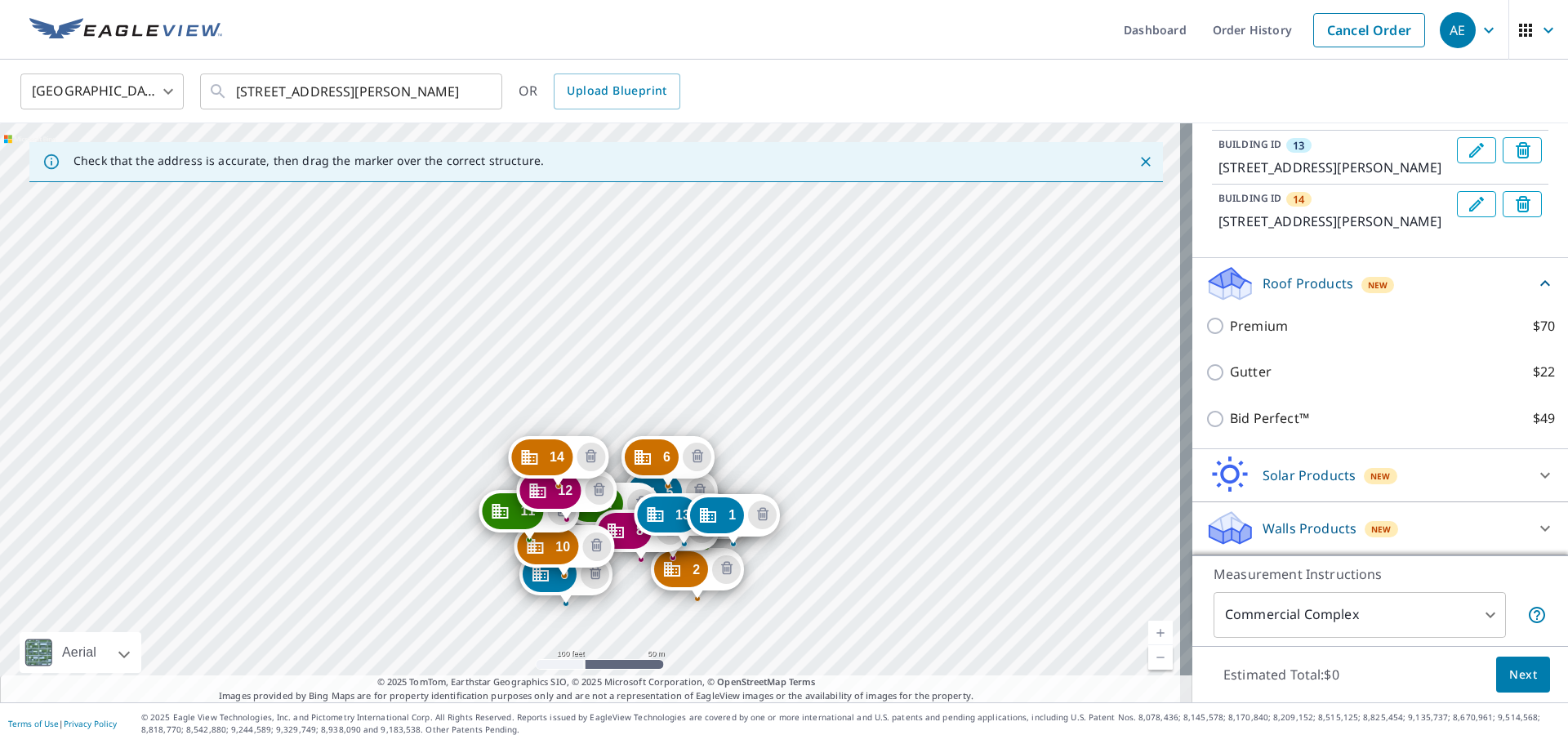
drag, startPoint x: 603, startPoint y: 266, endPoint x: 582, endPoint y: 410, distance: 145.5
click at [582, 410] on div "2 [STREET_ADDRESS][PERSON_NAME] 3 [STREET_ADDRESS][PERSON_NAME] 4 [STREET_ADDRE…" at bounding box center [596, 412] width 1193 height 579
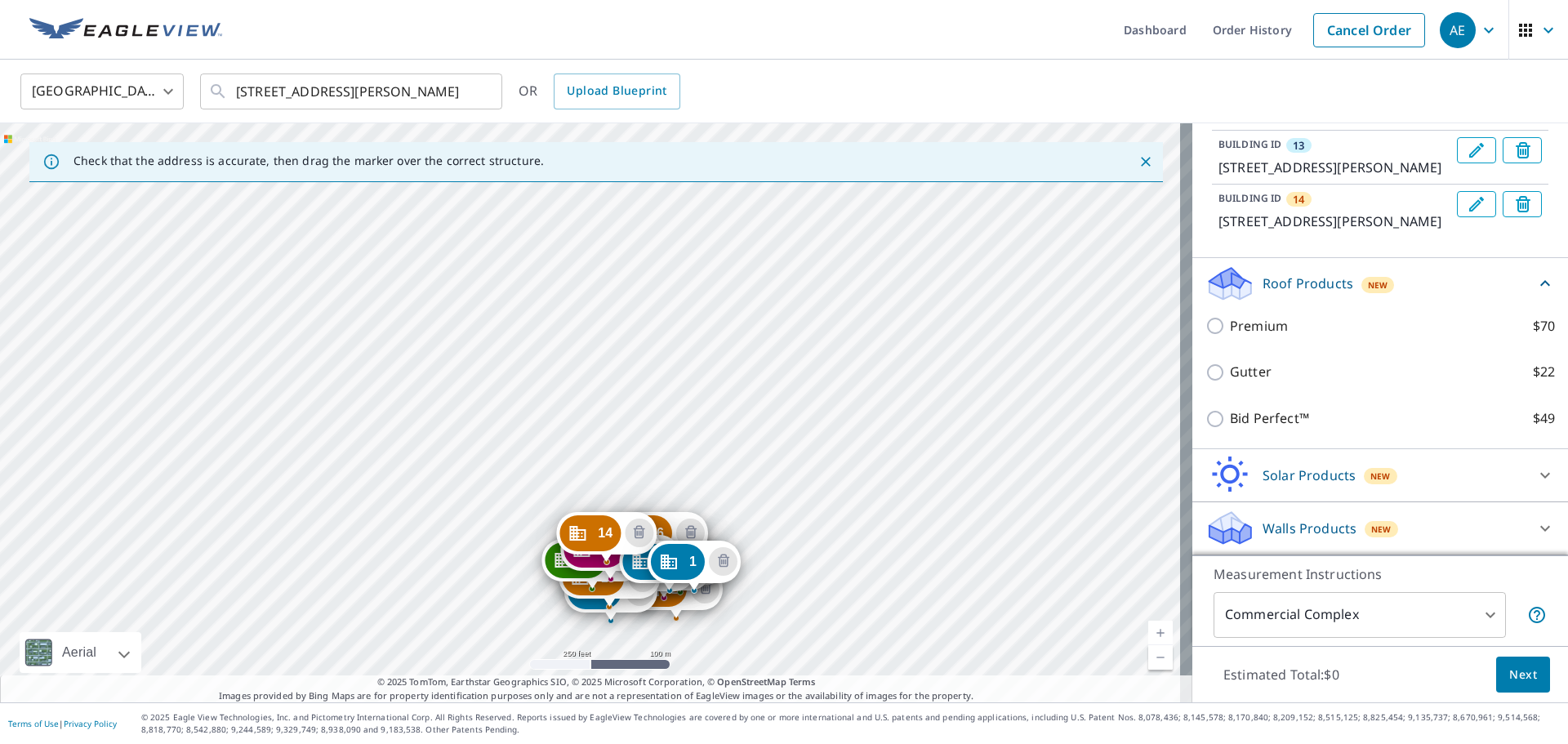
drag, startPoint x: 634, startPoint y: 416, endPoint x: 639, endPoint y: 478, distance: 62.2
click at [639, 478] on div "2 [STREET_ADDRESS][PERSON_NAME] 3 [STREET_ADDRESS][PERSON_NAME] 4 [STREET_ADDRE…" at bounding box center [596, 412] width 1193 height 579
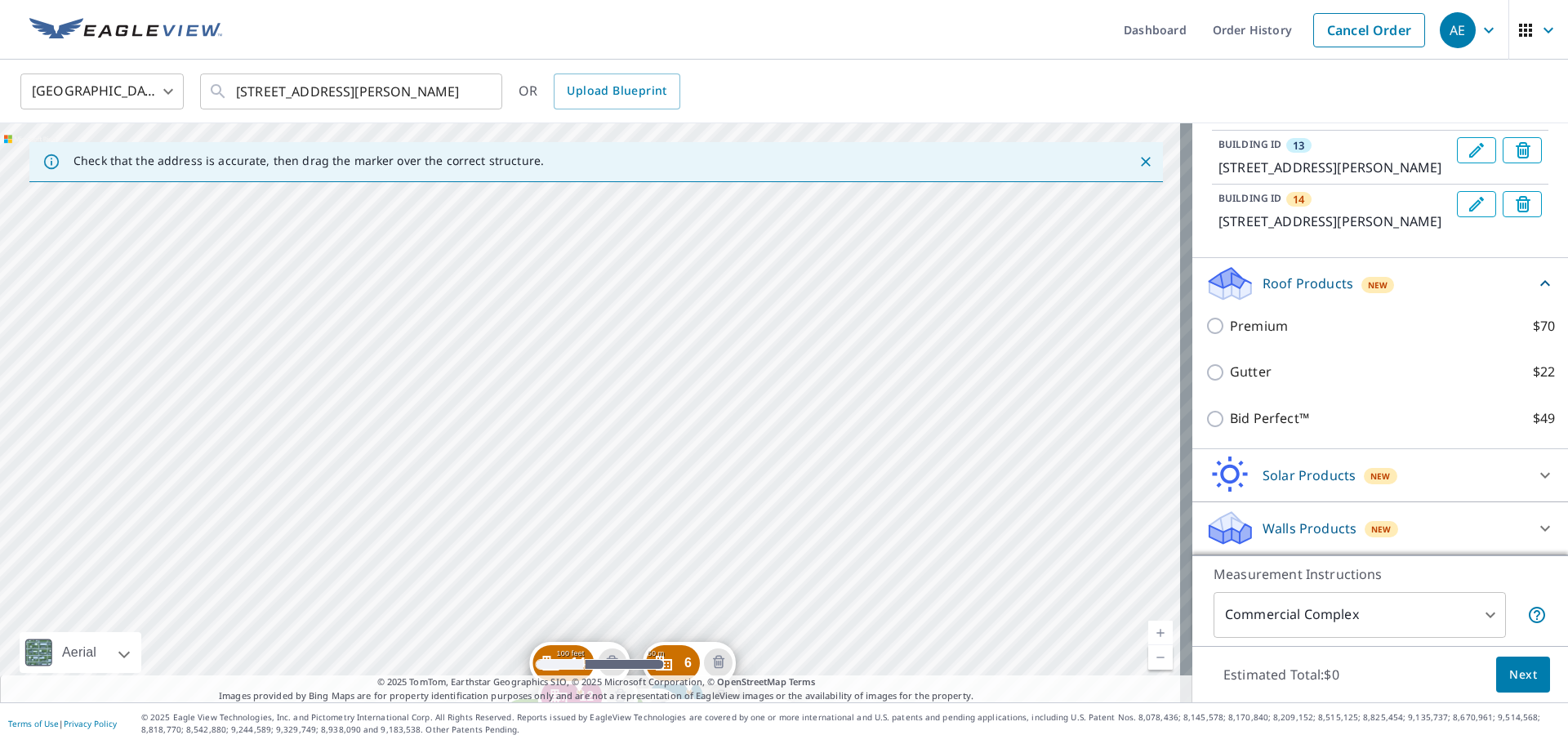
drag, startPoint x: 628, startPoint y: 526, endPoint x: 633, endPoint y: 357, distance: 169.1
click at [633, 376] on div "2 [STREET_ADDRESS][PERSON_NAME] 3 [STREET_ADDRESS][PERSON_NAME] 4 [STREET_ADDRE…" at bounding box center [596, 412] width 1193 height 579
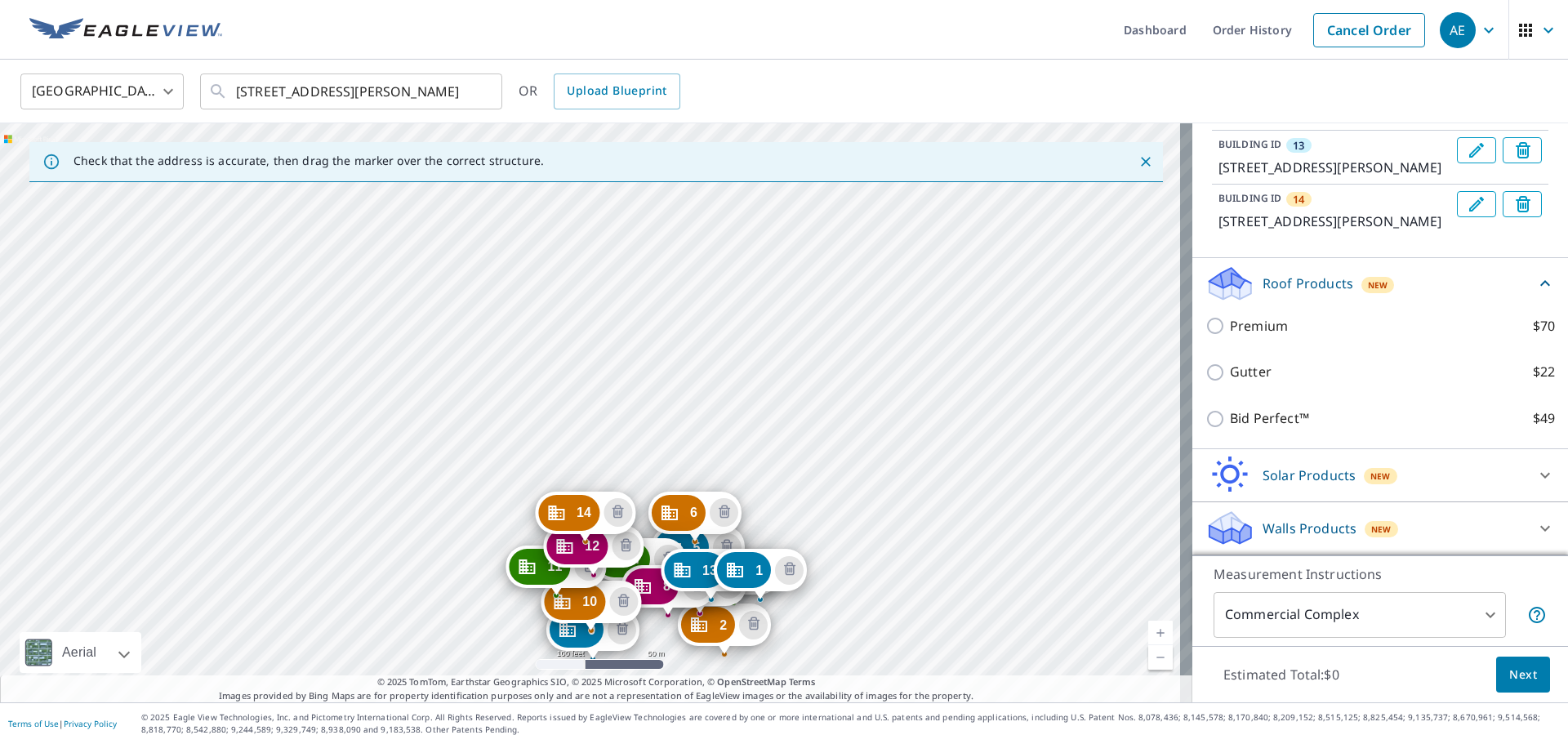
drag, startPoint x: 620, startPoint y: 476, endPoint x: 609, endPoint y: 315, distance: 161.4
click at [611, 327] on div "2 [STREET_ADDRESS][PERSON_NAME] 3 [STREET_ADDRESS][PERSON_NAME] 4 [STREET_ADDRE…" at bounding box center [596, 412] width 1193 height 579
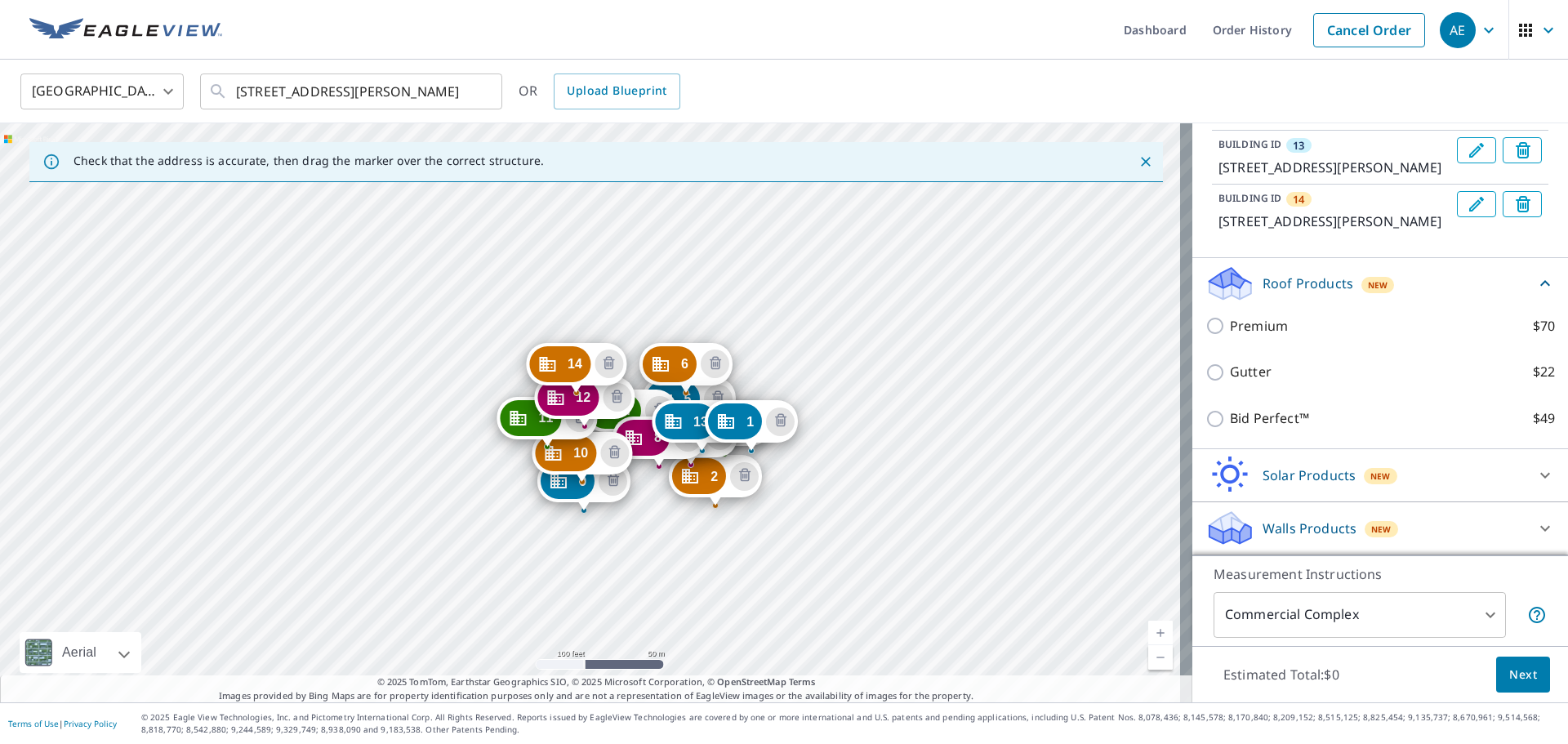
drag, startPoint x: 649, startPoint y: 589, endPoint x: 647, endPoint y: 427, distance: 162.0
click at [647, 427] on div "2 [STREET_ADDRESS][PERSON_NAME] 3 [STREET_ADDRESS][PERSON_NAME] 4 [STREET_ADDRE…" at bounding box center [596, 412] width 1193 height 579
